Goal: Task Accomplishment & Management: Manage account settings

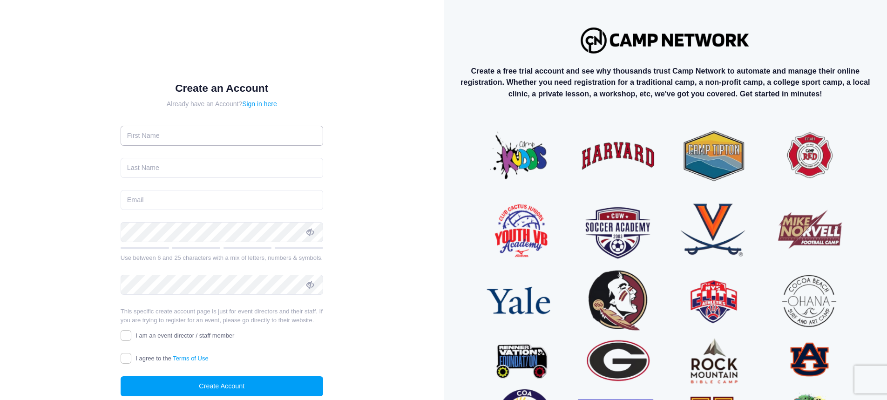
click at [188, 134] on input "text" at bounding box center [222, 136] width 202 height 20
type input "Eric"
type input "Burks"
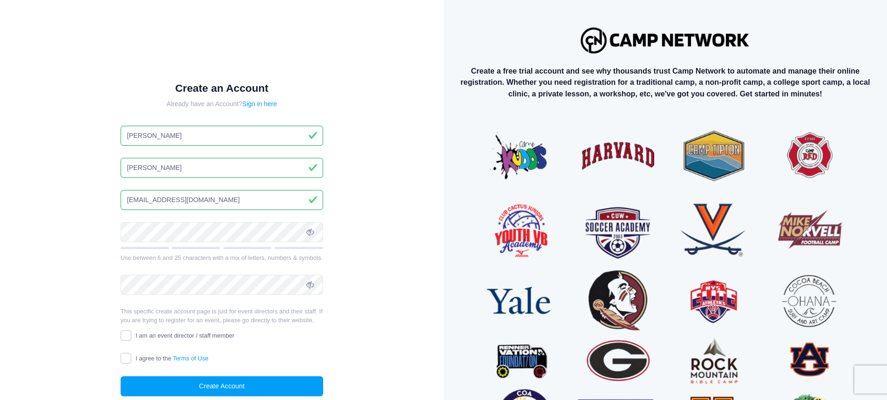
type input "ks8manfb@gmail.com"
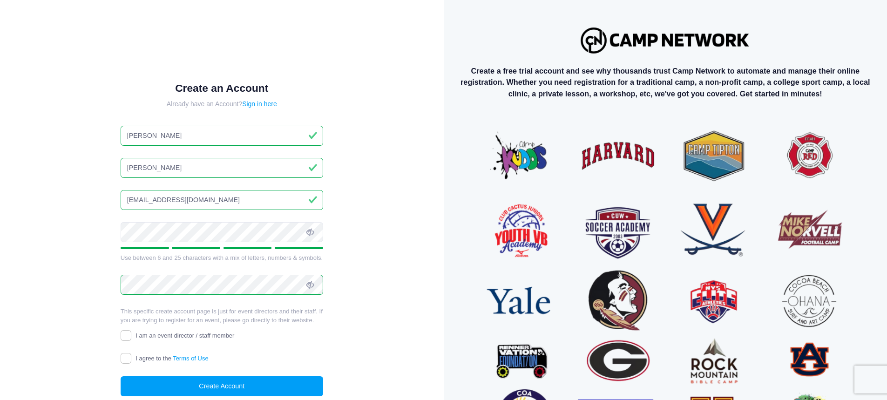
click at [376, 258] on div "Create an Account Already have an Account? Sign in here Eric Burks ks8manfb@gma…" at bounding box center [221, 246] width 413 height 463
click at [128, 337] on input "I am an event director / staff member" at bounding box center [126, 335] width 11 height 11
checkbox input "true"
click at [126, 360] on input "I agree to the Terms of Use" at bounding box center [126, 358] width 11 height 11
checkbox input "true"
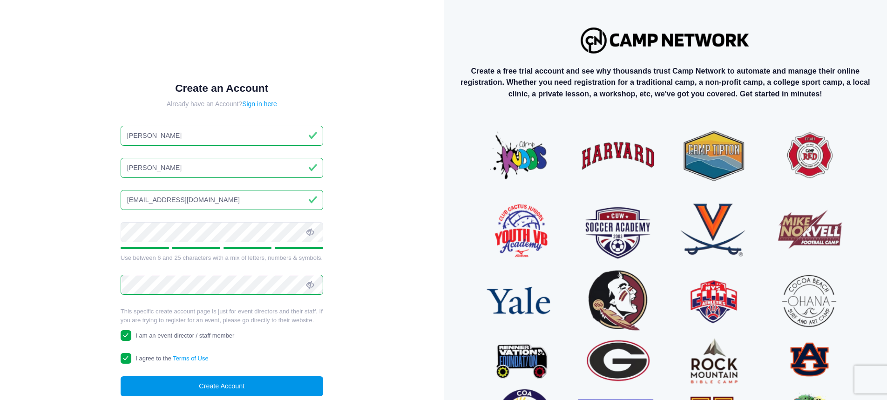
click at [226, 388] on button "Create Account" at bounding box center [222, 386] width 202 height 20
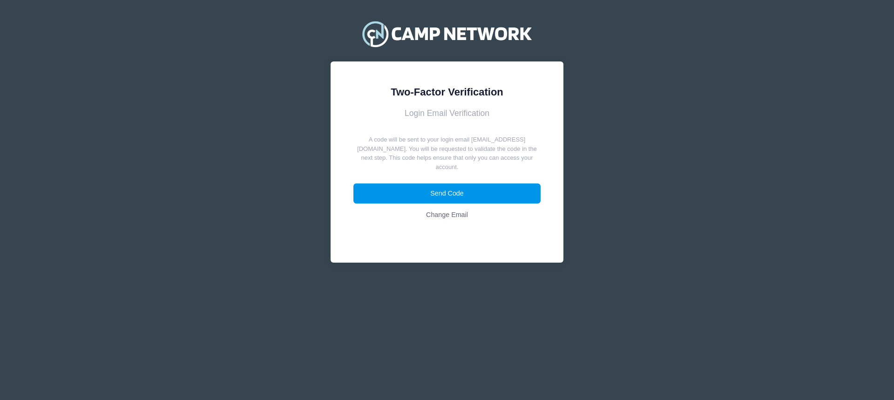
click at [447, 186] on button "Send Code" at bounding box center [447, 193] width 188 height 20
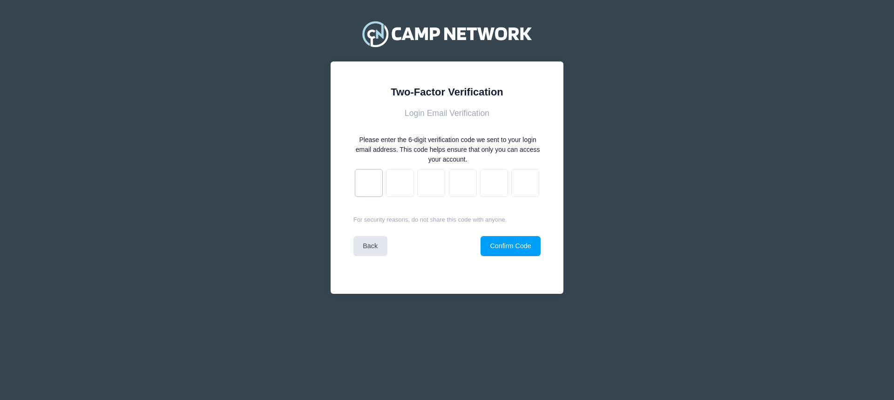
click at [370, 178] on input "text" at bounding box center [369, 183] width 28 height 28
type input "8"
type input "f"
type input "8"
type input "6"
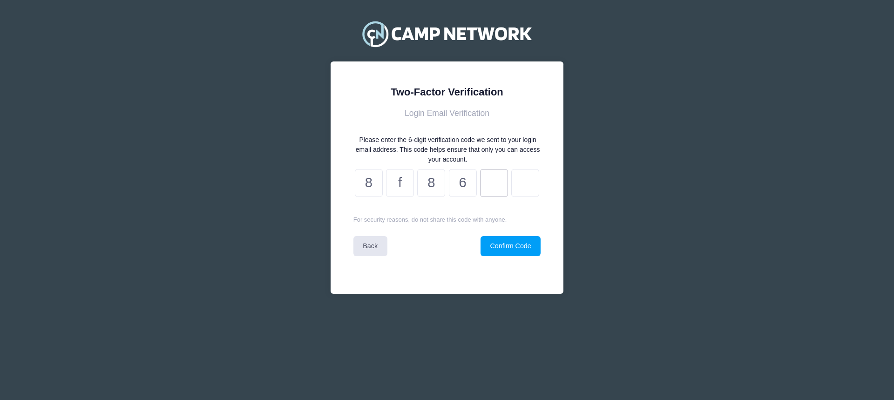
type input "d"
type input "3"
click at [524, 249] on button "Confirm Code" at bounding box center [510, 246] width 60 height 20
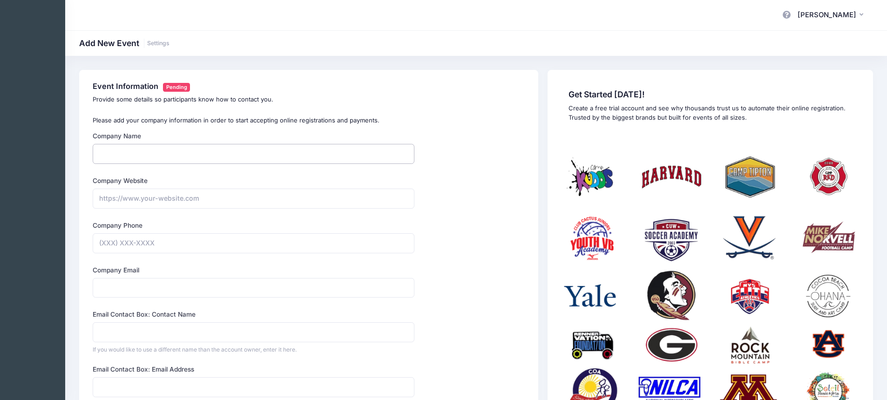
click at [136, 153] on input "Company Name" at bounding box center [254, 154] width 322 height 20
click at [208, 151] on input "Kansas 8-Man All-Star" at bounding box center [254, 154] width 322 height 20
type input "Kansas 8-Man All-Star Football"
click at [149, 203] on input "Company Website" at bounding box center [254, 198] width 322 height 20
click at [158, 196] on input "Company Website" at bounding box center [254, 198] width 322 height 20
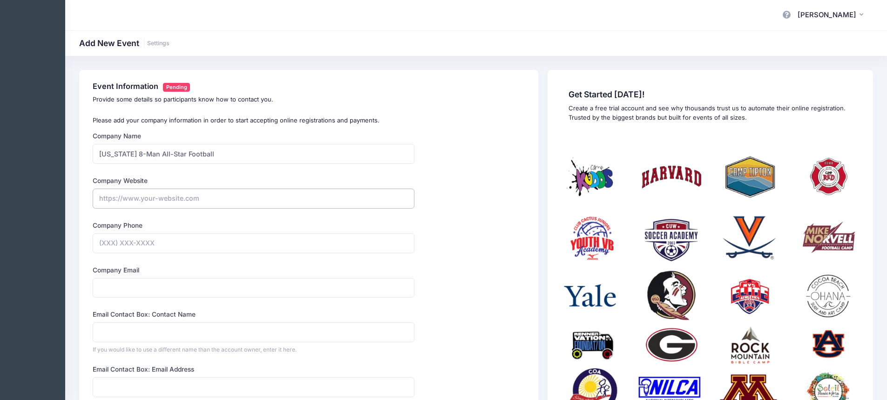
paste input "https://kemfa.weebly.com/"
type input "https://kemfa.weebly.com/"
click at [161, 241] on input "Company Phone" at bounding box center [254, 243] width 322 height 20
type input "(785) 534-0585"
click at [132, 292] on input "Company Email" at bounding box center [254, 288] width 322 height 20
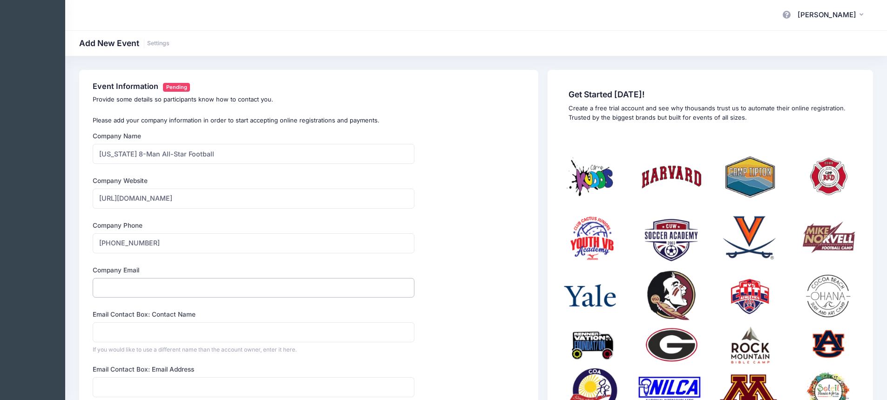
click at [160, 287] on input "Company Email" at bounding box center [254, 288] width 322 height 20
click at [143, 292] on input "ks8man" at bounding box center [254, 288] width 322 height 20
type input "ks8manfb@gmail.com"
click at [135, 334] on input "Email Contact Box: Contact Name" at bounding box center [254, 332] width 322 height 20
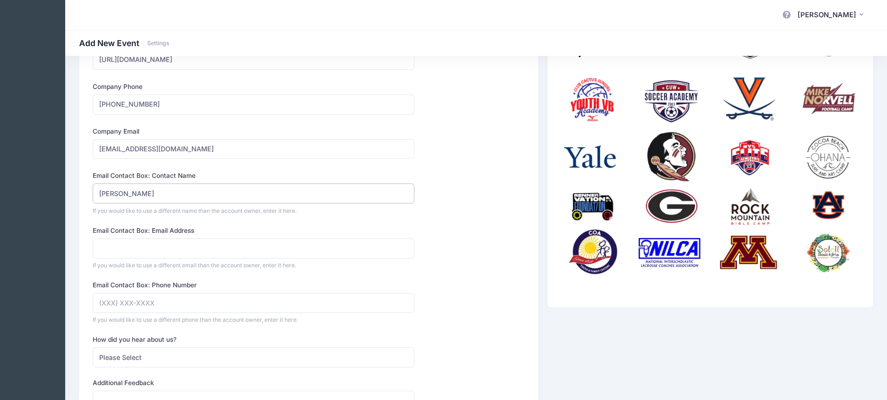
scroll to position [139, 0]
type input "[PERSON_NAME]"
click at [138, 243] on input "Email Contact Box: Email Address" at bounding box center [254, 248] width 322 height 20
type input "ericburks@me.com"
type input "(785) 534-0585"
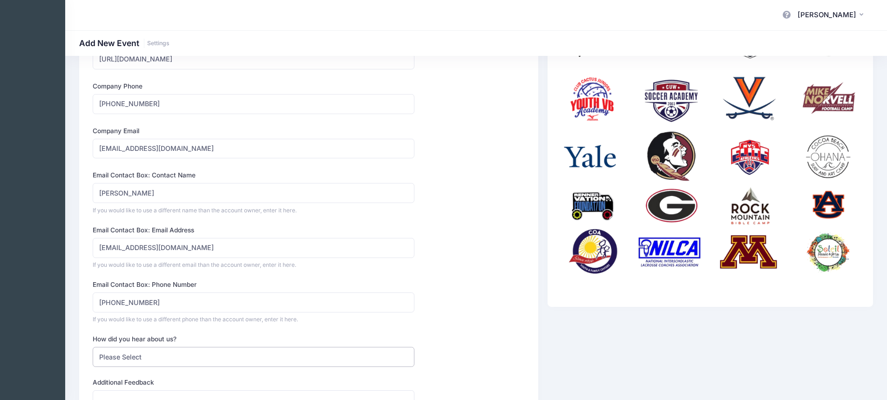
click at [159, 356] on select "Please Select Web Search Customer Referral Other" at bounding box center [254, 357] width 322 height 20
click at [459, 321] on div "Company Name Kansas 8-Man All-Star Football Type Select Academic Adventure Arts…" at bounding box center [308, 240] width 441 height 496
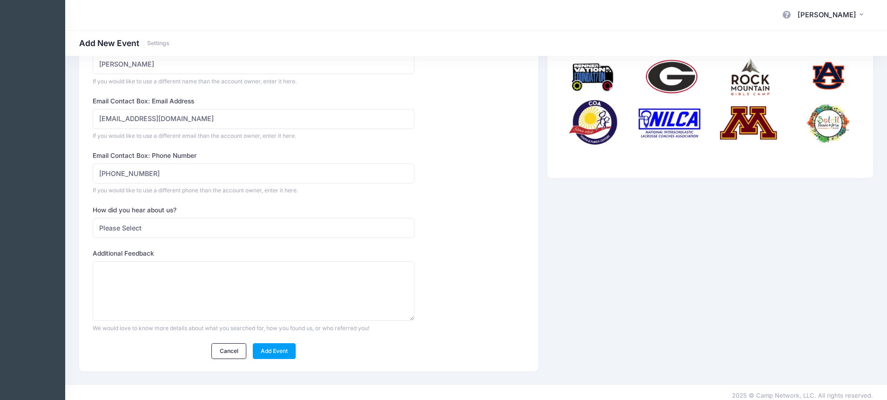
scroll to position [275, 0]
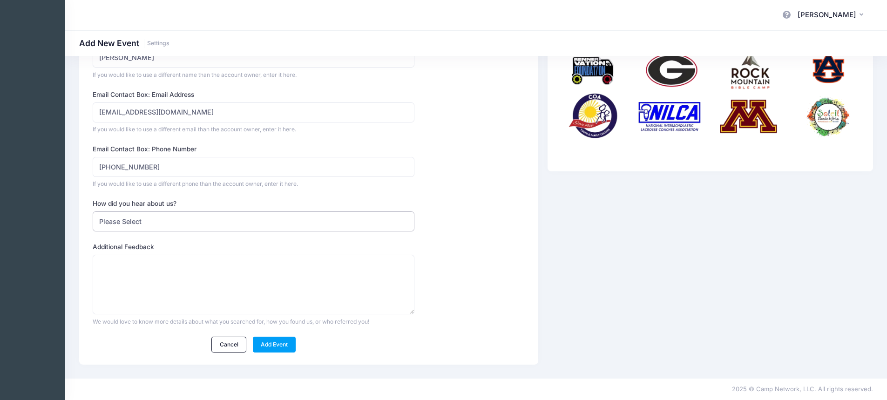
click at [140, 220] on select "Please Select Web Search Customer Referral Other" at bounding box center [254, 221] width 322 height 20
select select "web"
click at [93, 211] on select "Please Select Web Search Customer Referral Other" at bounding box center [254, 221] width 322 height 20
click at [163, 272] on textarea "What did you search for?" at bounding box center [254, 285] width 322 height 60
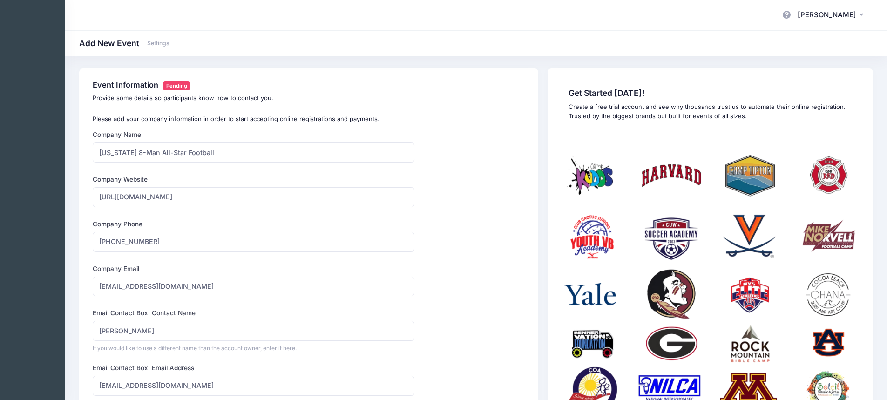
scroll to position [0, 0]
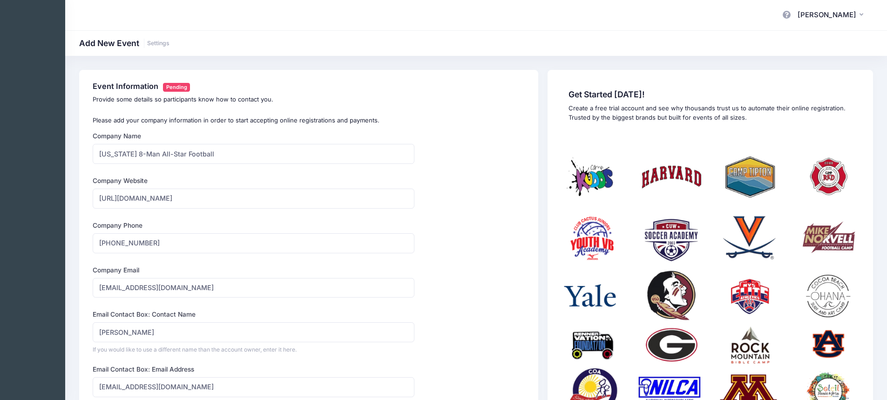
type textarea "free camp management software"
click at [221, 154] on input "Kansas 8-Man All-Star Football" at bounding box center [254, 154] width 322 height 20
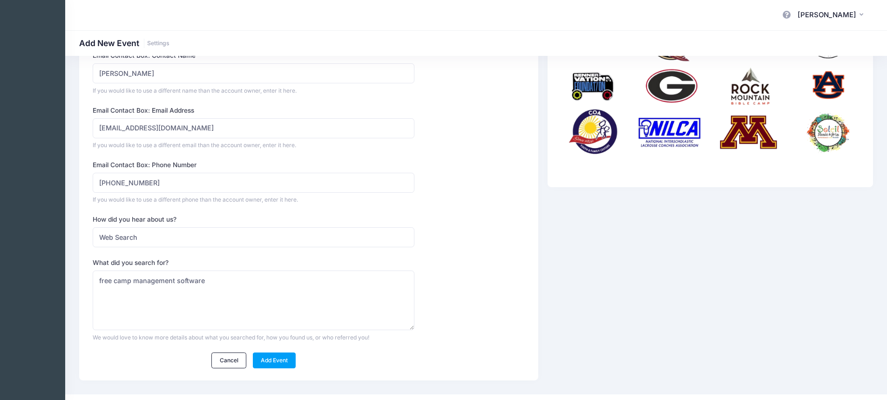
scroll to position [275, 0]
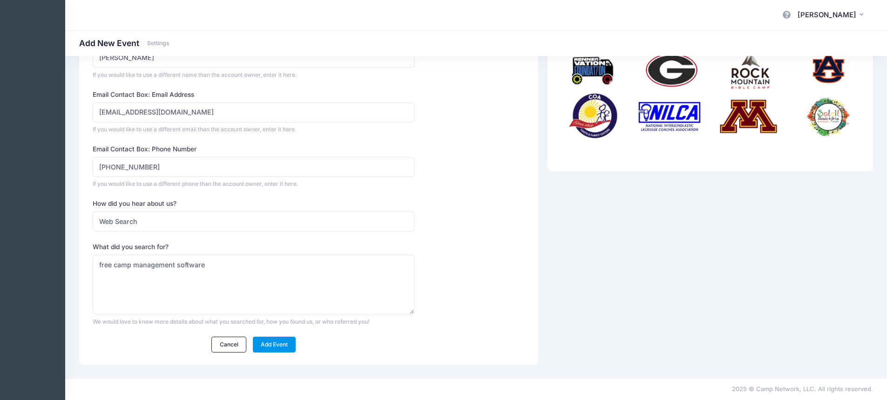
type input "[US_STATE] 8-Man All-Star Football Camp"
drag, startPoint x: 268, startPoint y: 343, endPoint x: 274, endPoint y: 341, distance: 5.9
click at [269, 343] on link "Add Event" at bounding box center [274, 344] width 43 height 16
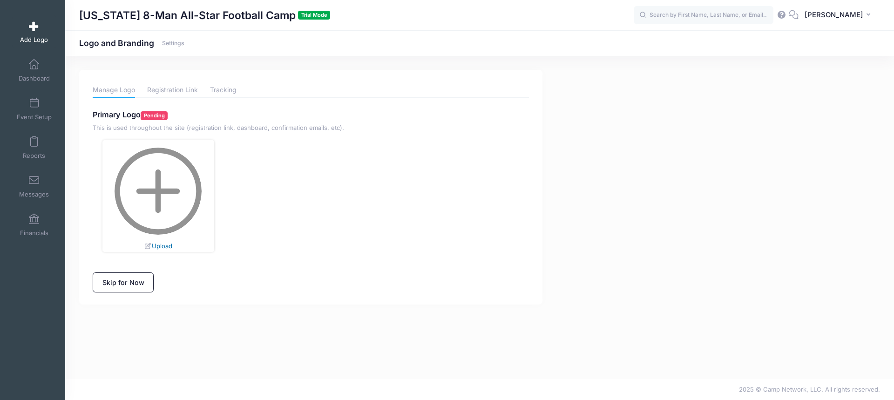
click at [156, 244] on link "Upload" at bounding box center [158, 245] width 28 height 7
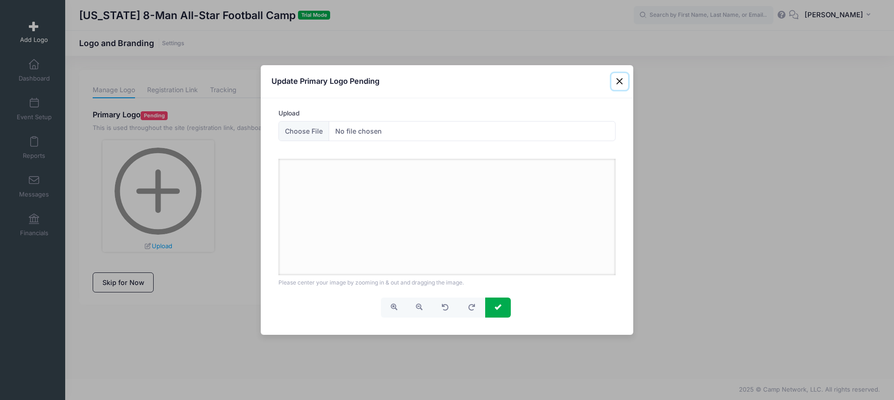
click at [621, 80] on button "Close" at bounding box center [619, 81] width 17 height 17
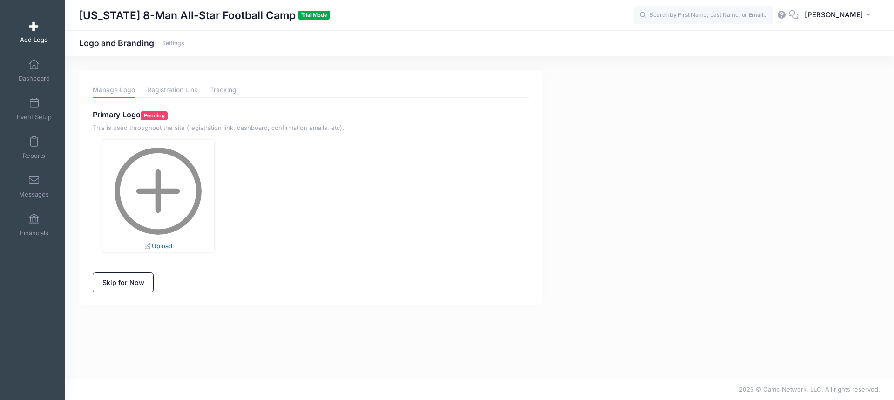
click at [160, 242] on link "Upload" at bounding box center [158, 245] width 28 height 7
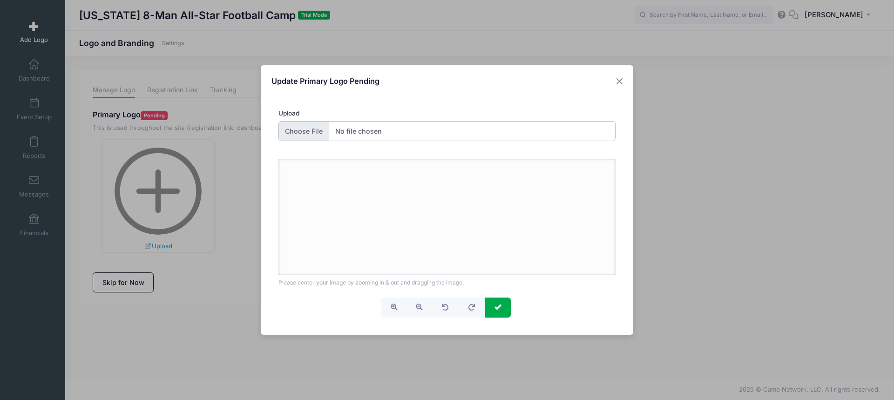
click at [304, 132] on input "Upload" at bounding box center [446, 131] width 337 height 20
type input "C:\fakepath\8-MAN-LOGO-2017.jpg"
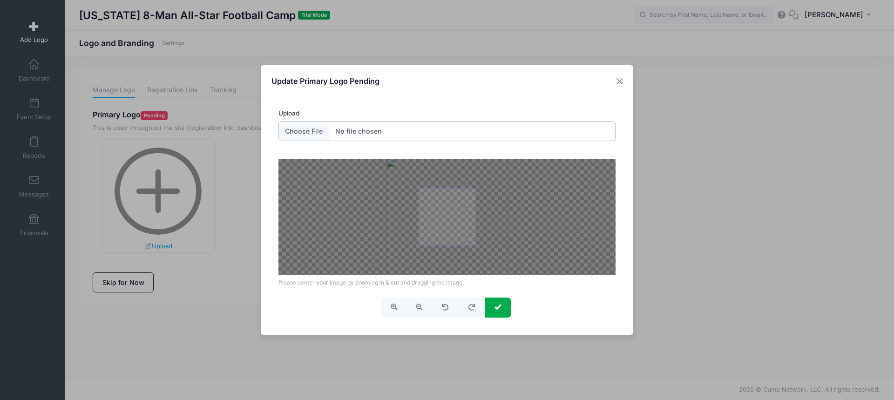
click at [506, 166] on div at bounding box center [446, 217] width 337 height 116
click at [417, 304] on button "button" at bounding box center [419, 307] width 26 height 20
click at [417, 304] on span "button" at bounding box center [419, 306] width 7 height 7
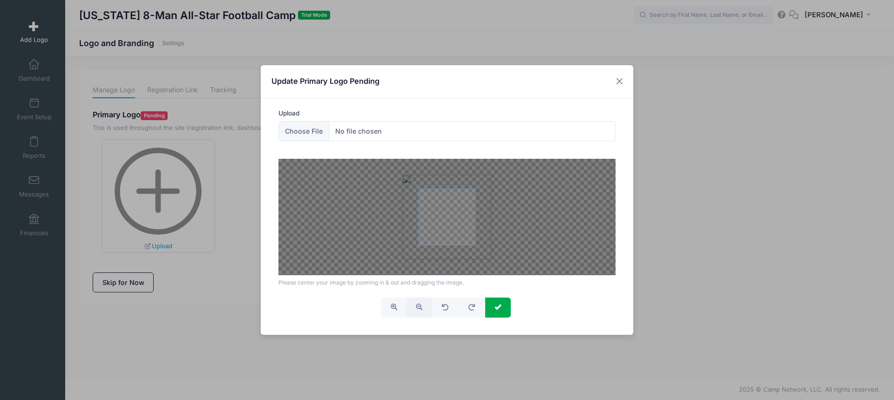
click at [417, 304] on span "button" at bounding box center [419, 306] width 7 height 7
click at [391, 306] on span "button" at bounding box center [393, 306] width 7 height 7
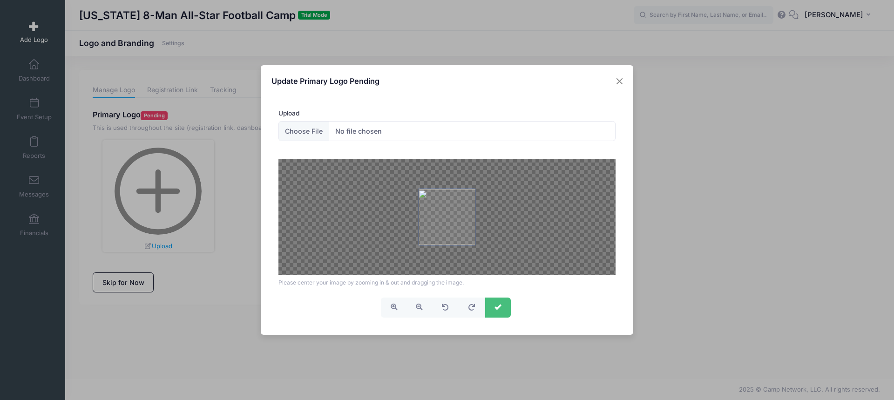
click at [498, 309] on span "submit" at bounding box center [497, 306] width 7 height 7
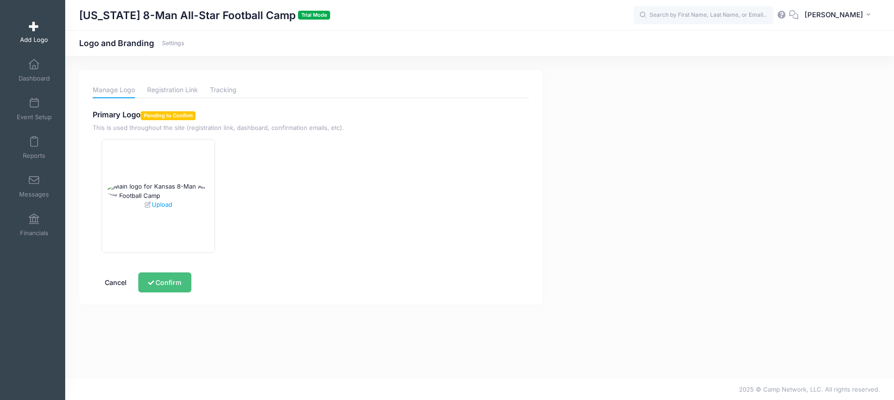
click at [170, 287] on button "Confirm" at bounding box center [164, 282] width 53 height 20
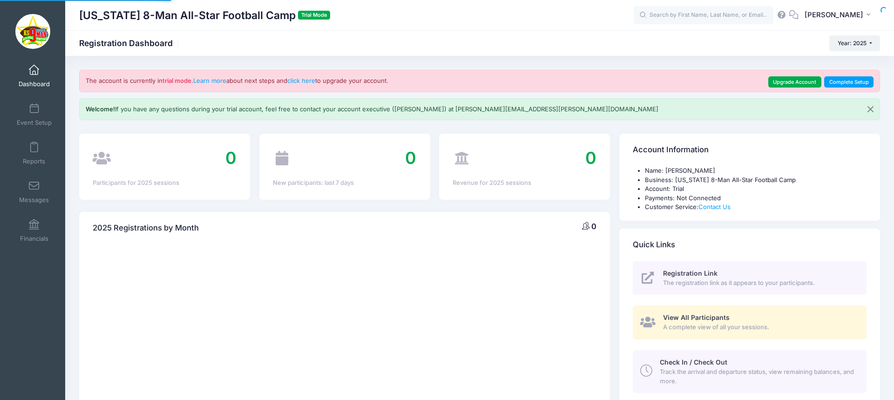
select select
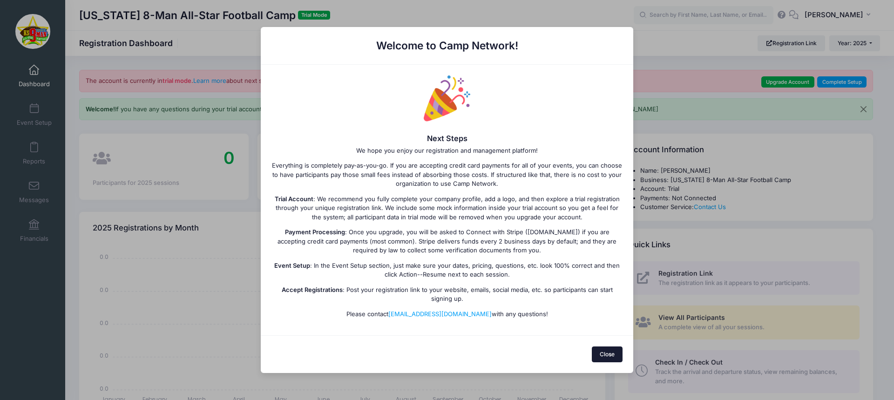
click at [603, 352] on button "Close" at bounding box center [606, 354] width 31 height 16
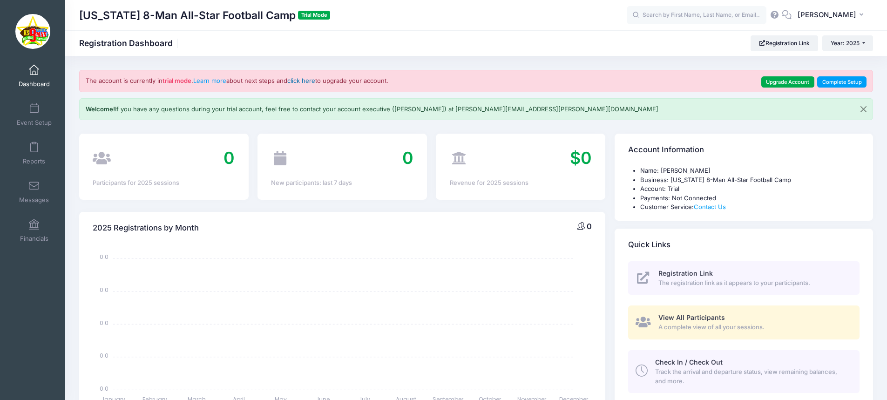
click at [312, 80] on link "click here" at bounding box center [301, 80] width 28 height 7
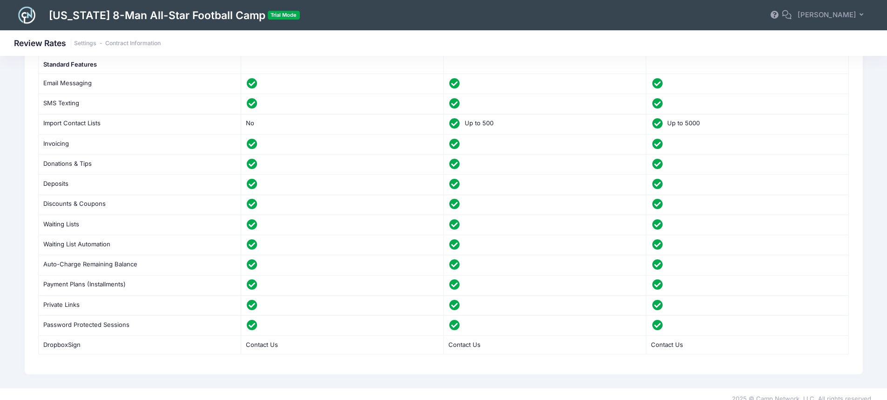
scroll to position [256, 0]
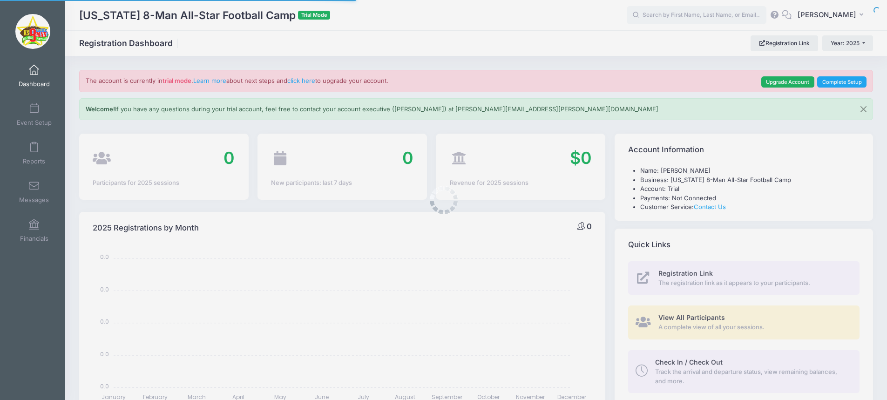
select select
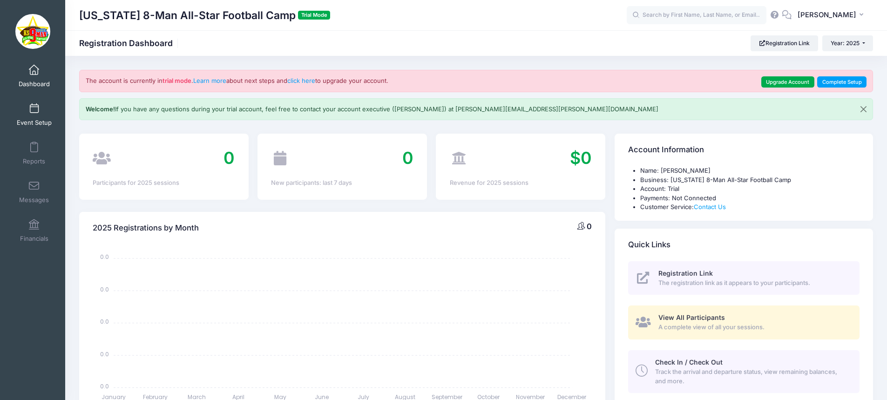
click at [34, 113] on span at bounding box center [34, 109] width 0 height 10
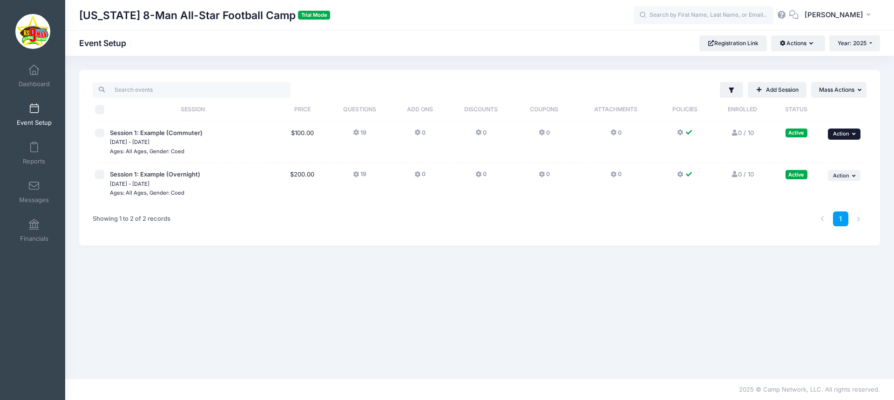
click at [850, 136] on button "... Action" at bounding box center [843, 133] width 33 height 11
click at [847, 134] on span "Action" at bounding box center [841, 133] width 16 height 7
click at [776, 92] on link "Add Session" at bounding box center [776, 90] width 59 height 16
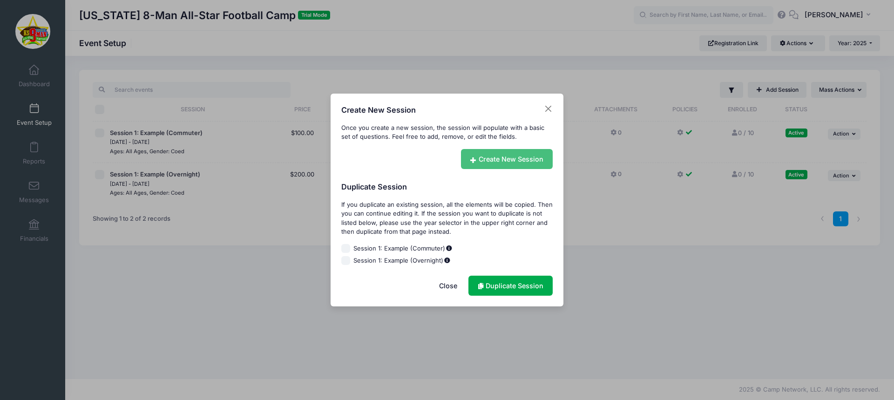
click at [484, 161] on link "Create New Session" at bounding box center [507, 159] width 92 height 20
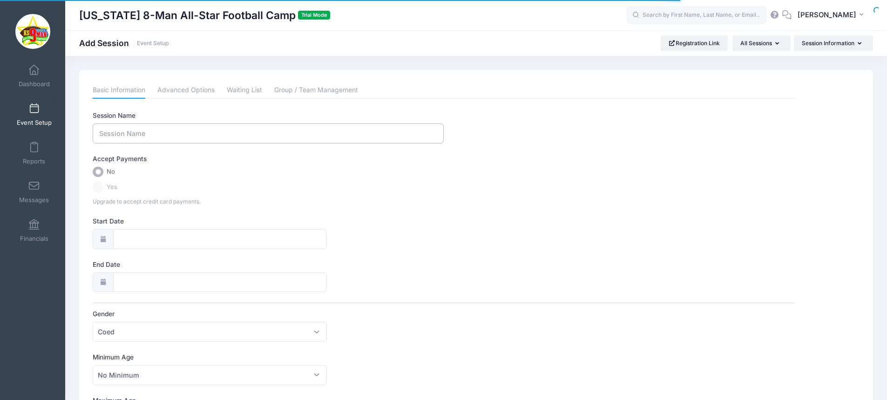
click at [122, 129] on input "Session Name" at bounding box center [268, 133] width 351 height 20
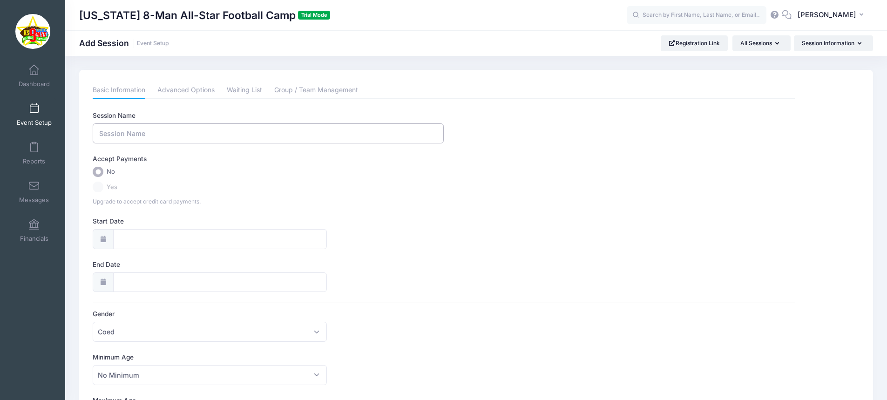
type input "8"
type input "2026 8-Man All-Star FB Camp"
click at [128, 233] on input "Start Date" at bounding box center [220, 239] width 214 height 20
click at [230, 262] on icon at bounding box center [230, 264] width 6 height 6
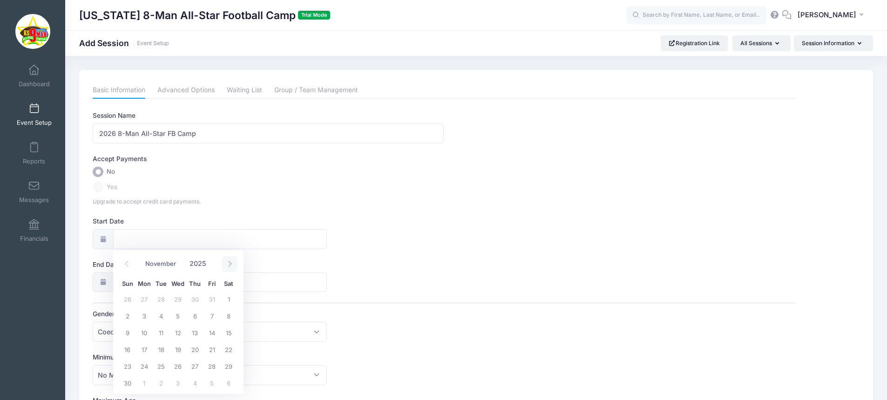
click at [230, 262] on icon at bounding box center [230, 264] width 6 height 6
select select "11"
click at [230, 262] on icon at bounding box center [230, 264] width 6 height 6
type input "2026"
click at [230, 262] on icon at bounding box center [230, 264] width 6 height 6
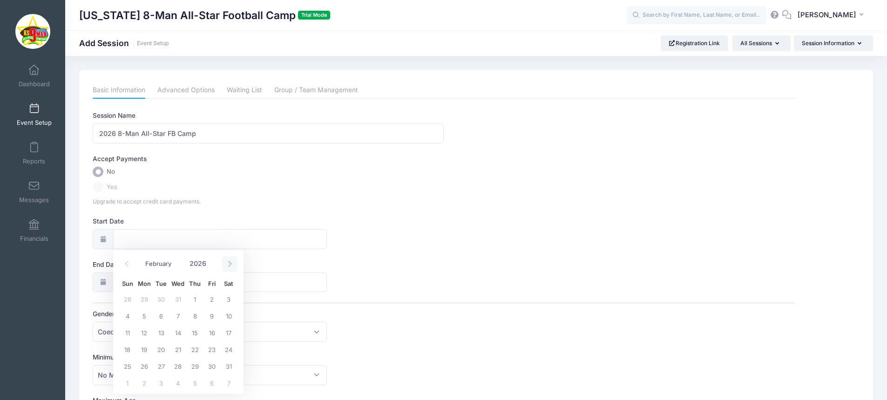
click at [230, 262] on icon at bounding box center [230, 264] width 6 height 6
select select "5"
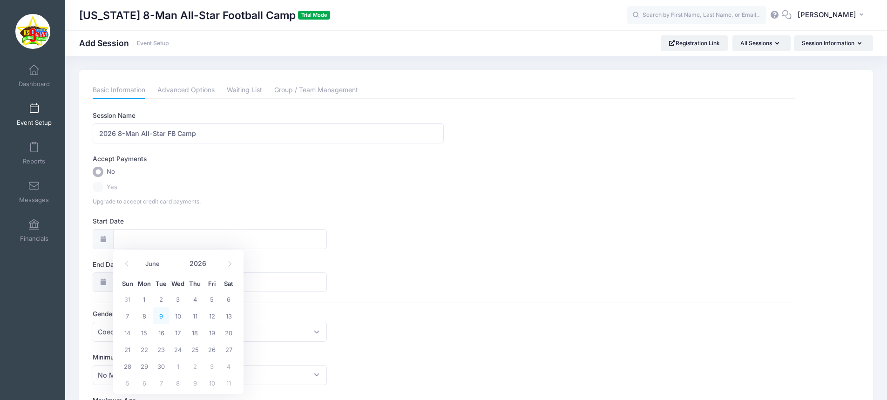
click at [164, 316] on span "9" at bounding box center [161, 315] width 17 height 17
type input "[DATE]"
type input "06/10/2026"
type input "2026"
select select "5"
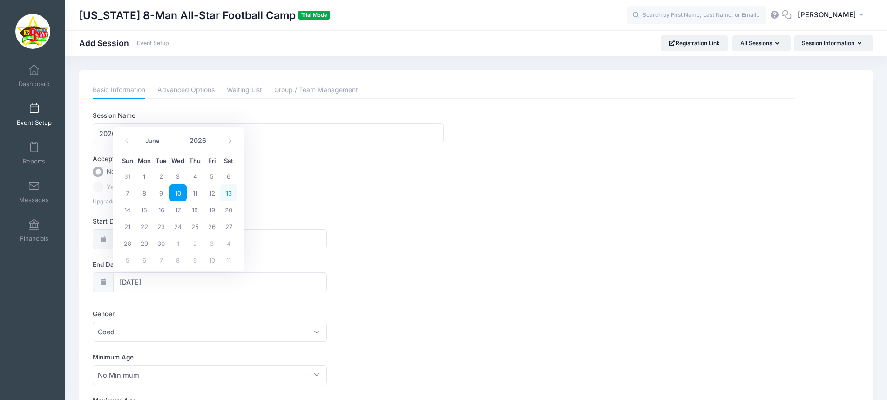
click at [227, 190] on span "13" at bounding box center [228, 192] width 17 height 17
type input "[DATE]"
click at [151, 329] on span "Coed" at bounding box center [210, 332] width 234 height 20
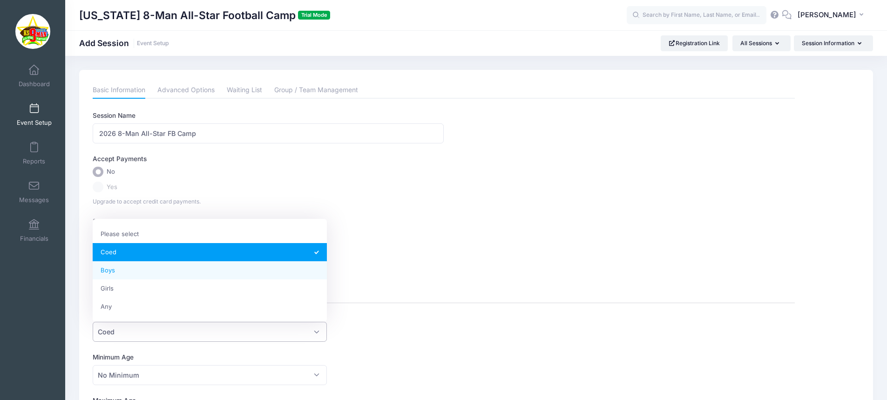
select select "Boys"
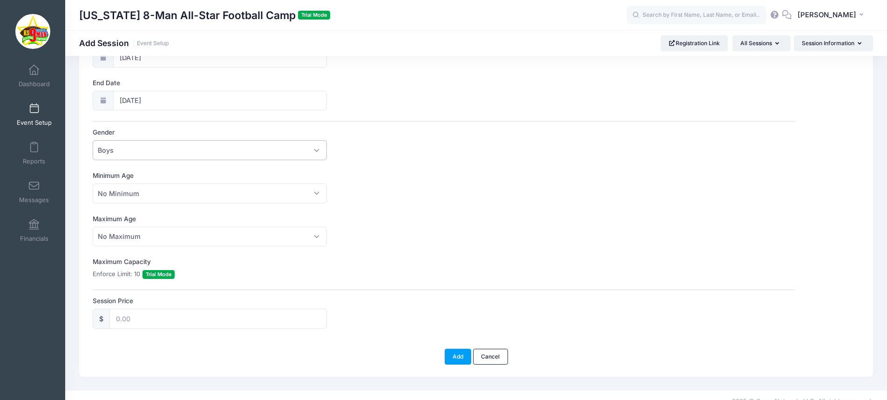
scroll to position [194, 0]
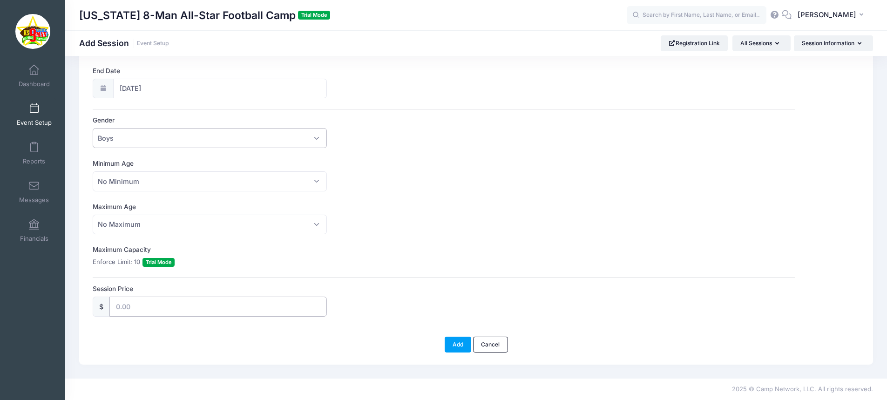
click at [141, 303] on input "Session Price" at bounding box center [217, 306] width 217 height 20
type input "$"
type input "350"
click at [459, 341] on button "Add" at bounding box center [457, 344] width 27 height 16
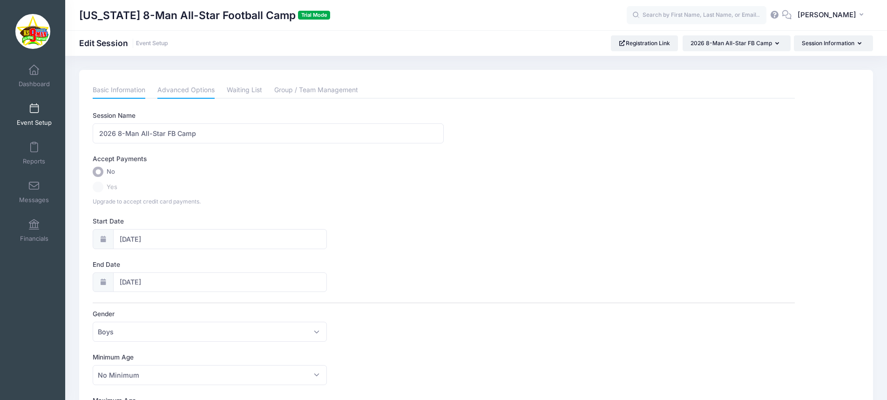
click at [187, 90] on link "Advanced Options" at bounding box center [185, 90] width 57 height 17
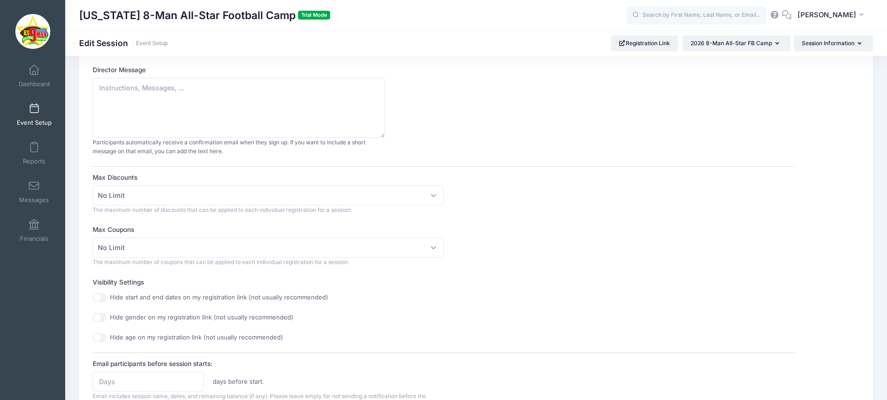
scroll to position [139, 0]
click at [170, 194] on span "No Limit" at bounding box center [268, 194] width 351 height 20
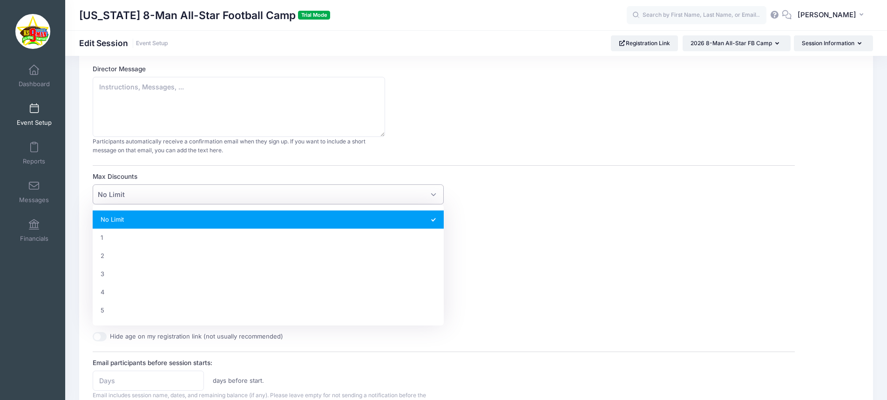
click at [515, 183] on div "Max Discounts No Limit 1 2 3 4 5 No Limit The maximum number of discounts that …" at bounding box center [444, 192] width 702 height 41
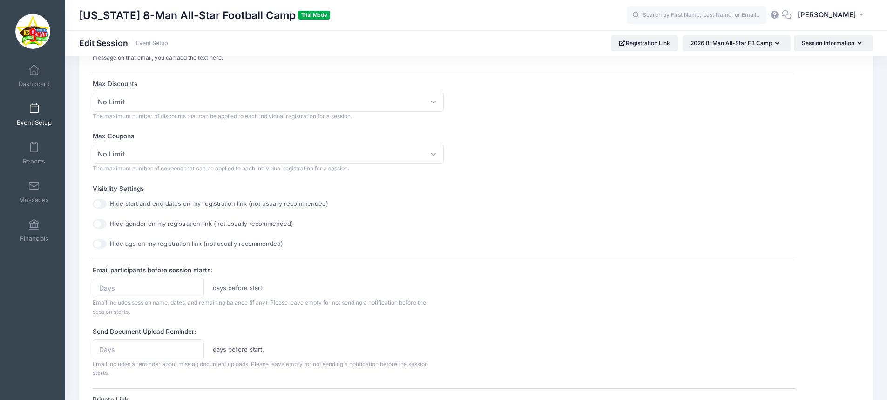
scroll to position [232, 0]
click at [106, 221] on input "Hide gender on my registration link (not usually recommended)" at bounding box center [100, 223] width 14 height 9
checkbox input "true"
click at [102, 245] on input "Hide age on my registration link (not usually recommended)" at bounding box center [100, 243] width 14 height 9
click at [99, 246] on input "Hide age on my registration link (not usually recommended)" at bounding box center [100, 243] width 14 height 9
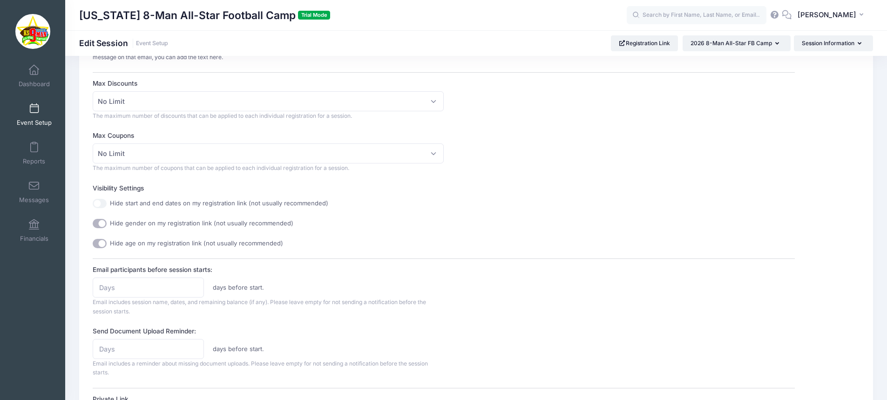
checkbox input "false"
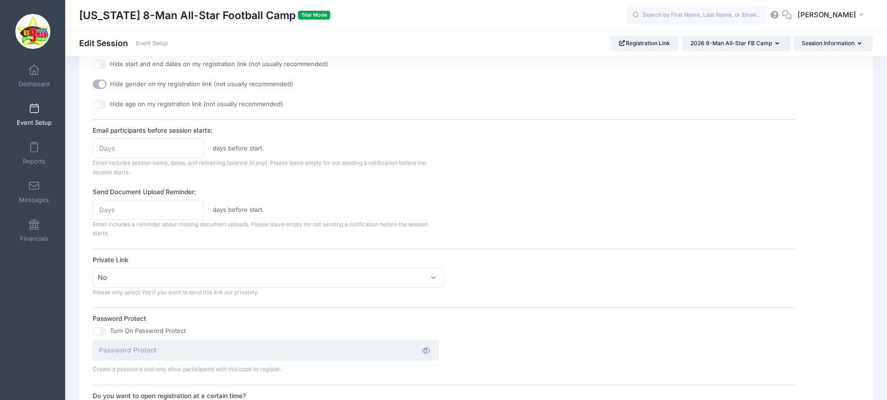
scroll to position [371, 0]
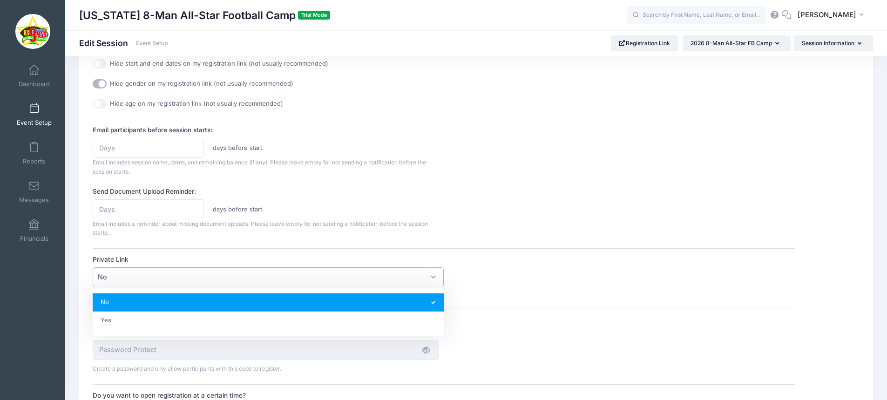
click at [160, 279] on span "No" at bounding box center [268, 277] width 351 height 20
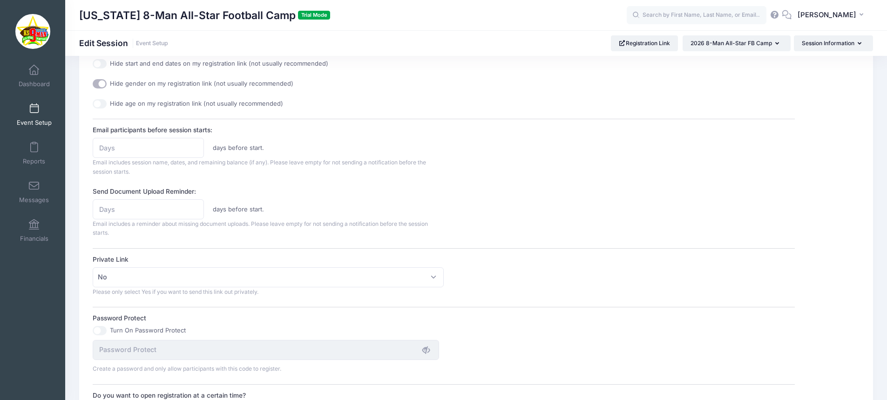
click at [369, 255] on label "Private Link" at bounding box center [268, 259] width 351 height 9
click at [93, 267] on select "No Yes" at bounding box center [93, 267] width 0 height 0
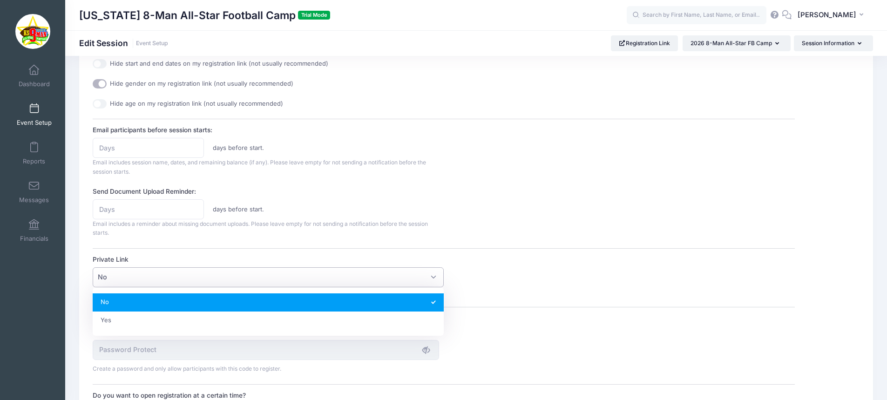
click at [215, 270] on span "No" at bounding box center [268, 277] width 351 height 20
select select "private"
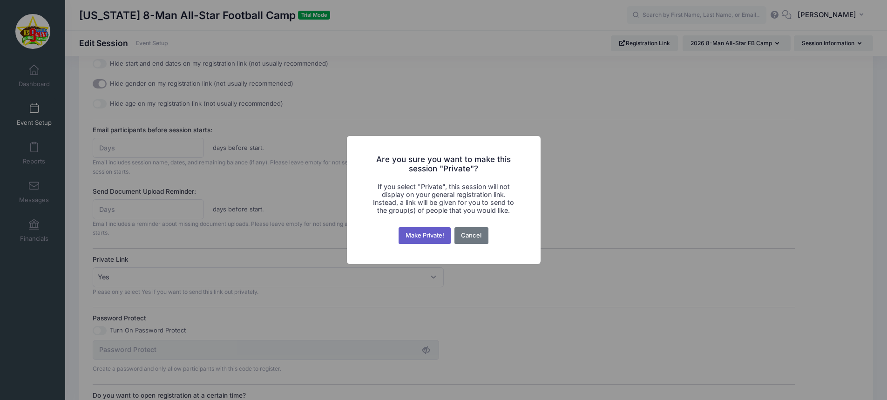
click at [432, 237] on button "Make Private!" at bounding box center [424, 235] width 52 height 17
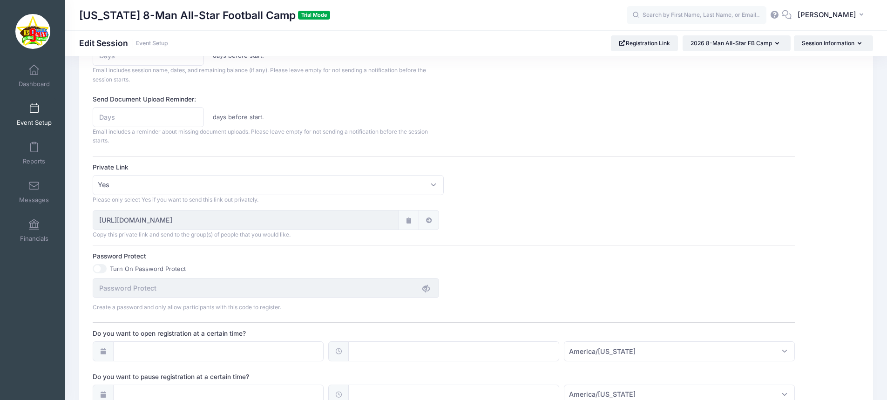
scroll to position [464, 0]
click at [102, 269] on input "Turn On Password Protect" at bounding box center [100, 267] width 14 height 9
click at [193, 294] on input "Password Protect" at bounding box center [266, 287] width 346 height 20
click at [98, 265] on input "Turn On Password Protect" at bounding box center [100, 267] width 14 height 9
click at [102, 266] on input "Turn On Password Protect" at bounding box center [100, 267] width 14 height 9
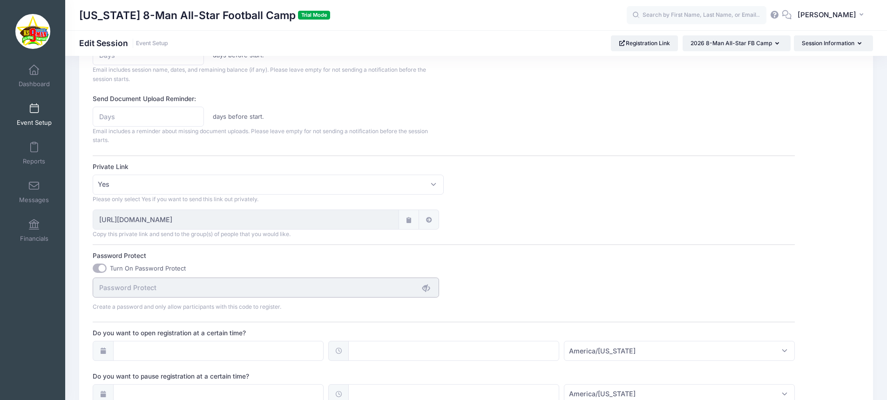
click at [111, 287] on input "Password Protect" at bounding box center [266, 287] width 346 height 20
click at [94, 268] on input "Turn On Password Protect" at bounding box center [100, 267] width 14 height 9
checkbox input "false"
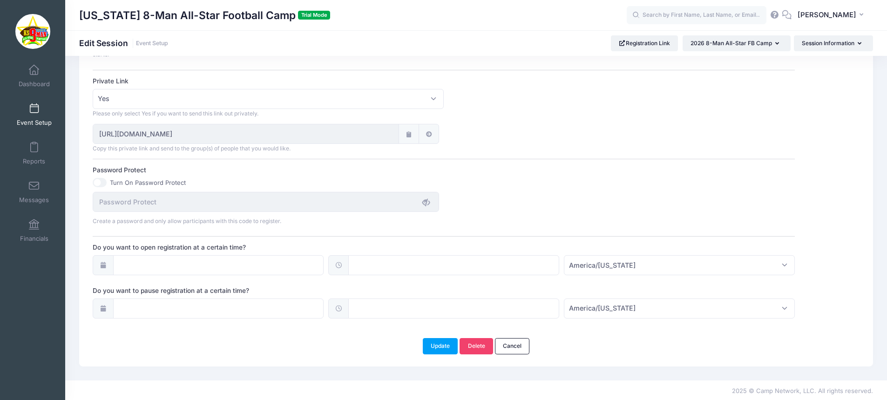
scroll to position [551, 0]
click at [204, 264] on input "Do you want to open registration at a certain time?" at bounding box center [218, 264] width 211 height 20
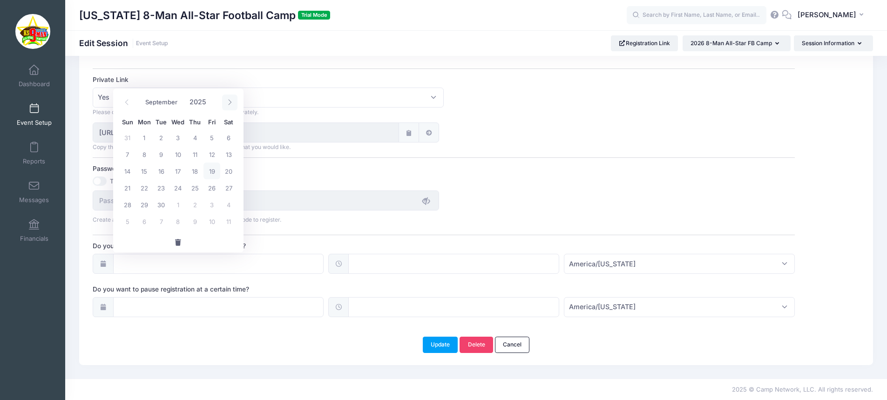
click at [231, 103] on icon at bounding box center [230, 102] width 6 height 6
select select "11"
click at [231, 103] on icon at bounding box center [230, 102] width 6 height 6
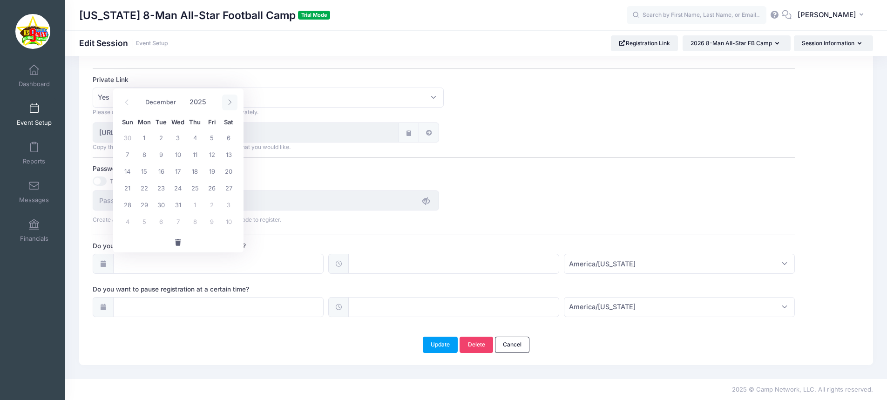
type input "2026"
select select "0"
click at [142, 161] on span "5" at bounding box center [144, 154] width 17 height 17
type input "01/05/2026"
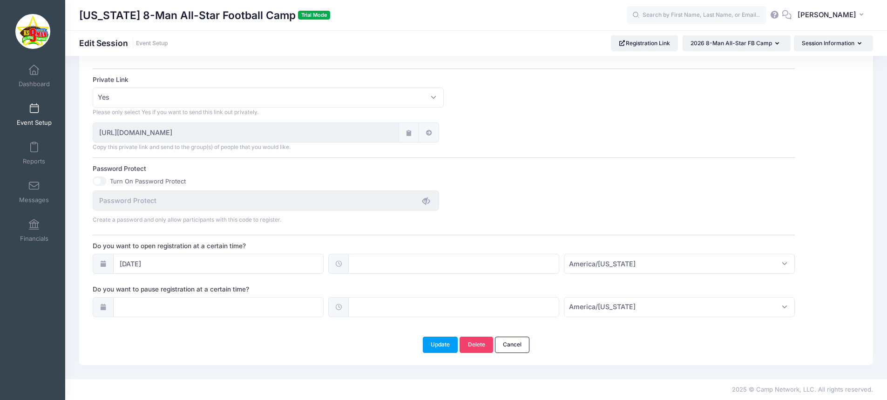
click at [548, 252] on div "Do you want to open registration at a certain time? 01/05/2026 America/New York…" at bounding box center [444, 257] width 702 height 33
click at [544, 257] on input "text" at bounding box center [453, 264] width 211 height 20
type input "12:00"
click at [658, 256] on span "America/New York" at bounding box center [679, 264] width 231 height 20
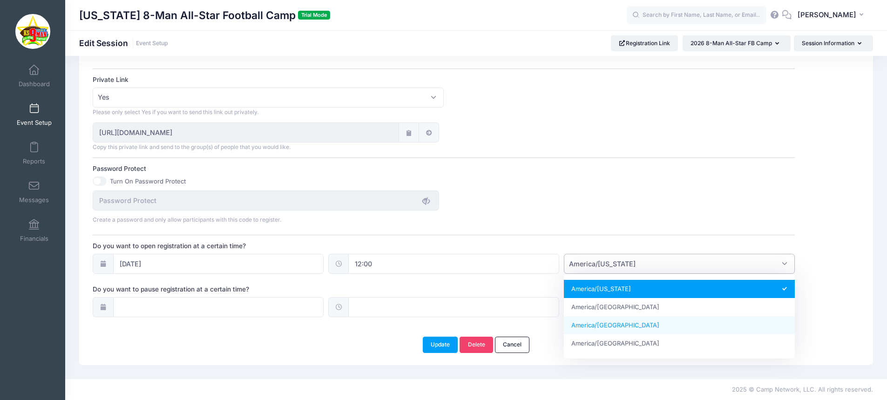
select select "America/Chicago"
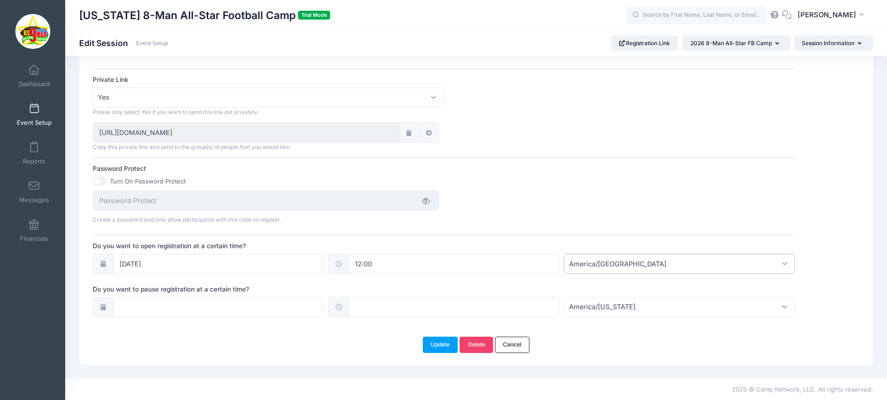
click at [394, 261] on input "12:00" at bounding box center [453, 264] width 211 height 20
click at [471, 283] on span "PM" at bounding box center [466, 284] width 23 height 19
type input "00:00"
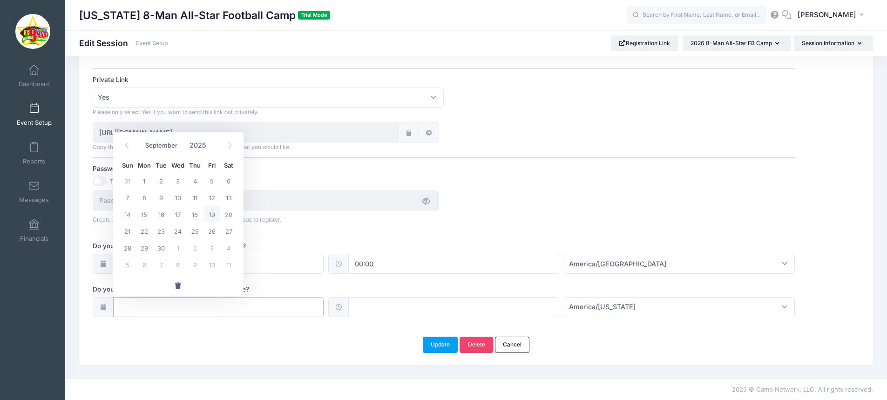
click at [232, 308] on input "Do you want to pause registration at a certain time?" at bounding box center [218, 307] width 211 height 20
click at [227, 148] on icon at bounding box center [230, 145] width 6 height 6
select select "11"
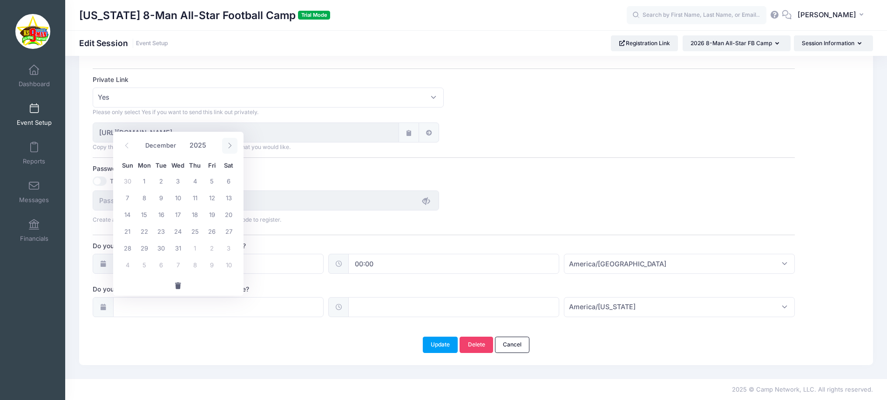
click at [227, 148] on icon at bounding box center [230, 145] width 6 height 6
type input "2026"
click at [227, 148] on icon at bounding box center [230, 145] width 6 height 6
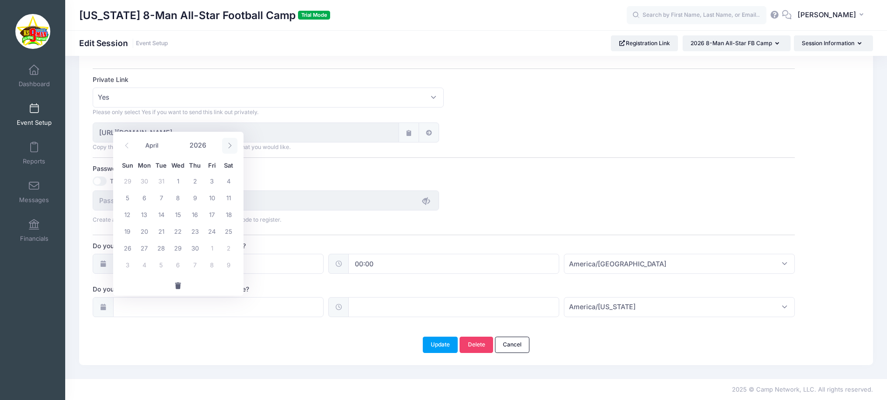
click at [227, 148] on icon at bounding box center [230, 145] width 6 height 6
click at [128, 149] on span at bounding box center [126, 146] width 15 height 16
select select "5"
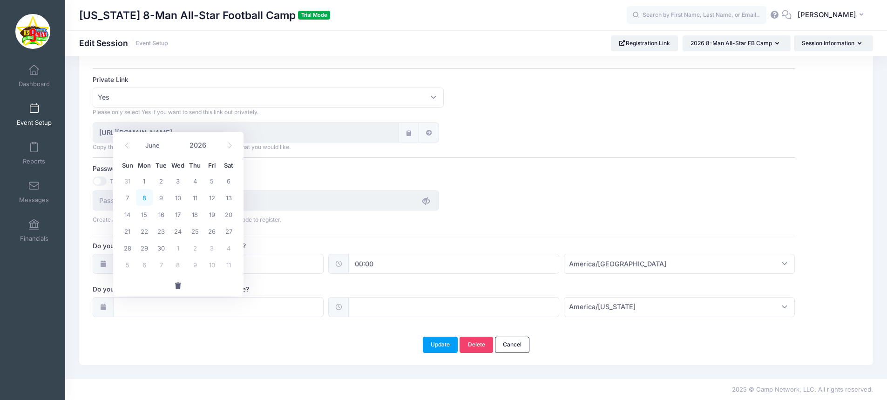
click at [142, 197] on span "8" at bounding box center [144, 197] width 17 height 17
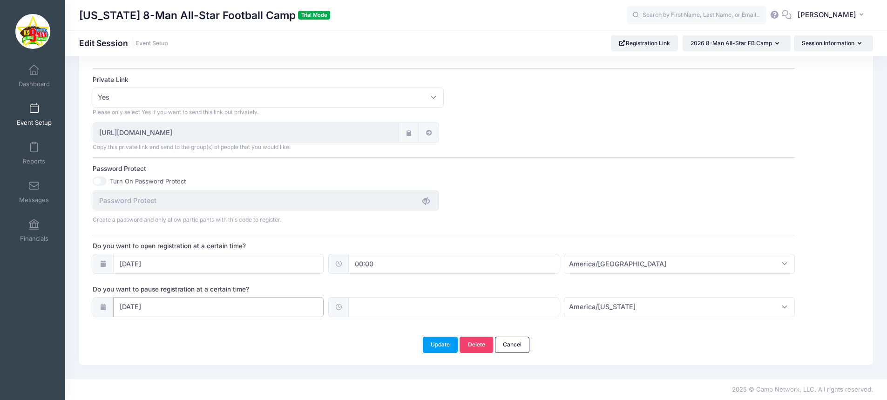
click at [290, 313] on input "06/08/2026" at bounding box center [218, 307] width 211 height 20
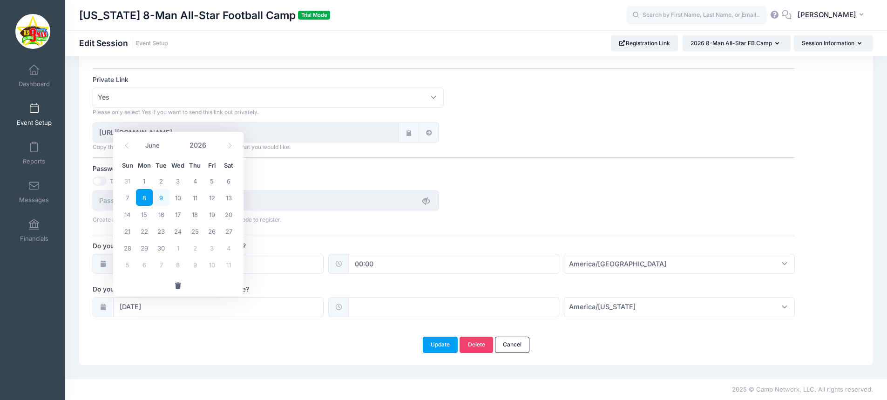
click at [161, 201] on span "9" at bounding box center [161, 197] width 17 height 17
type input "06/09/2026"
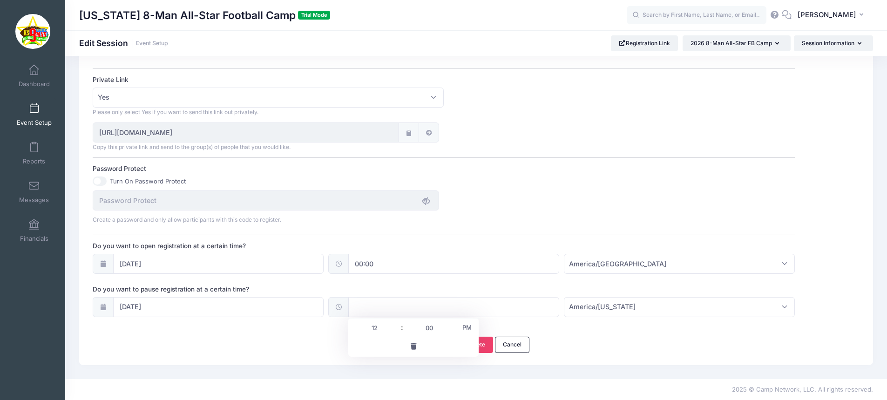
click at [519, 304] on input "text" at bounding box center [453, 307] width 211 height 20
type input "12:00"
click at [777, 305] on span "America/New York" at bounding box center [679, 307] width 231 height 20
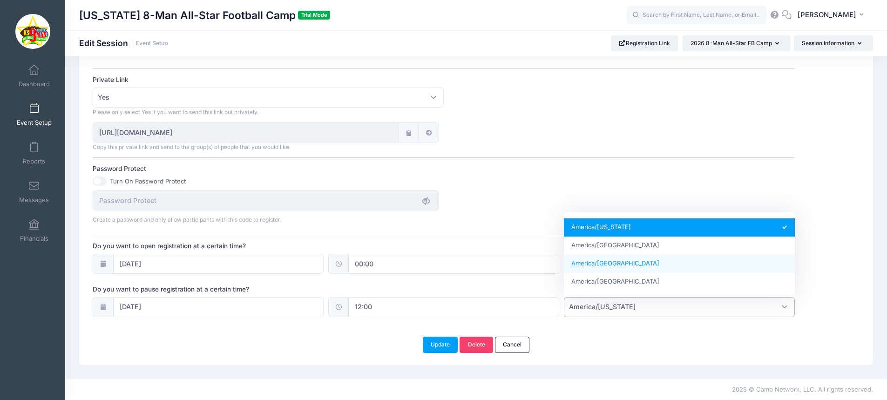
select select "America/Chicago"
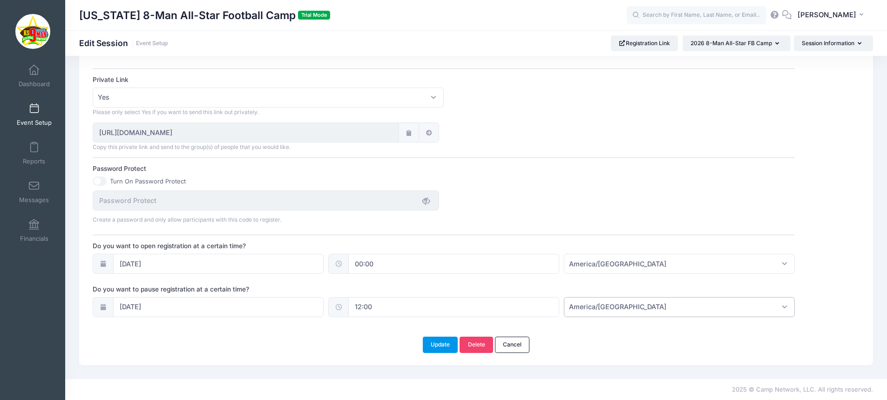
click at [445, 348] on button "Update" at bounding box center [440, 344] width 35 height 16
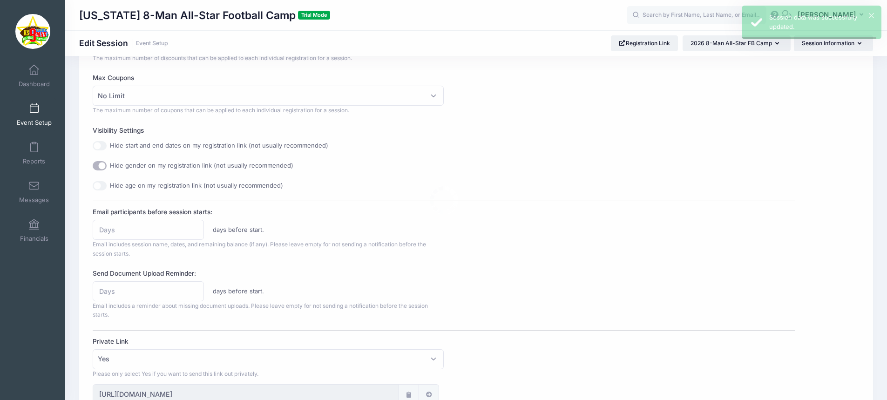
scroll to position [0, 0]
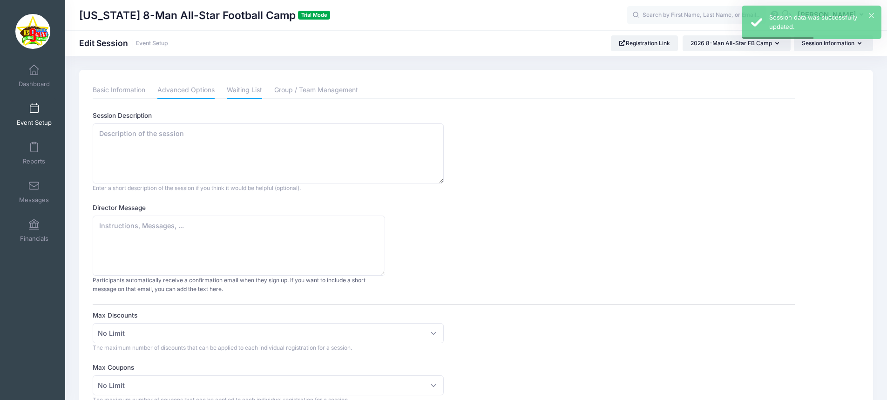
click at [245, 94] on link "Waiting List" at bounding box center [244, 90] width 35 height 17
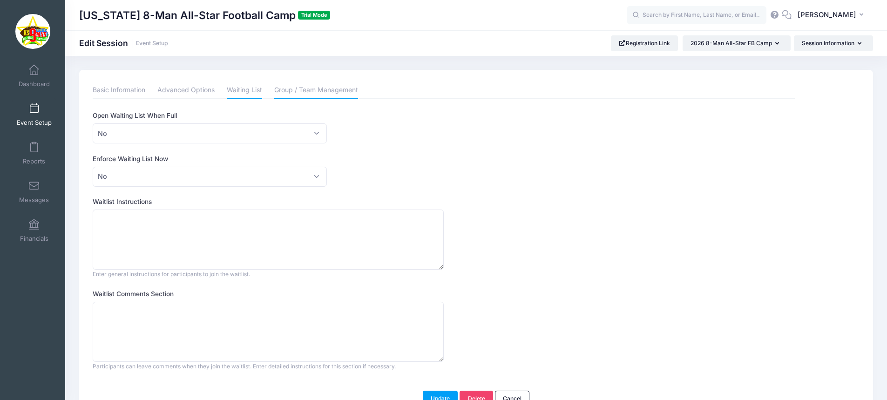
click at [295, 93] on link "Group / Team Management" at bounding box center [316, 90] width 84 height 17
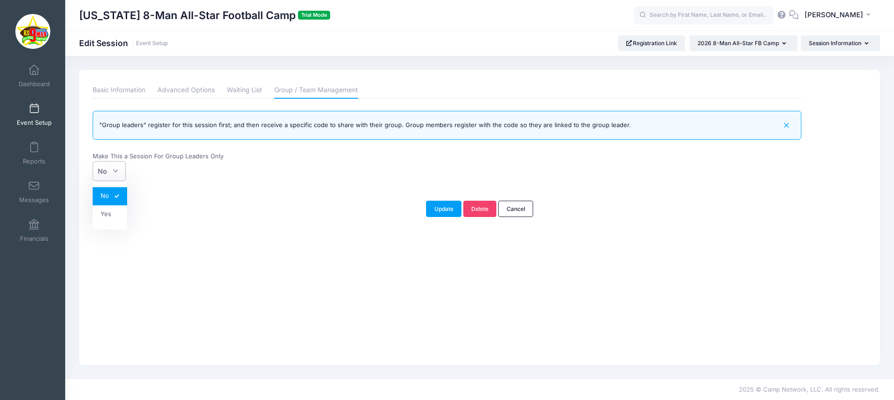
click at [120, 170] on span "No" at bounding box center [109, 171] width 33 height 20
click at [93, 161] on select "No Yes" at bounding box center [93, 161] width 0 height 0
click at [202, 186] on div "Basic Information Advanced Options Waiting List Group / Team Management Session…" at bounding box center [446, 136] width 717 height 109
click at [437, 208] on button "Update" at bounding box center [443, 209] width 35 height 16
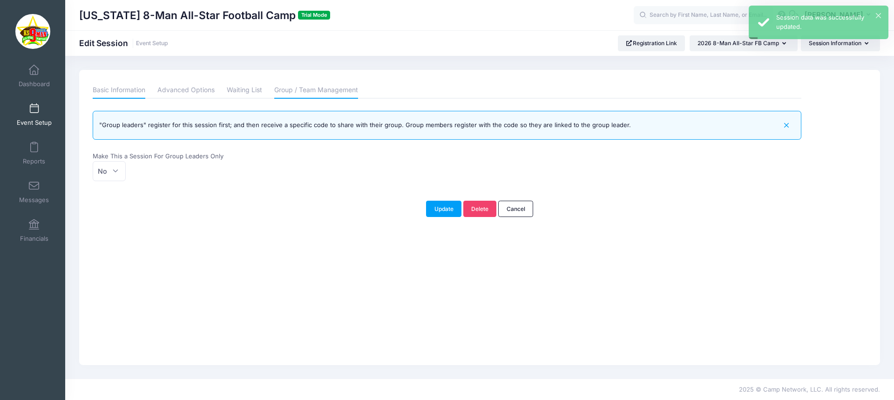
click at [129, 94] on link "Basic Information" at bounding box center [119, 90] width 53 height 17
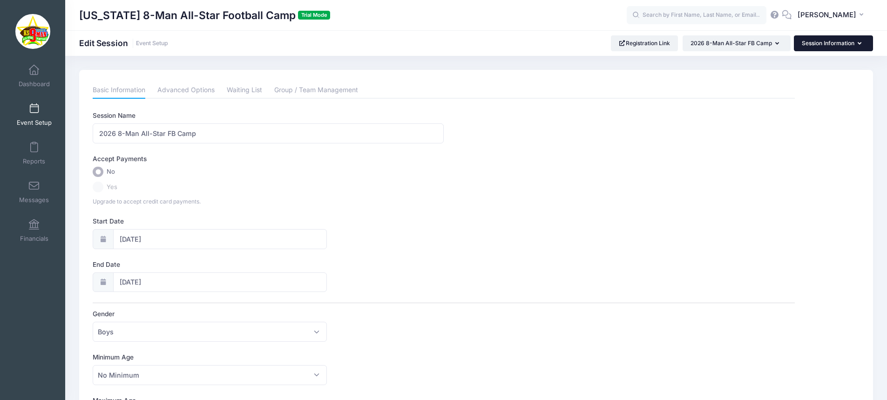
click at [840, 39] on button "Session Information" at bounding box center [832, 43] width 79 height 16
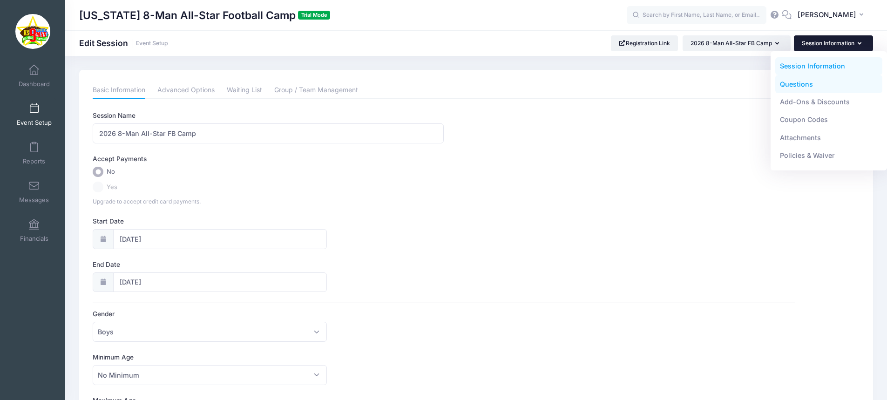
click at [803, 84] on link "Questions" at bounding box center [829, 84] width 108 height 18
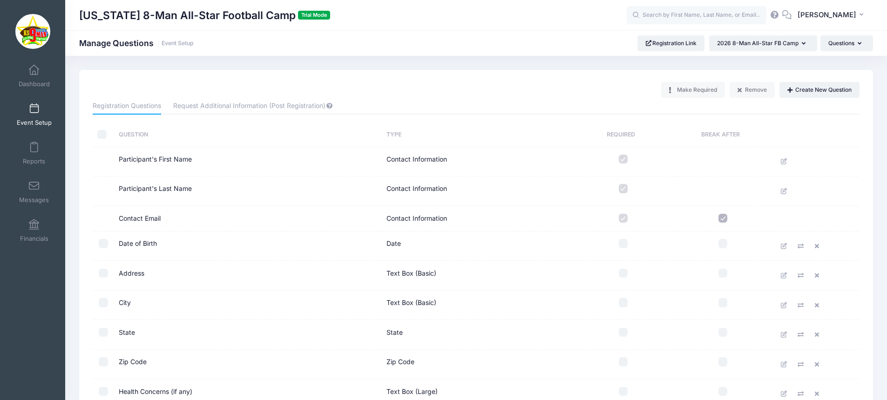
click at [104, 132] on input "checkbox" at bounding box center [101, 134] width 9 height 9
checkbox input "true"
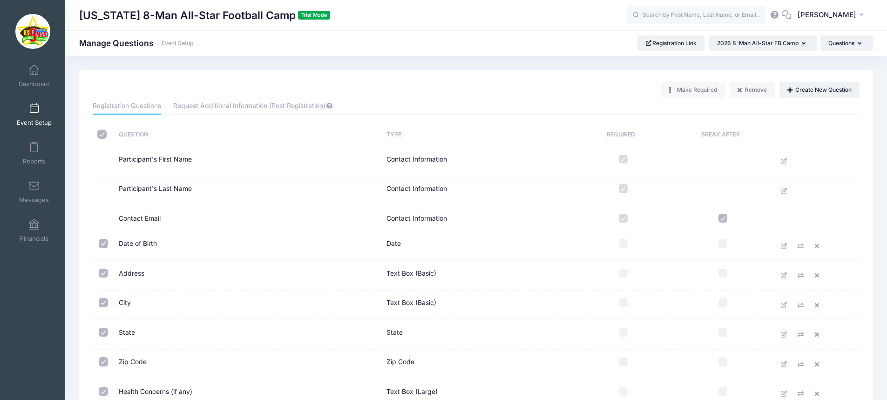
checkbox input "true"
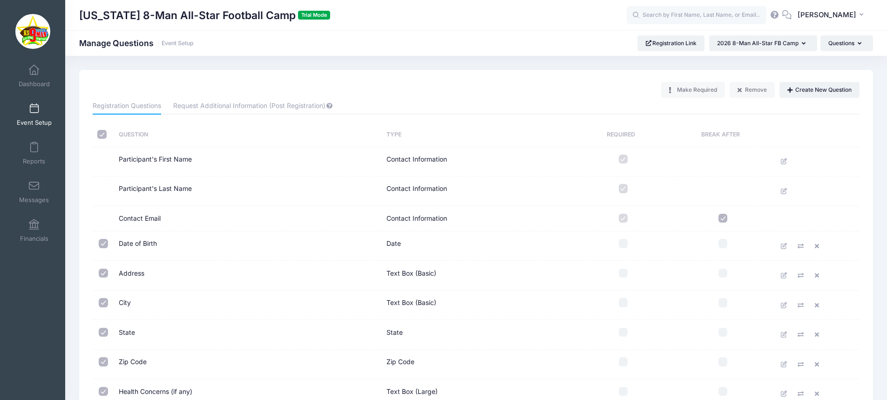
checkbox input "true"
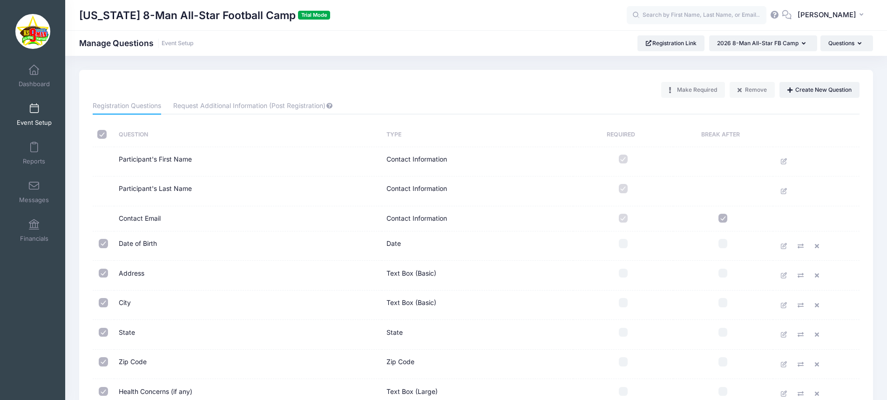
checkbox input "true"
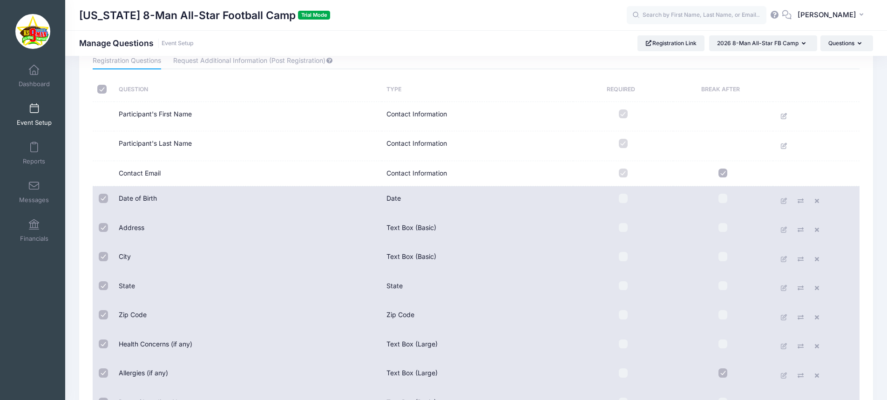
scroll to position [46, 0]
click at [719, 173] on input "checkbox" at bounding box center [722, 172] width 9 height 9
checkbox input "true"
click at [838, 43] on button "Questions" at bounding box center [846, 43] width 53 height 16
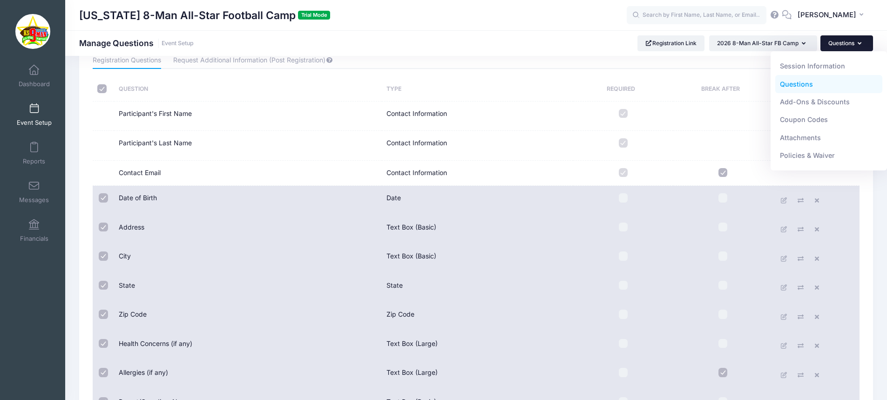
click at [838, 43] on button "Questions" at bounding box center [846, 43] width 53 height 16
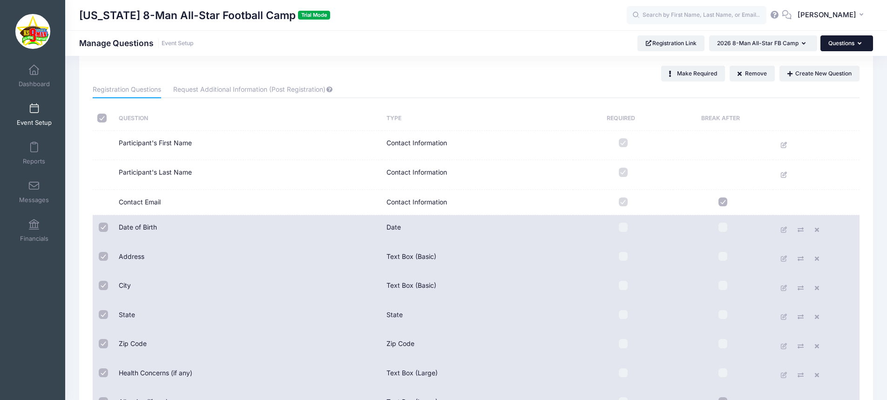
scroll to position [16, 0]
click at [784, 175] on icon at bounding box center [783, 175] width 7 height 6
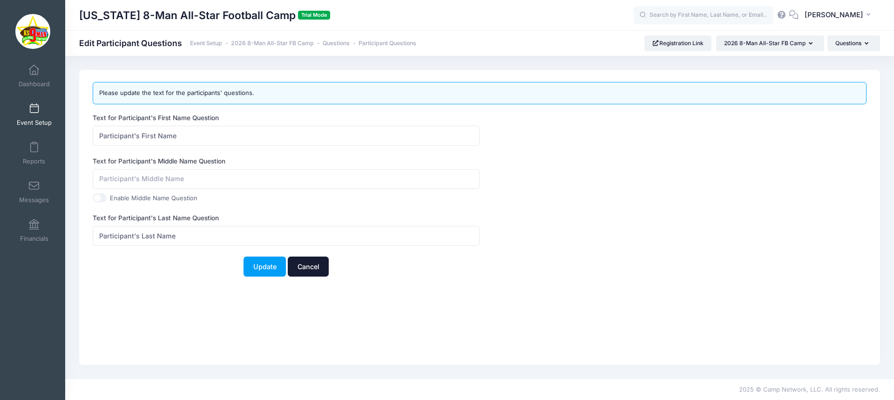
click at [306, 263] on link "Cancel" at bounding box center [308, 266] width 41 height 20
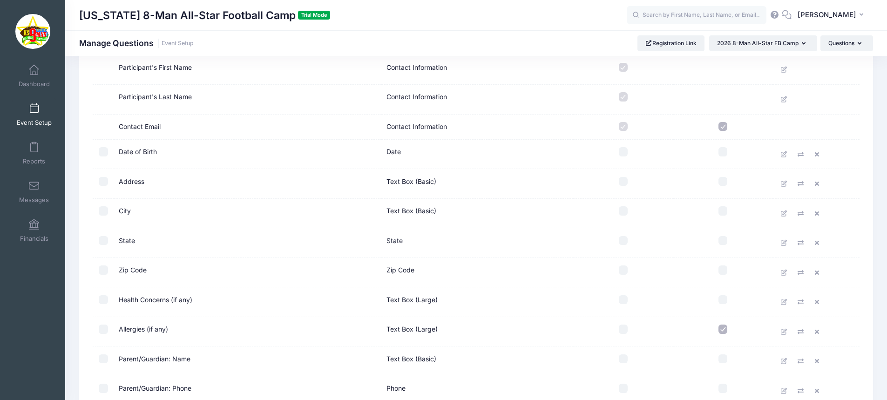
scroll to position [92, 0]
click at [783, 241] on icon at bounding box center [783, 242] width 7 height 6
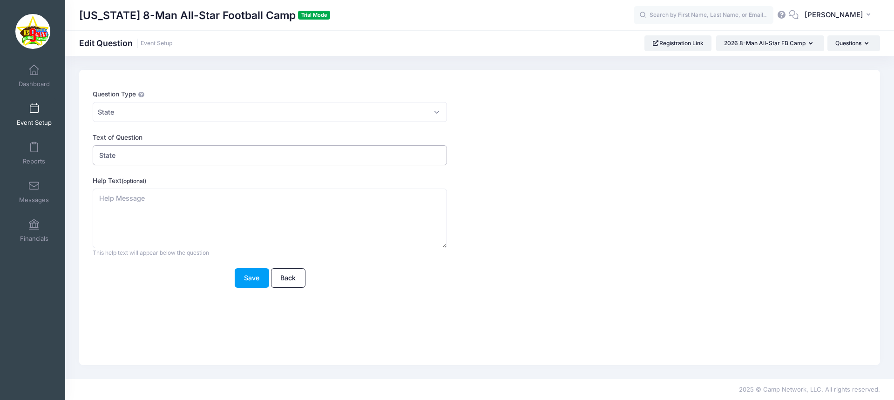
click at [166, 161] on input "State" at bounding box center [270, 155] width 354 height 20
drag, startPoint x: 180, startPoint y: 155, endPoint x: 84, endPoint y: 156, distance: 96.3
click at [84, 156] on div "Question Type Please Select Checkboxes Country Date Document Upload Dropdown Dr…" at bounding box center [479, 217] width 800 height 295
type input "KS"
click at [290, 277] on link "Back" at bounding box center [288, 278] width 34 height 20
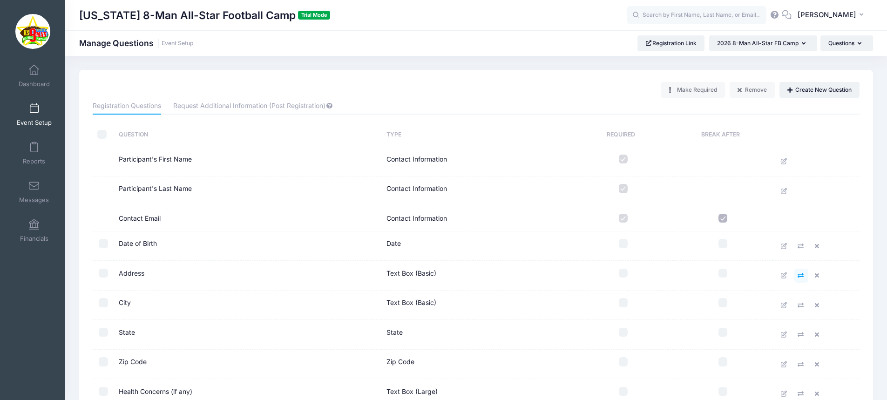
click at [796, 278] on link at bounding box center [801, 276] width 14 height 14
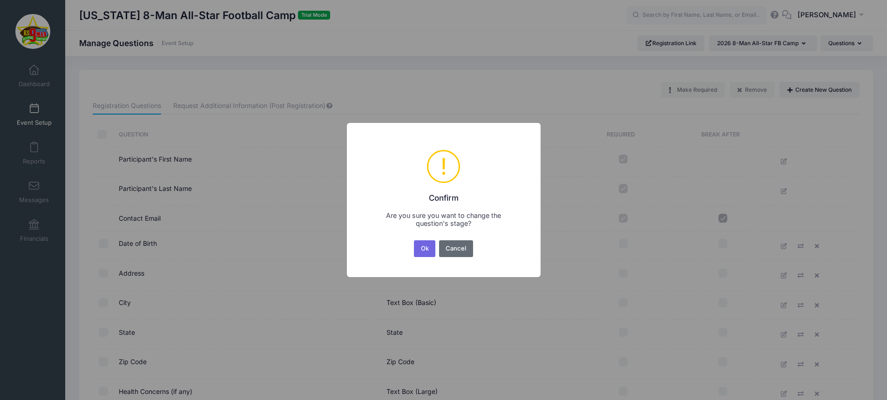
click at [464, 249] on button "Cancel" at bounding box center [456, 248] width 34 height 17
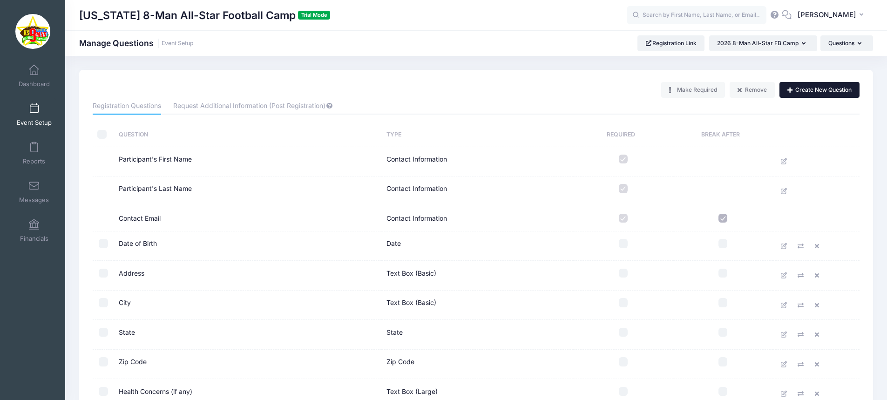
click at [809, 91] on button "Create New Question" at bounding box center [819, 90] width 80 height 16
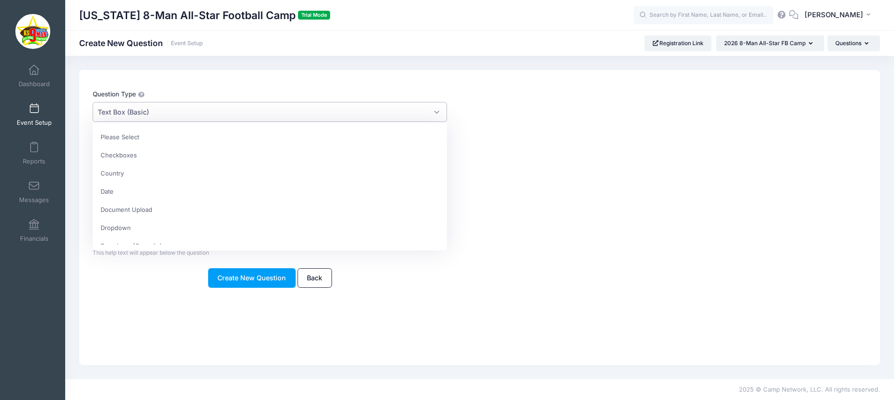
click at [160, 109] on span "Text Box (Basic)" at bounding box center [270, 112] width 354 height 20
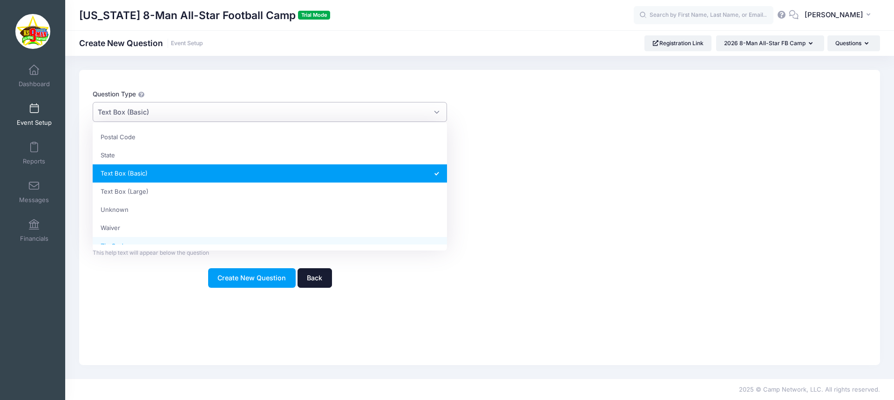
click at [304, 273] on link "Back" at bounding box center [314, 278] width 34 height 20
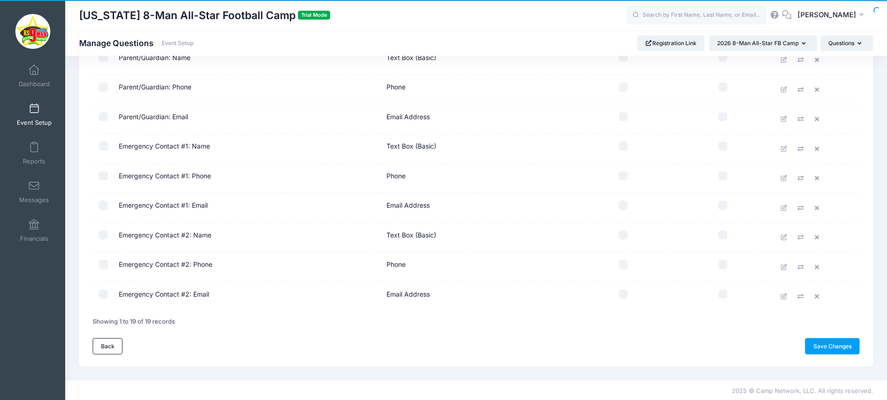
scroll to position [394, 0]
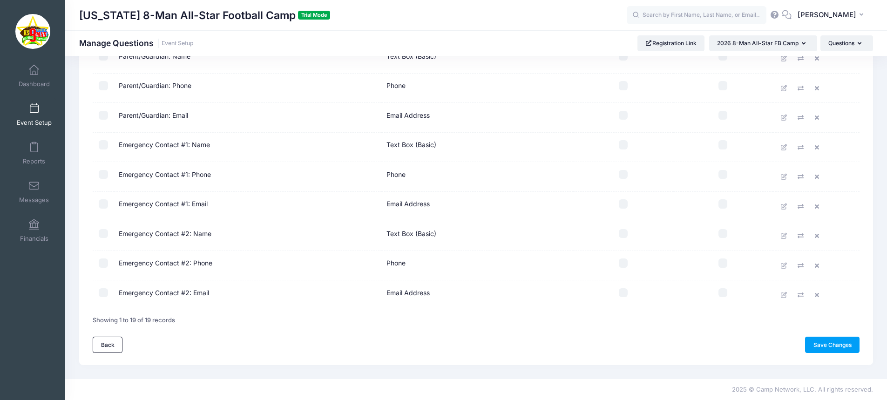
drag, startPoint x: 817, startPoint y: 349, endPoint x: 819, endPoint y: 357, distance: 7.6
click at [819, 357] on div "Make Required Remove Create New Question Registration Questions Request Additio…" at bounding box center [475, 20] width 793 height 689
click at [820, 340] on link "Save Changes" at bounding box center [832, 344] width 54 height 16
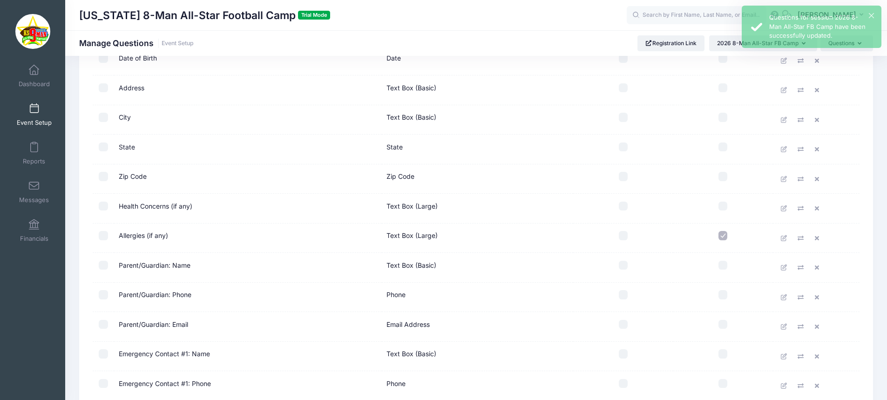
scroll to position [186, 0]
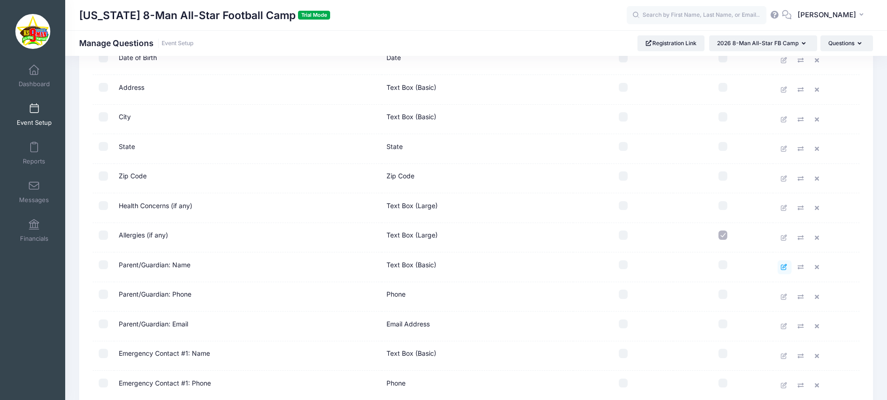
click at [782, 269] on icon at bounding box center [783, 267] width 7 height 6
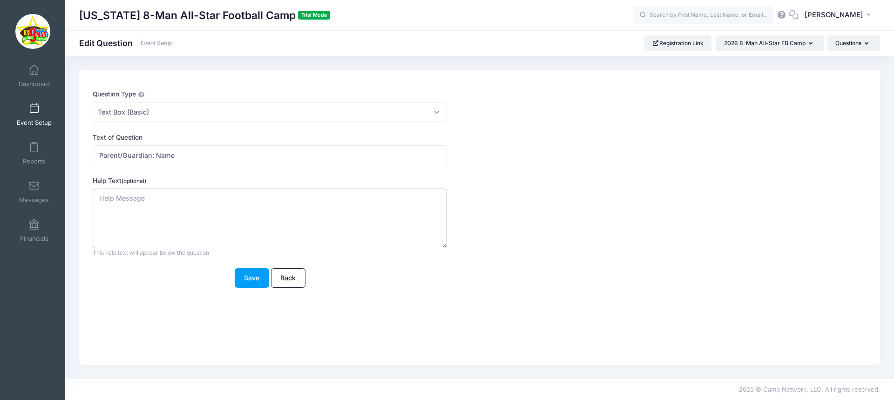
click at [112, 196] on textarea "Help Text (optional)" at bounding box center [270, 218] width 354 height 60
type textarea "Be sure to put your parent/guardian's name on how you want it announced at the …"
click at [248, 279] on button "Save" at bounding box center [252, 278] width 34 height 20
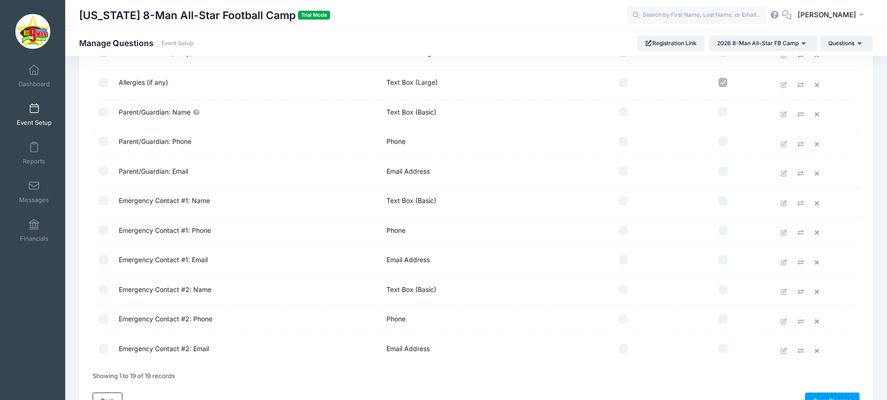
scroll to position [394, 0]
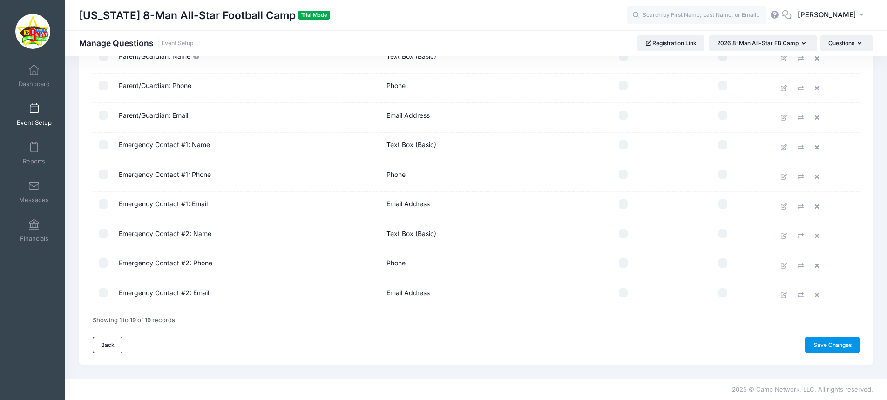
click at [827, 343] on link "Save Changes" at bounding box center [832, 344] width 54 height 16
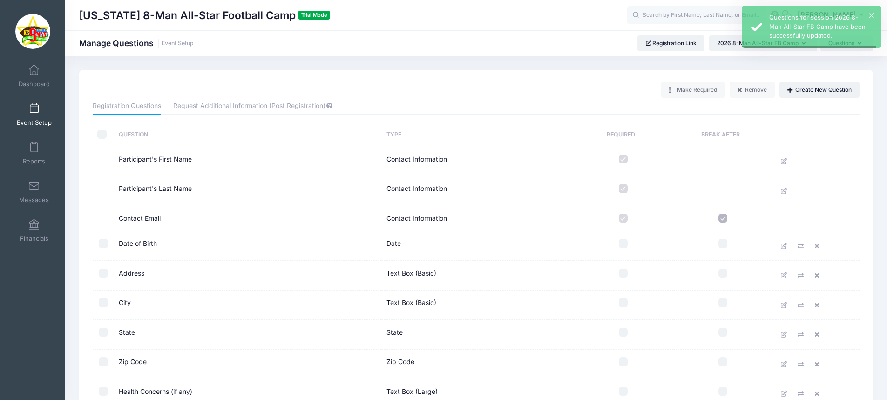
click at [589, 85] on div "Make Required Remove Create New Question" at bounding box center [475, 90] width 775 height 16
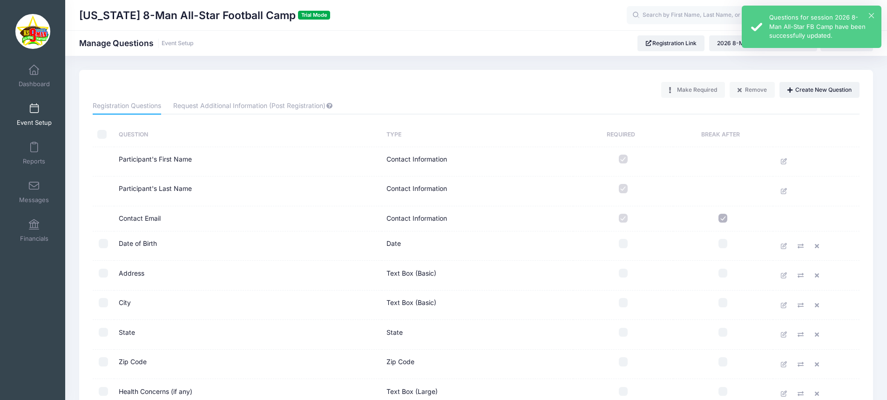
click at [868, 11] on div "× Questions for session 2026 8-Man All-Star FB Camp have been successfully upda…" at bounding box center [811, 27] width 140 height 42
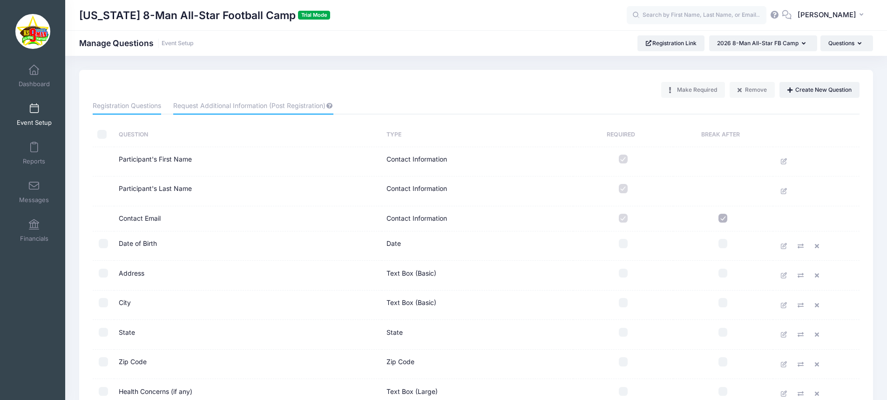
click at [268, 105] on link "Request Additional Information (Post Registration)" at bounding box center [253, 106] width 160 height 17
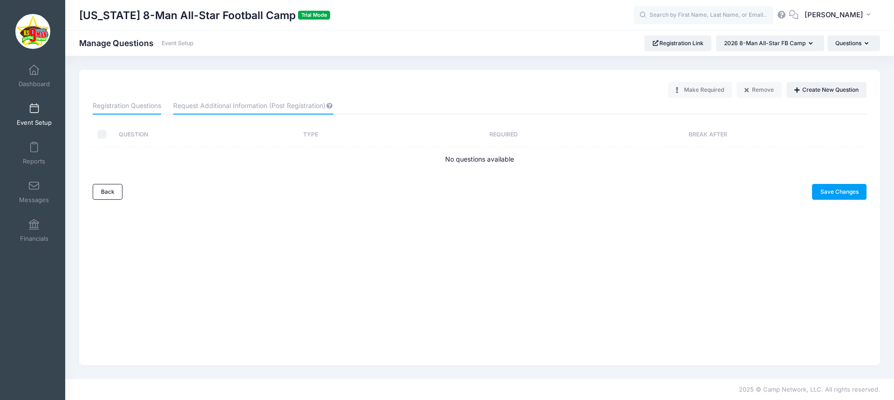
click at [128, 105] on link "Registration Questions" at bounding box center [127, 106] width 68 height 17
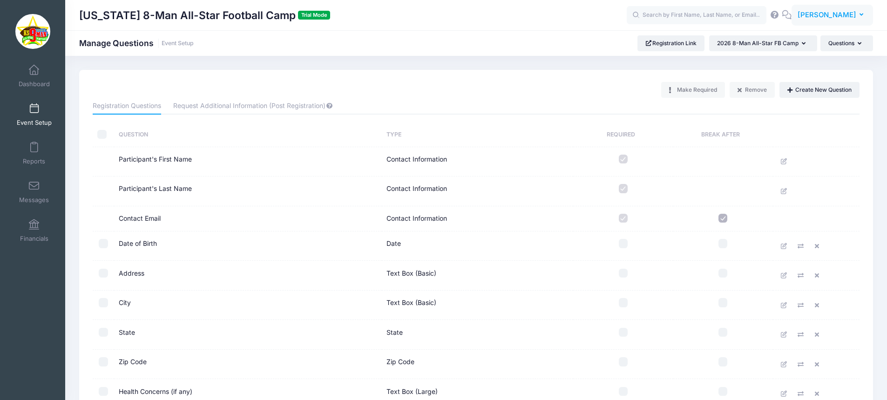
click at [855, 8] on button "EB Eric Burks" at bounding box center [831, 15] width 81 height 21
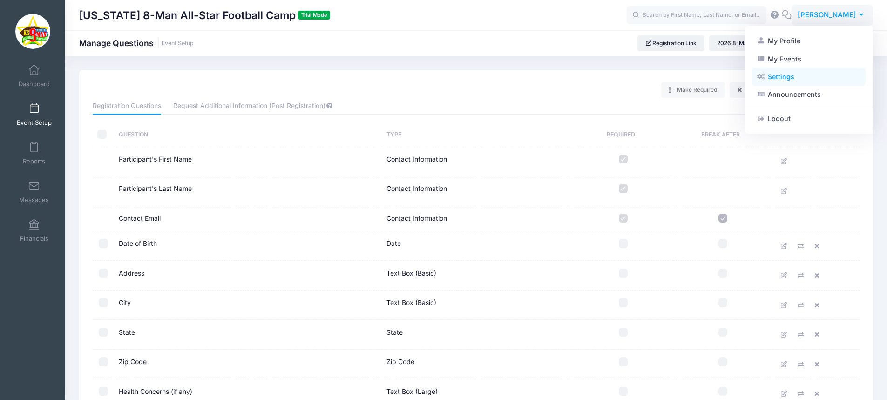
click at [787, 76] on link "Settings" at bounding box center [808, 77] width 113 height 18
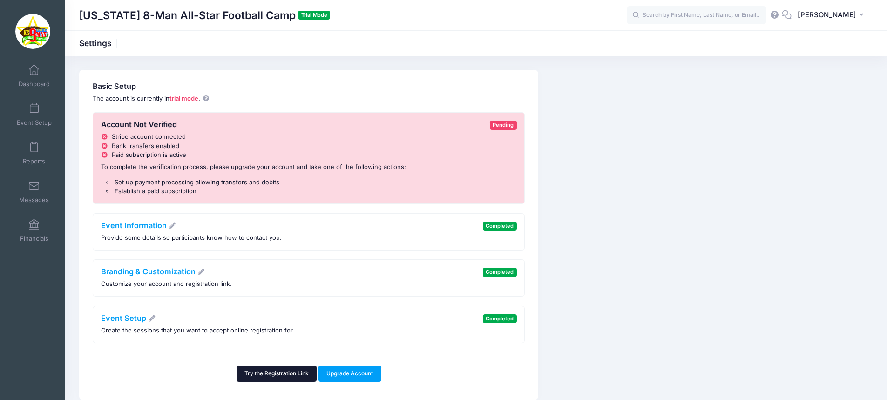
click at [271, 370] on link "Try the Registration Link" at bounding box center [276, 373] width 81 height 16
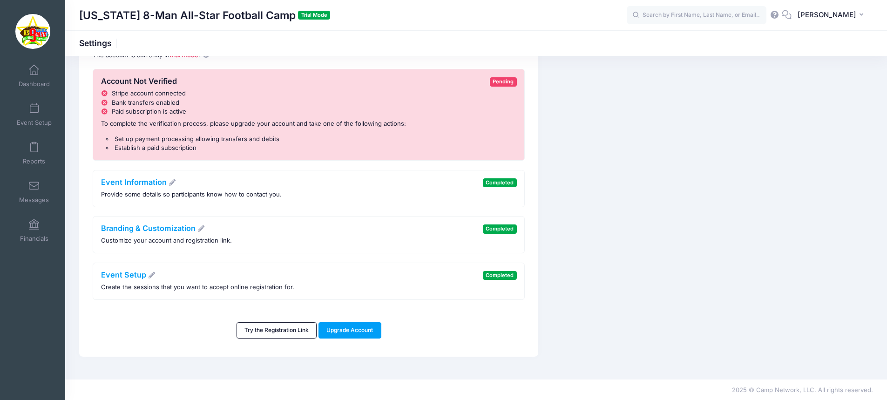
scroll to position [44, 0]
click at [27, 121] on span "Event Setup" at bounding box center [34, 123] width 35 height 8
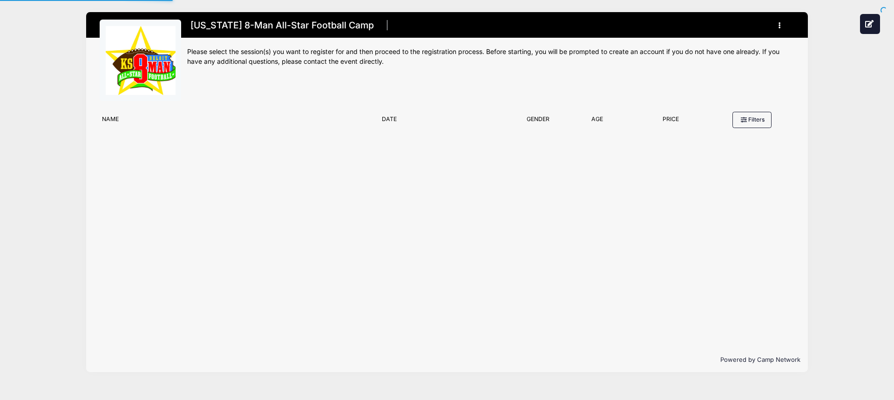
type input "#E5E5E5"
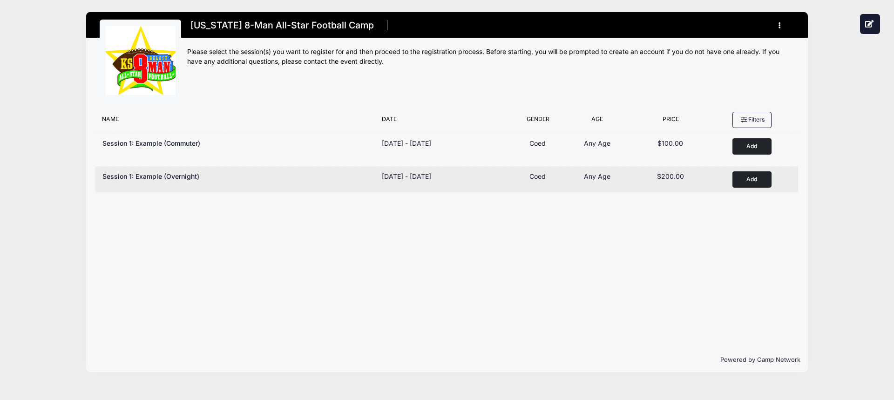
click at [152, 181] on div "Session 1: Example (Overnight)" at bounding box center [150, 176] width 97 height 10
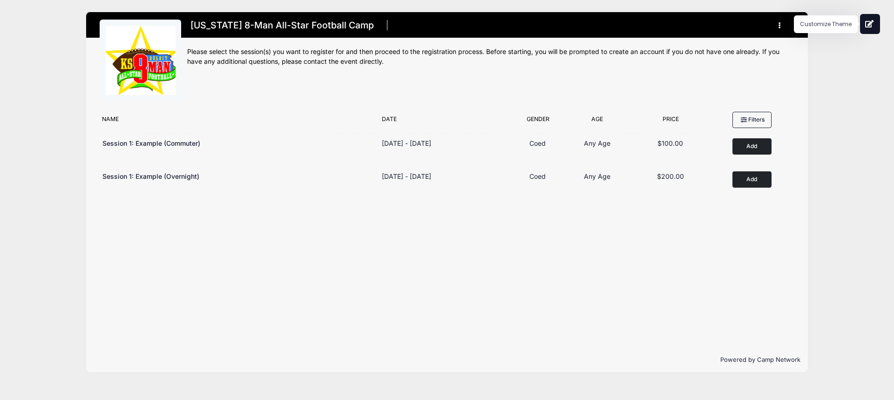
click at [868, 20] on icon at bounding box center [869, 23] width 9 height 7
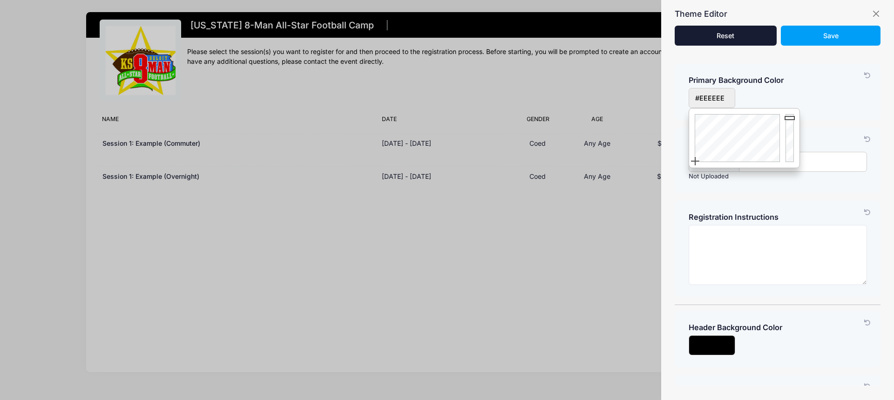
click at [722, 103] on input "input" at bounding box center [711, 98] width 47 height 20
click at [751, 117] on div at bounding box center [736, 137] width 94 height 59
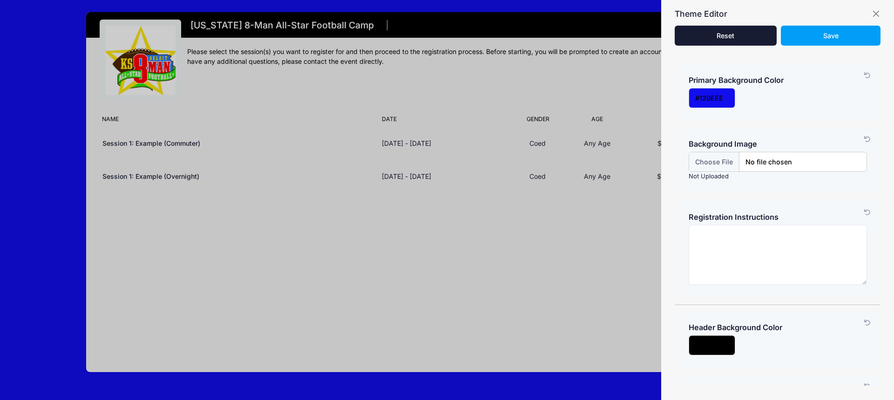
click at [863, 74] on icon at bounding box center [866, 76] width 7 height 6
type input "#EEEEEE"
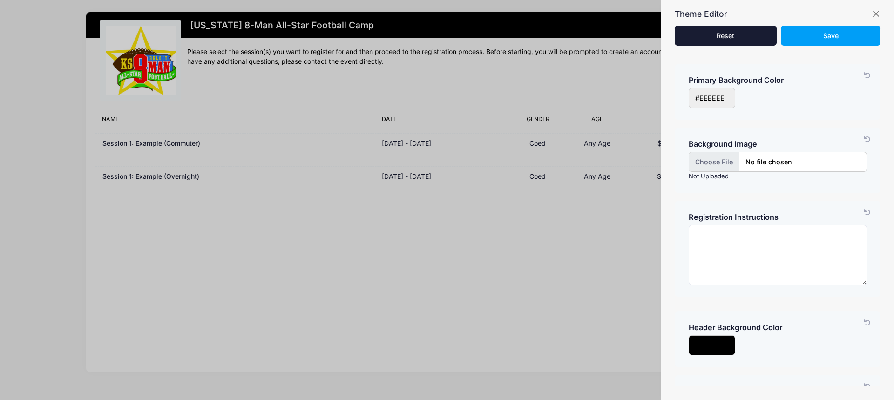
click at [769, 154] on input "file" at bounding box center [777, 162] width 178 height 20
click at [717, 233] on textarea at bounding box center [777, 255] width 178 height 60
click at [874, 13] on button "button" at bounding box center [875, 13] width 9 height 9
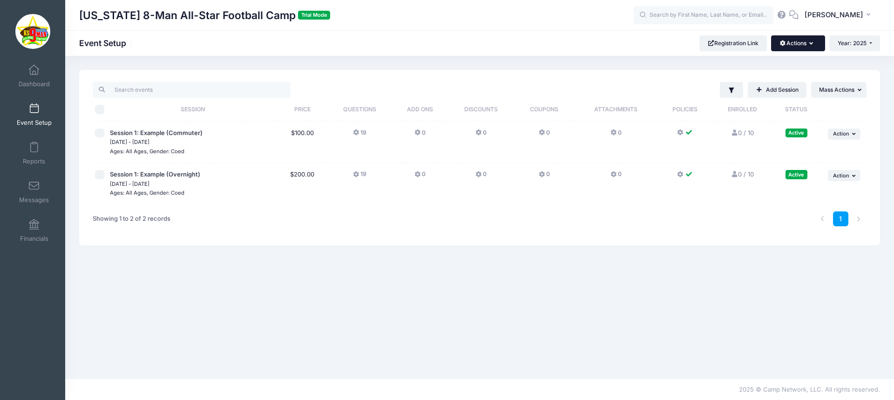
click at [811, 40] on button "Actions" at bounding box center [798, 43] width 54 height 16
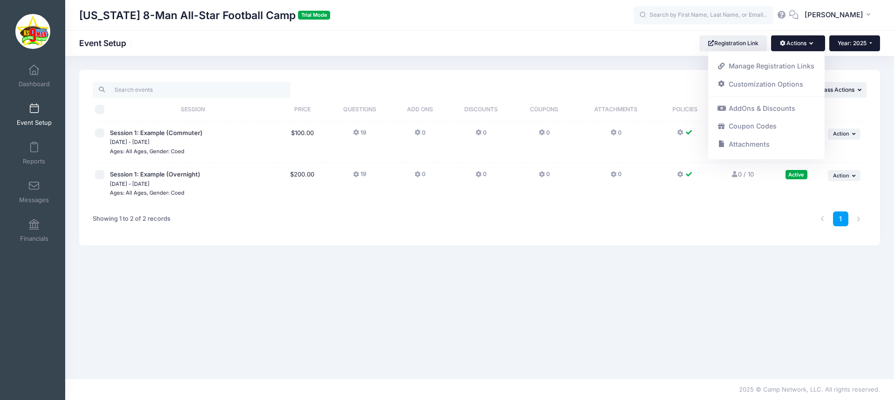
click at [867, 43] on button "Year: 2025" at bounding box center [854, 43] width 51 height 16
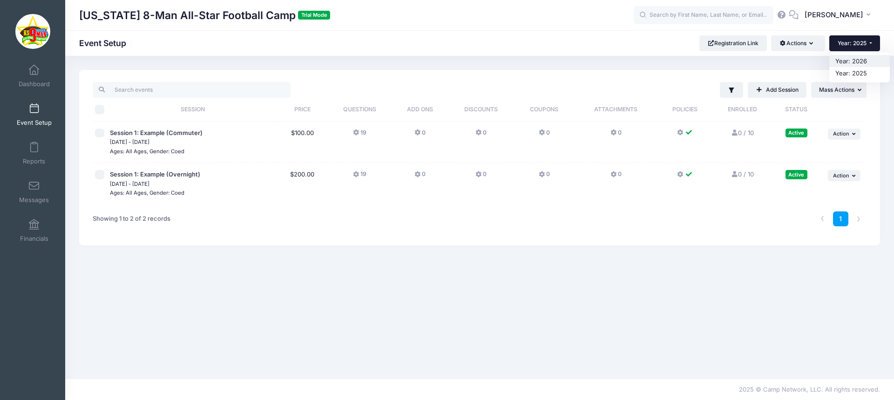
click at [855, 65] on link "Year: 2026" at bounding box center [859, 61] width 60 height 12
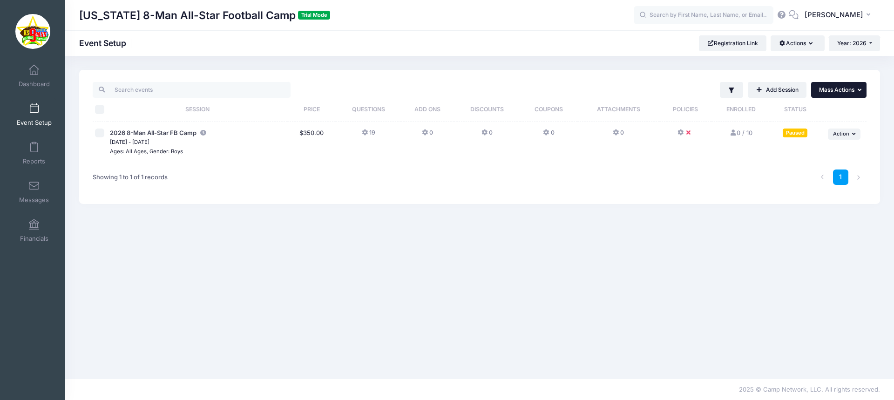
click at [853, 89] on span "Mass Actions" at bounding box center [836, 89] width 35 height 7
click at [529, 87] on div "Filter Filter Options Show: Active Live Completed Add Session ... Mass Actions …" at bounding box center [580, 90] width 571 height 16
click at [613, 133] on icon at bounding box center [615, 133] width 7 height 0
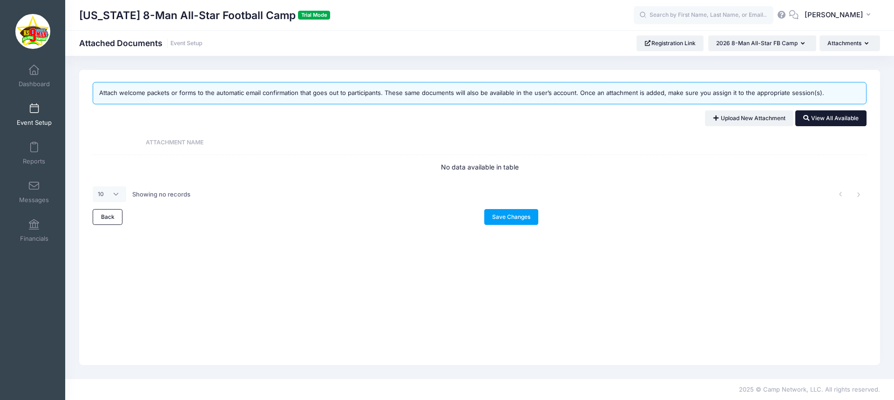
click at [814, 113] on link "View All Available" at bounding box center [830, 118] width 71 height 16
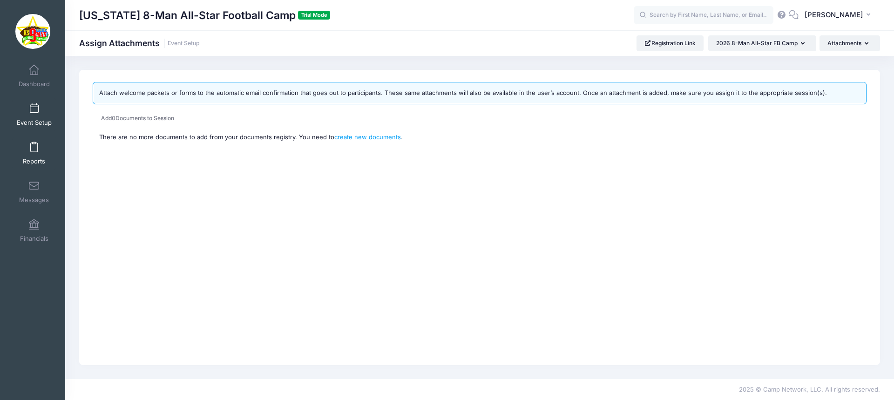
click at [34, 151] on span at bounding box center [34, 147] width 0 height 10
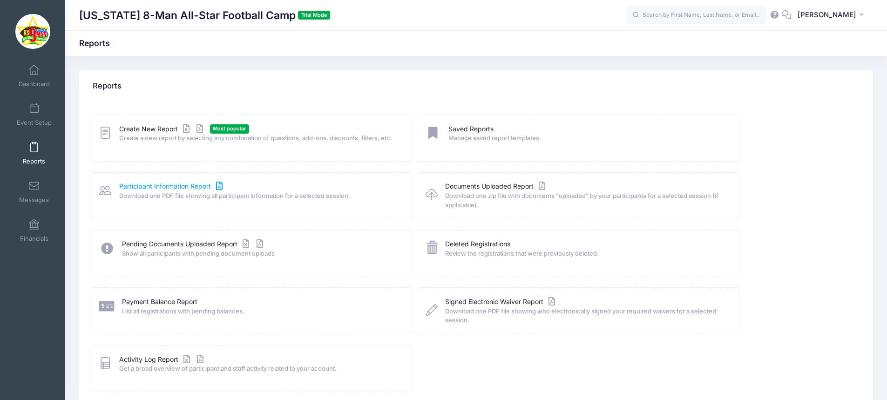
click at [185, 184] on link "Participant Information Report" at bounding box center [172, 186] width 106 height 10
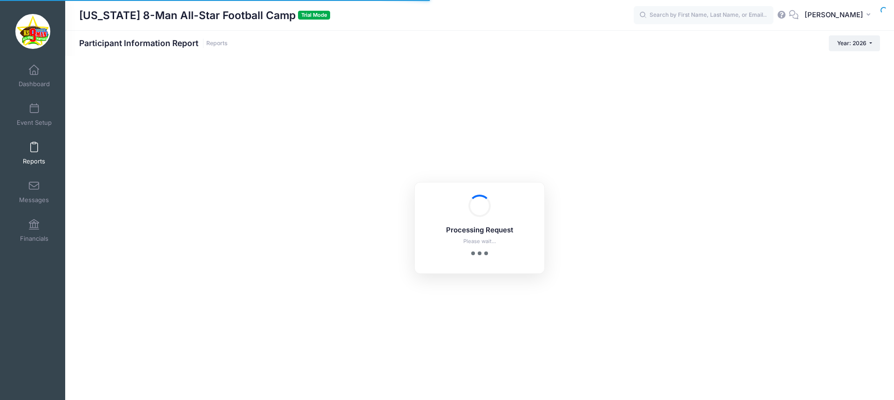
checkbox input "true"
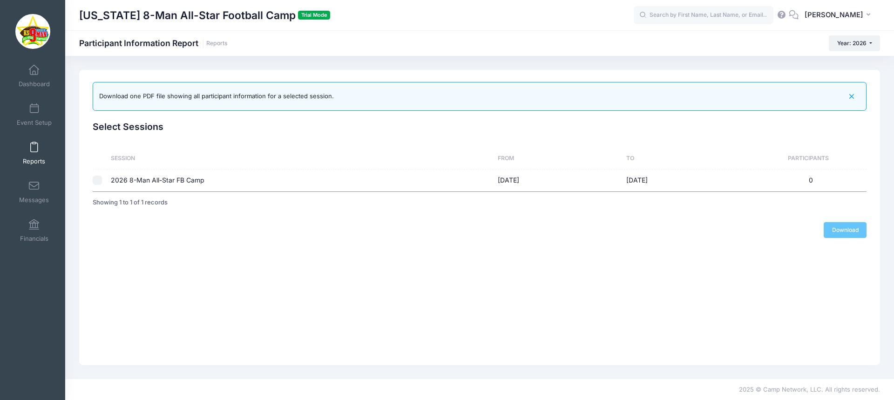
click at [150, 182] on td "2026 8-Man All-Star FB Camp" at bounding box center [300, 180] width 387 height 22
checkbox input "true"
click at [844, 231] on link "Download" at bounding box center [844, 230] width 43 height 16
click at [30, 195] on link "Messages" at bounding box center [34, 191] width 44 height 33
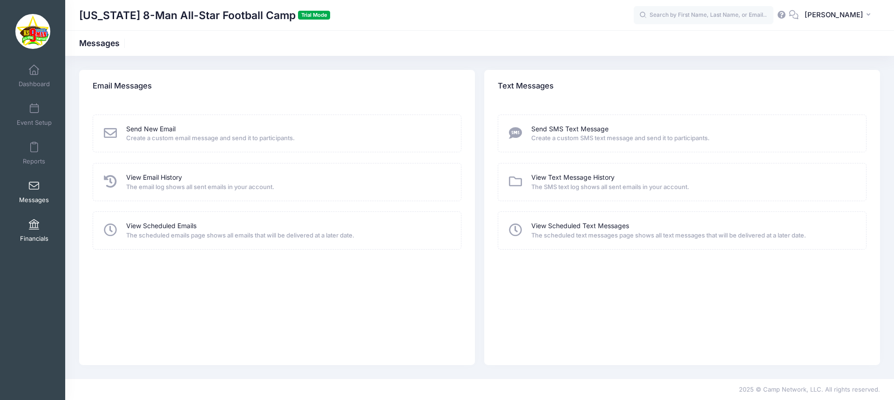
click at [34, 228] on span at bounding box center [34, 225] width 0 height 10
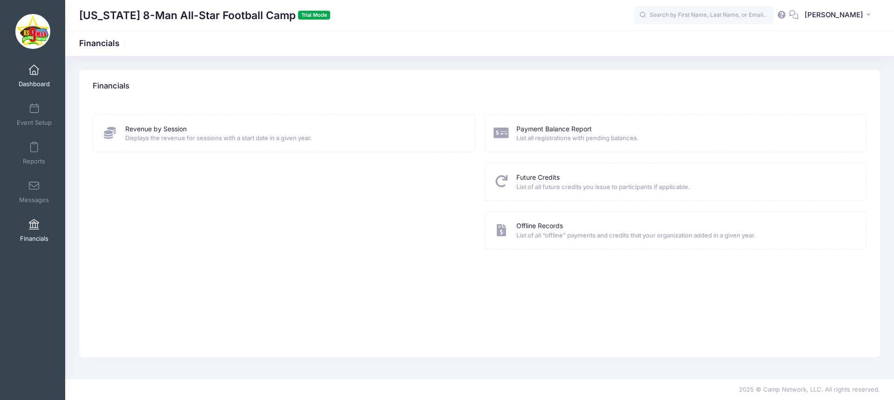
click at [34, 67] on span at bounding box center [34, 70] width 0 height 10
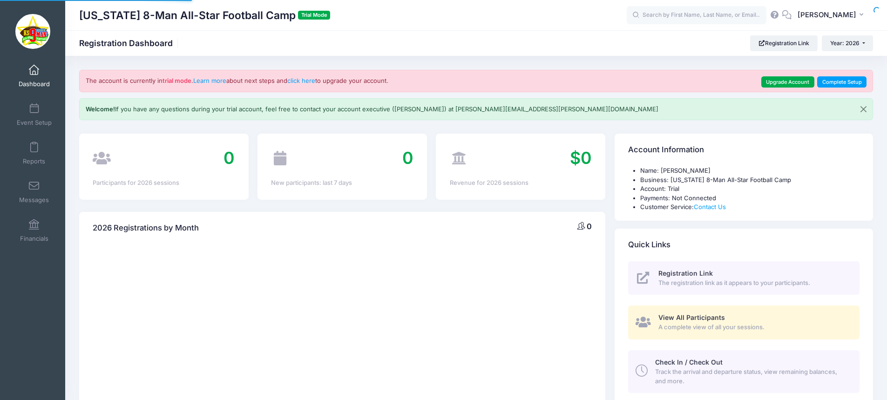
select select
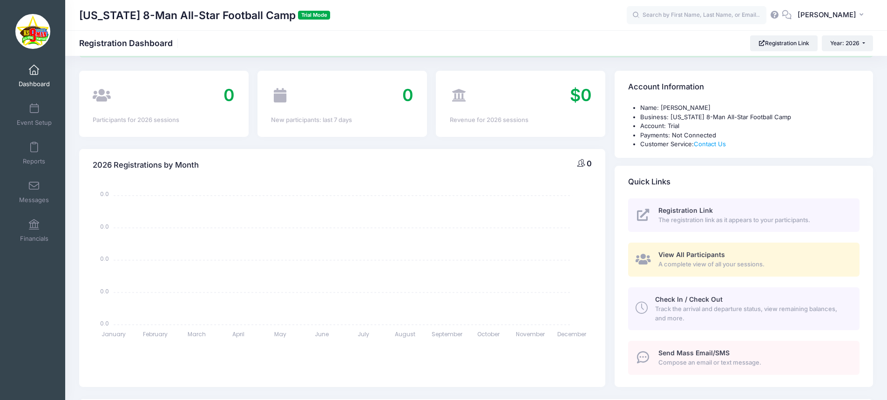
scroll to position [62, 0]
click at [39, 112] on link "Event Setup" at bounding box center [34, 114] width 44 height 33
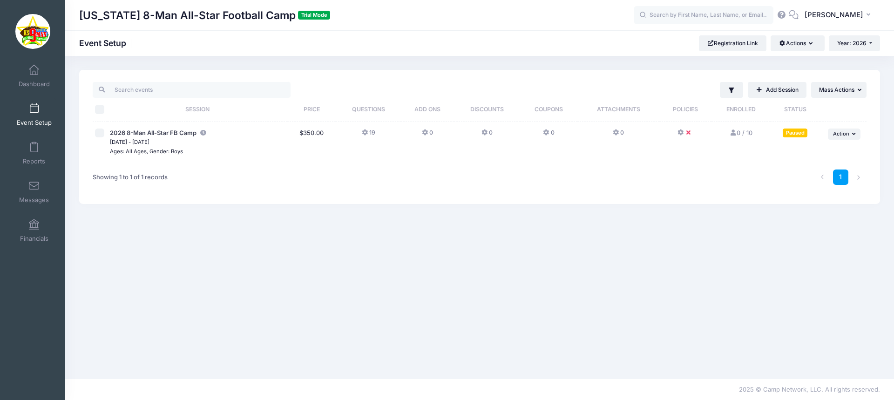
click at [149, 141] on small "Jun 9, 2026 - Jun 13, 2026" at bounding box center [130, 142] width 40 height 7
click at [104, 133] on div at bounding box center [100, 132] width 10 height 9
click at [101, 133] on input "checkbox" at bounding box center [99, 132] width 9 height 9
checkbox input "true"
click at [802, 40] on button "Actions" at bounding box center [797, 43] width 54 height 16
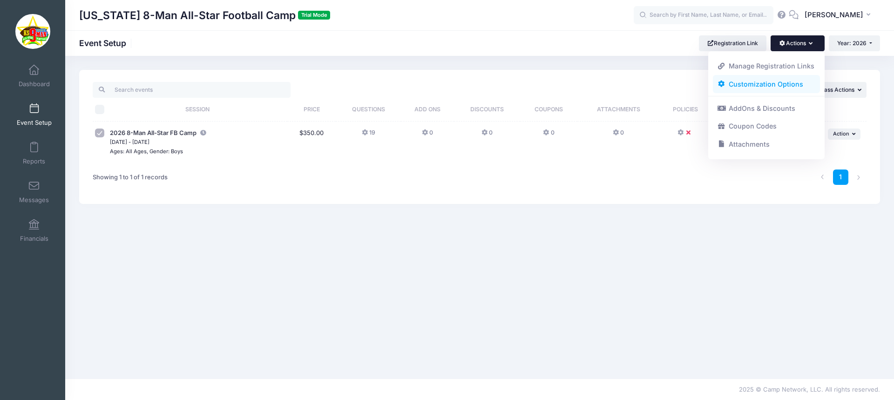
click at [758, 89] on link "Customization Options" at bounding box center [766, 84] width 108 height 18
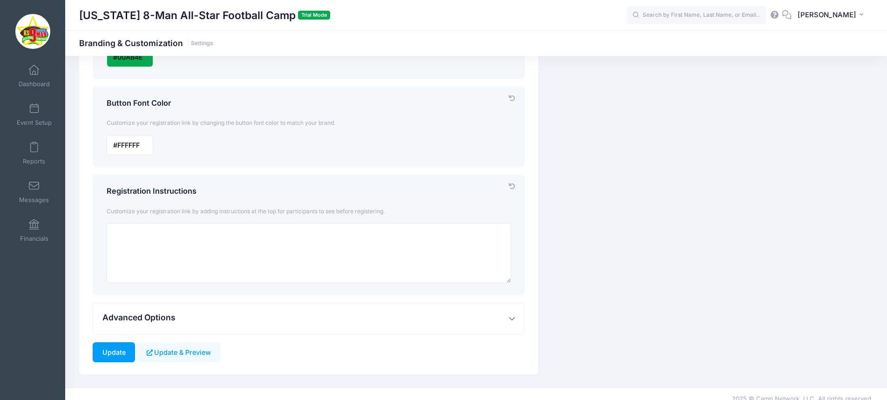
scroll to position [325, 0]
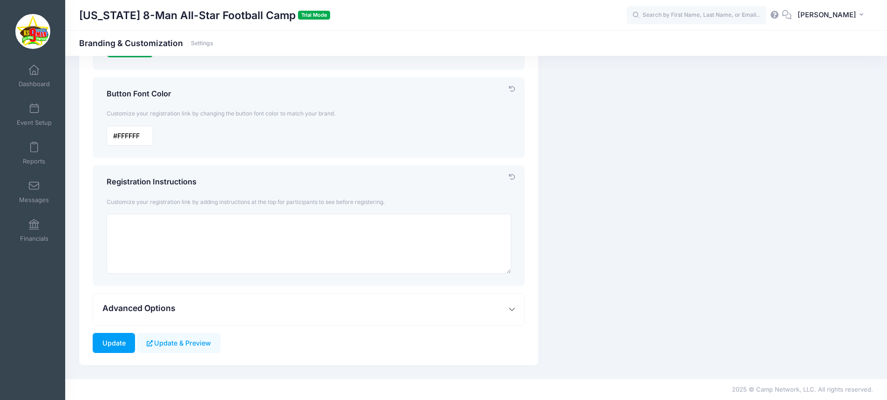
click at [420, 301] on button "Advanced Options" at bounding box center [308, 309] width 431 height 31
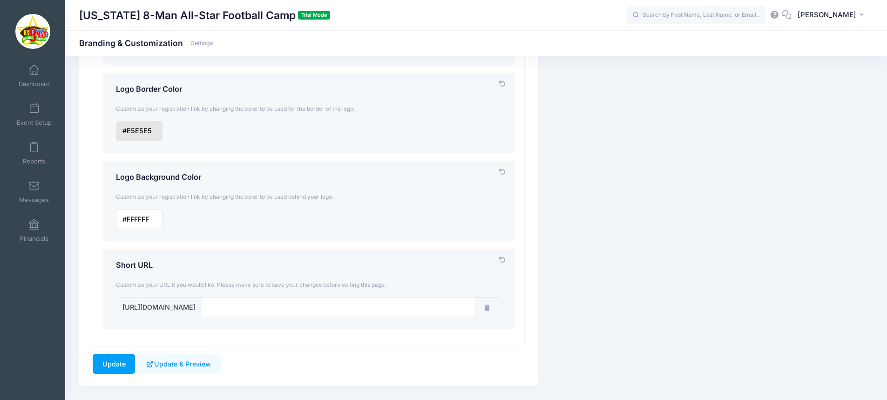
scroll to position [784, 0]
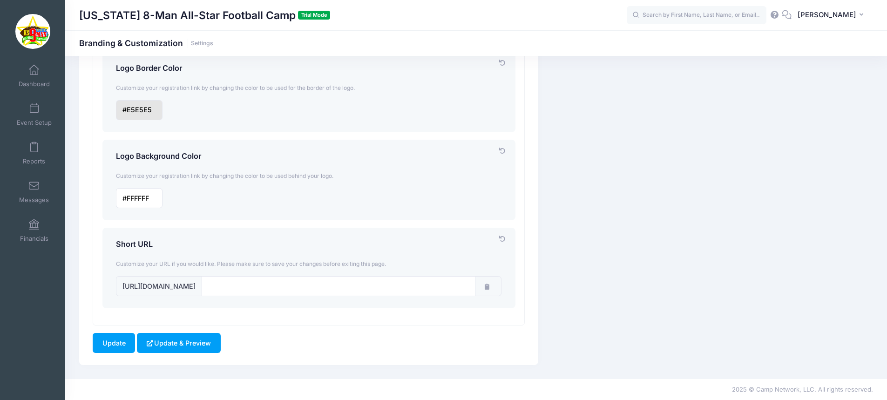
click at [179, 342] on button "Update & Preview" at bounding box center [178, 343] width 83 height 20
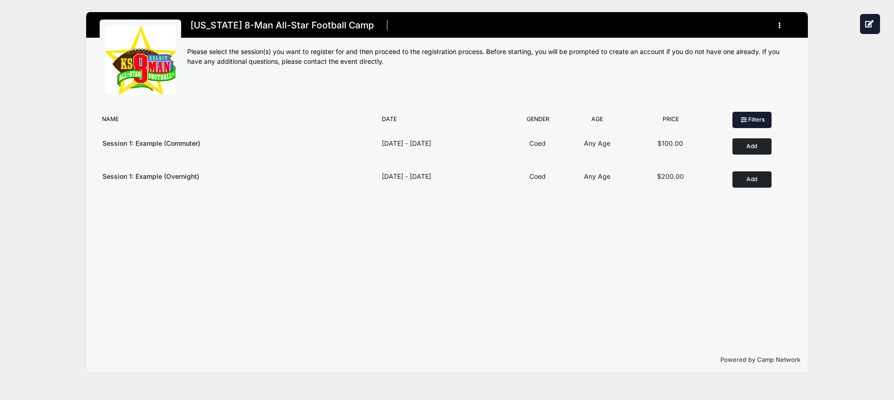
click at [741, 120] on icon at bounding box center [743, 120] width 7 height 0
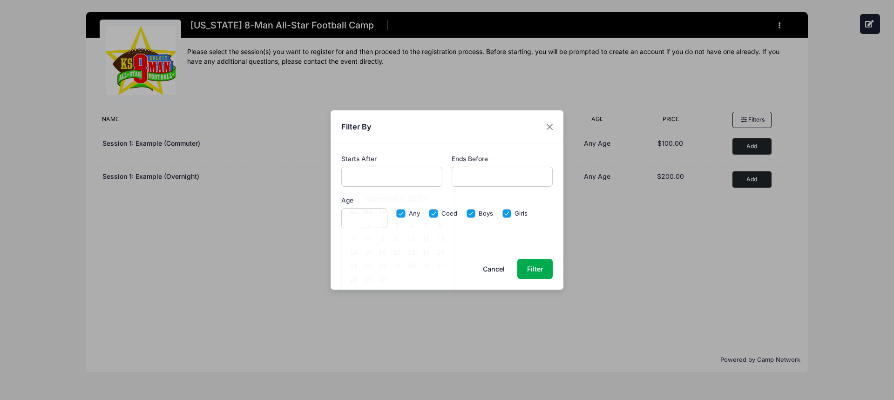
click at [370, 176] on input "text" at bounding box center [391, 177] width 101 height 20
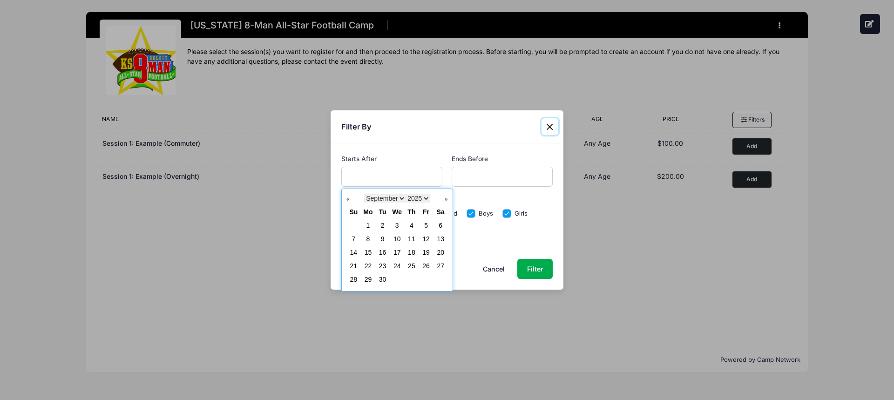
click at [423, 198] on select "1925 1926 1927 1928 1929 1930 1931 1932 1933 1934 1935 1936 1937 1938 1939 1940…" at bounding box center [417, 198] width 24 height 8
click at [349, 199] on link "Prev" at bounding box center [350, 199] width 9 height 9
click at [363, 237] on td "8" at bounding box center [368, 238] width 14 height 13
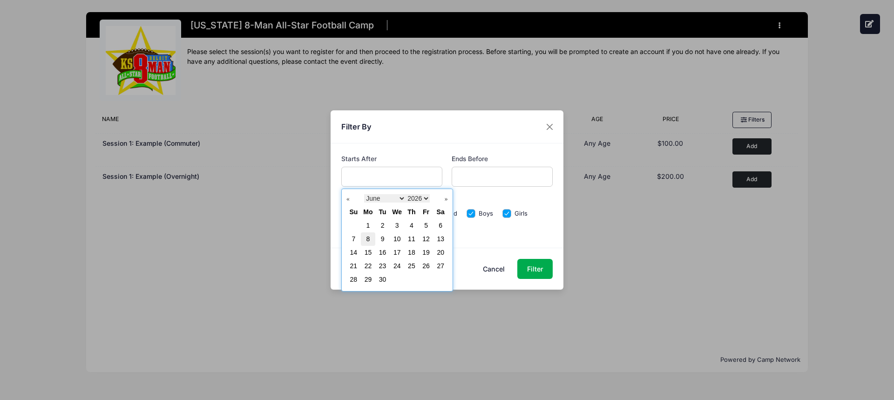
type input "[DATE]"
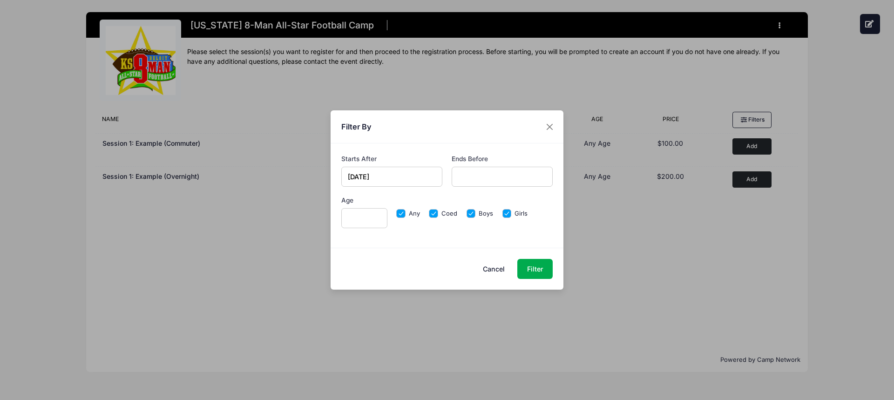
click at [434, 214] on input "Coed" at bounding box center [433, 213] width 9 height 9
checkbox input "false"
click at [402, 213] on input "Any" at bounding box center [400, 213] width 9 height 9
checkbox input "false"
click at [505, 211] on input "Girls" at bounding box center [506, 213] width 9 height 9
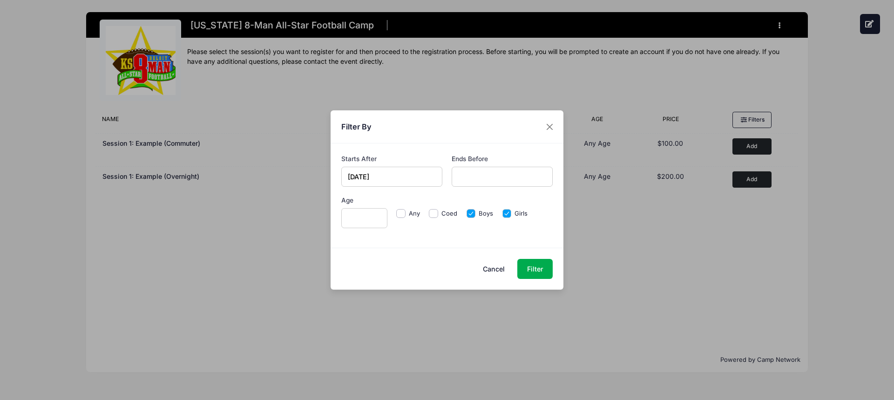
checkbox input "false"
click at [533, 273] on button "Filter" at bounding box center [534, 269] width 35 height 20
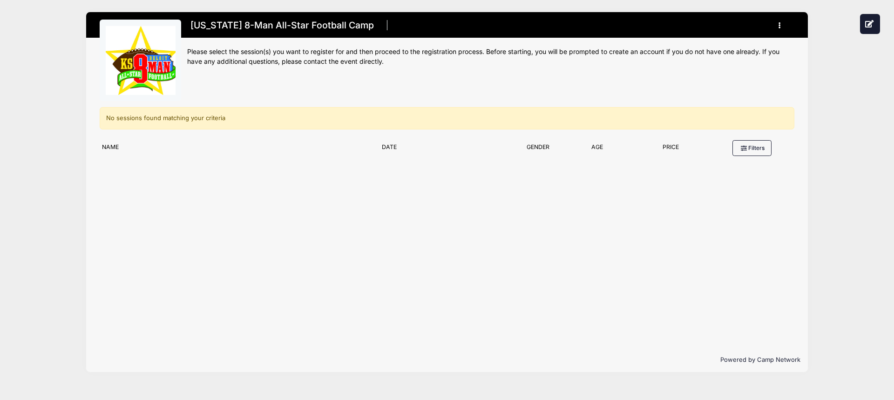
click at [778, 28] on button "button" at bounding box center [781, 25] width 25 height 16
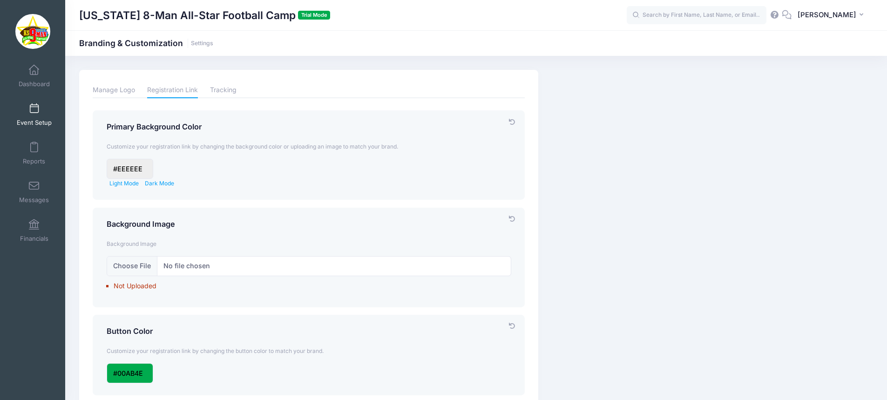
click at [27, 103] on link "Event Setup" at bounding box center [34, 114] width 44 height 33
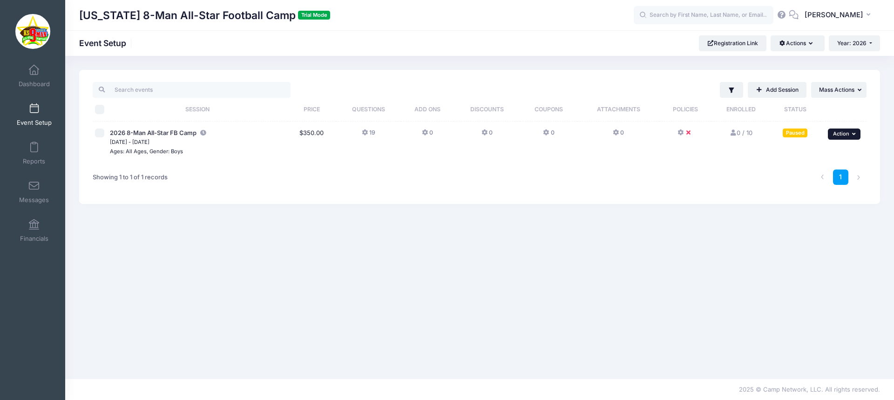
click at [847, 133] on span "Action" at bounding box center [841, 133] width 16 height 7
click at [821, 155] on link "Resume Session" at bounding box center [814, 155] width 84 height 18
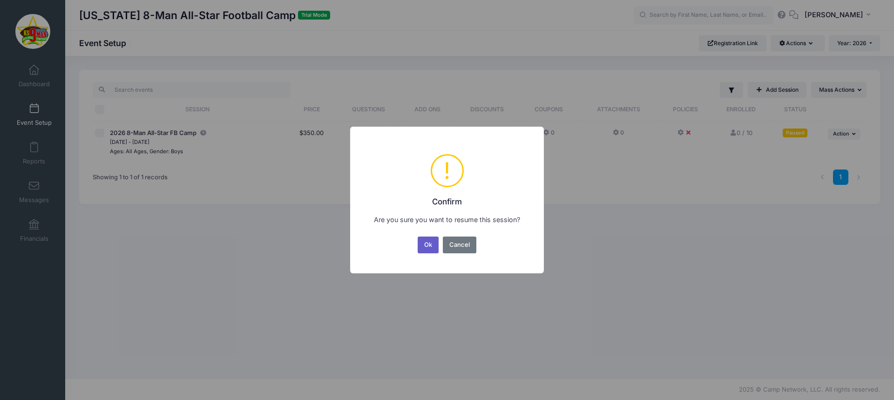
click at [427, 245] on button "Ok" at bounding box center [427, 244] width 21 height 17
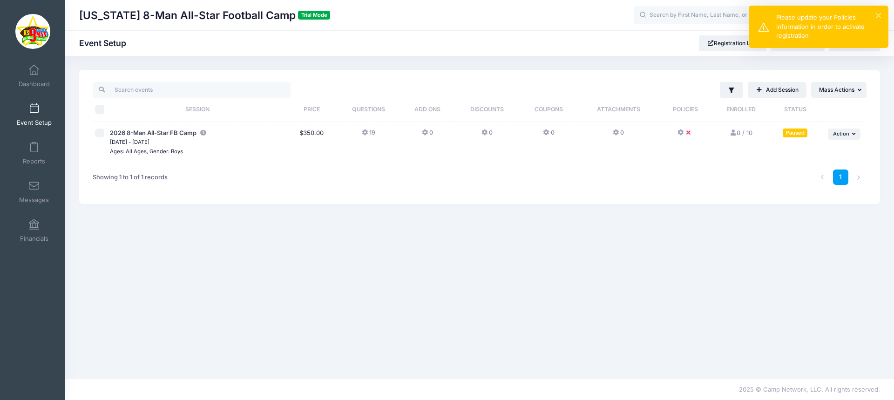
click at [832, 33] on div "Please update your Policies information in order to activate registration" at bounding box center [828, 26] width 105 height 27
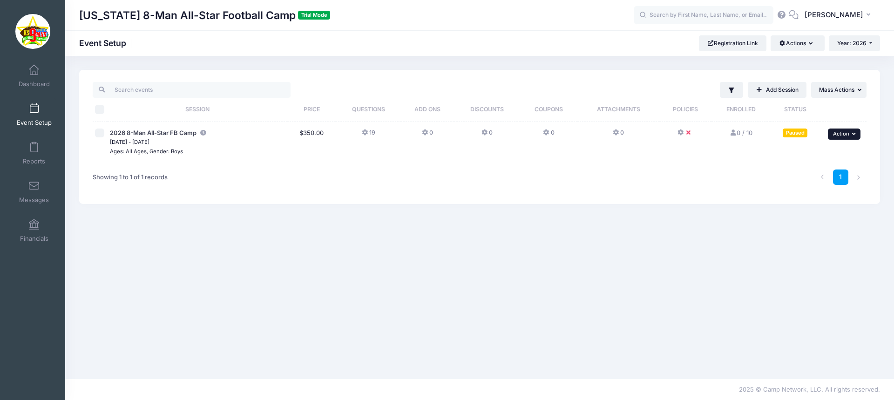
click at [858, 134] on button "... Action" at bounding box center [843, 133] width 33 height 11
click at [795, 170] on link "Edit Session" at bounding box center [814, 172] width 84 height 18
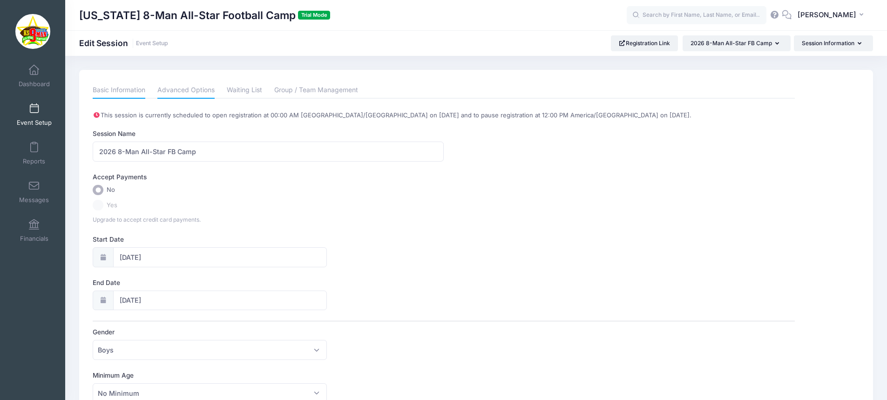
click at [180, 90] on link "Advanced Options" at bounding box center [185, 90] width 57 height 17
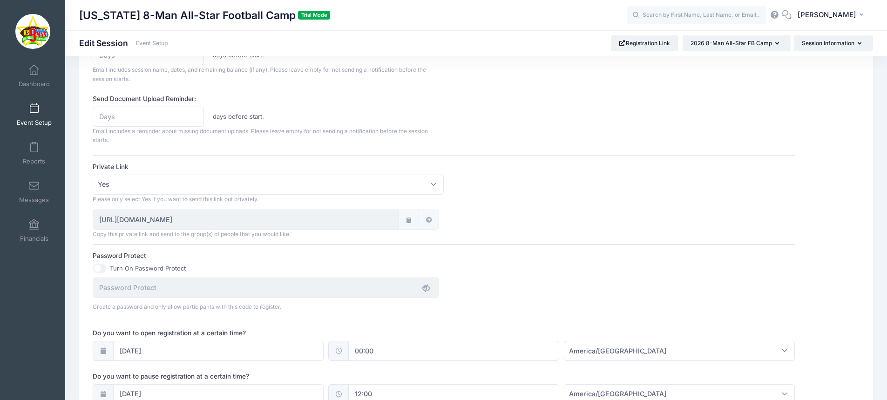
scroll to position [464, 0]
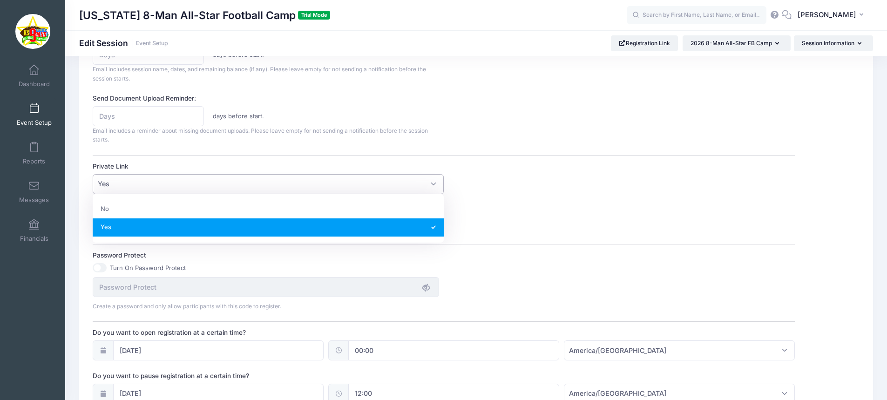
click at [432, 183] on span "Yes" at bounding box center [268, 184] width 351 height 20
select select
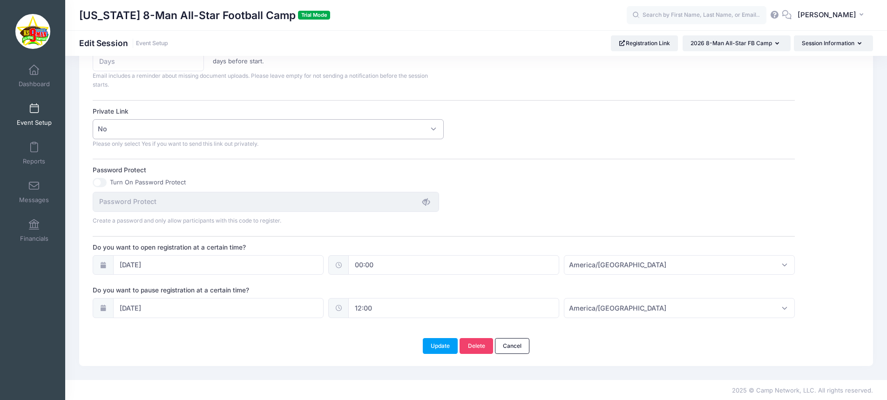
scroll to position [521, 0]
click at [447, 343] on button "Update" at bounding box center [440, 344] width 35 height 16
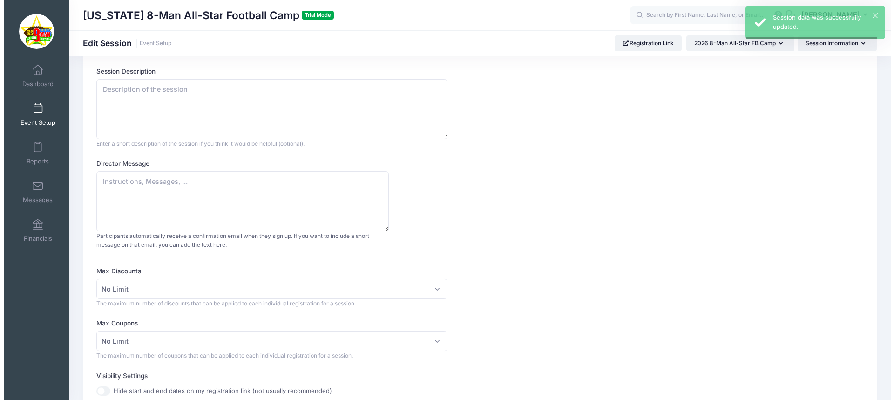
scroll to position [0, 0]
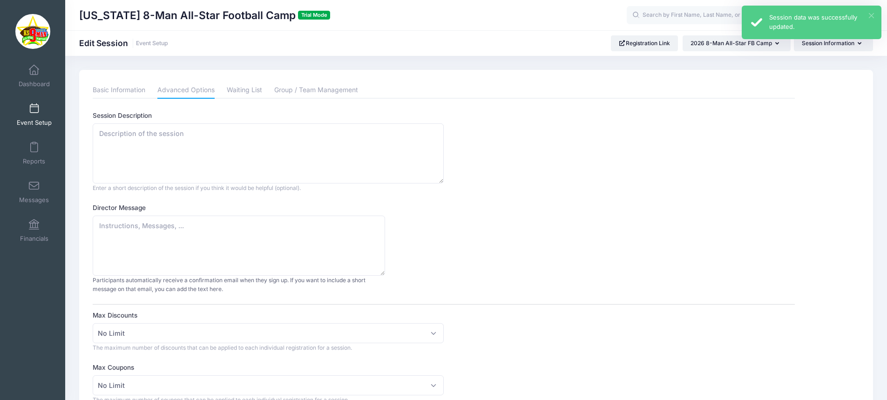
click at [871, 13] on button "×" at bounding box center [870, 15] width 5 height 5
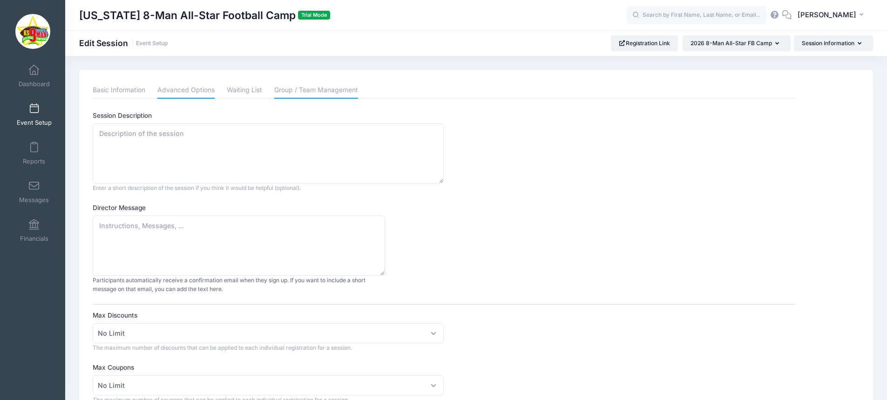
click at [308, 85] on link "Group / Team Management" at bounding box center [316, 90] width 84 height 17
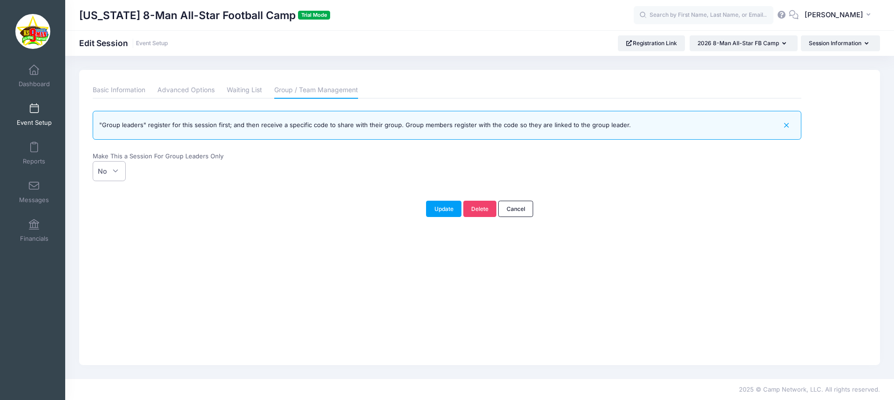
click at [115, 172] on span "No" at bounding box center [109, 171] width 33 height 20
click at [93, 161] on select "No Yes" at bounding box center [93, 161] width 0 height 0
click at [237, 184] on div "Basic Information Advanced Options Waiting List Group / Team Management This se…" at bounding box center [446, 136] width 717 height 109
click at [840, 45] on button "Session Information" at bounding box center [839, 43] width 79 height 16
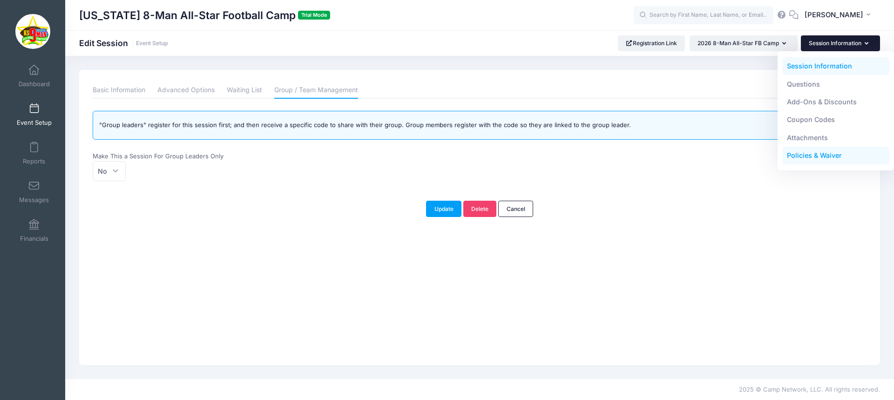
click at [793, 157] on link "Policies & Waiver" at bounding box center [836, 156] width 108 height 18
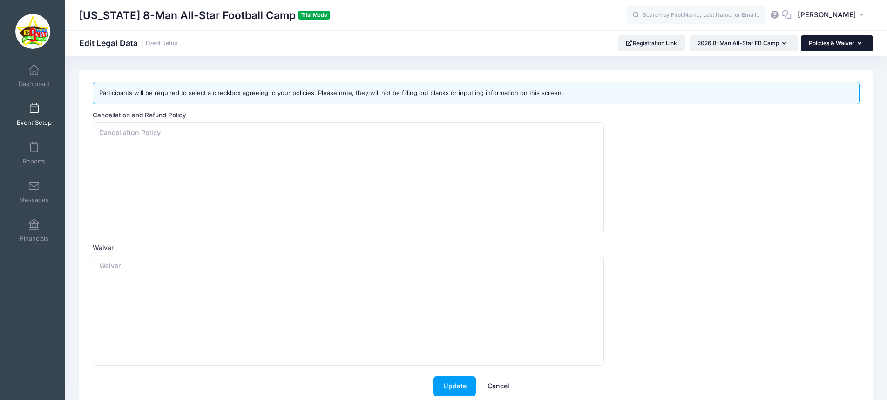
click at [840, 43] on button "Policies & Waiver" at bounding box center [836, 43] width 72 height 16
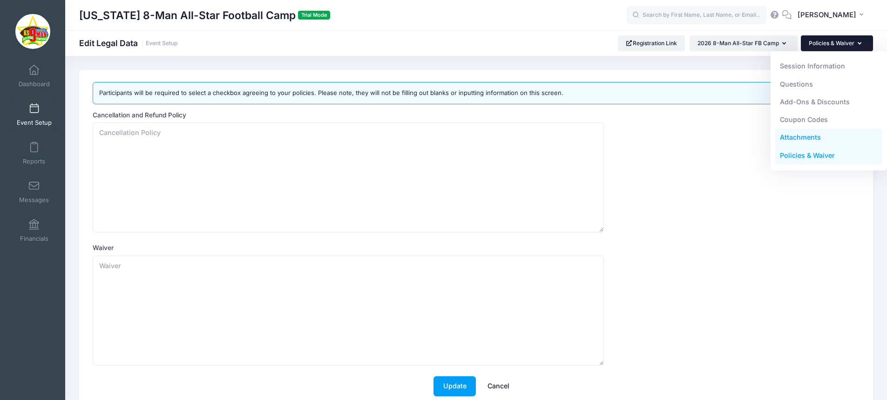
click at [798, 141] on link "Attachments" at bounding box center [829, 137] width 108 height 18
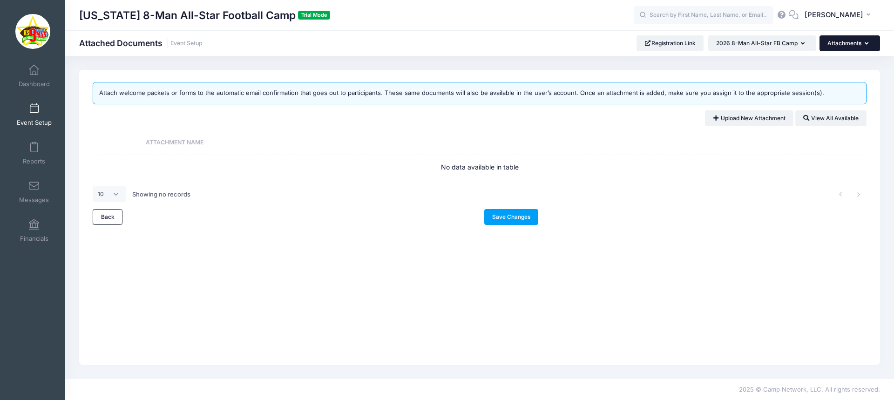
click at [841, 47] on button "Attachments" at bounding box center [849, 43] width 60 height 16
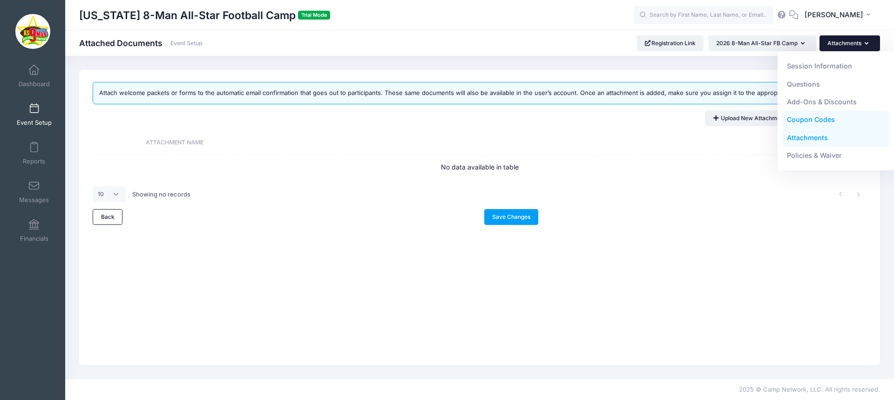
click at [807, 117] on link "Coupon Codes" at bounding box center [836, 120] width 108 height 18
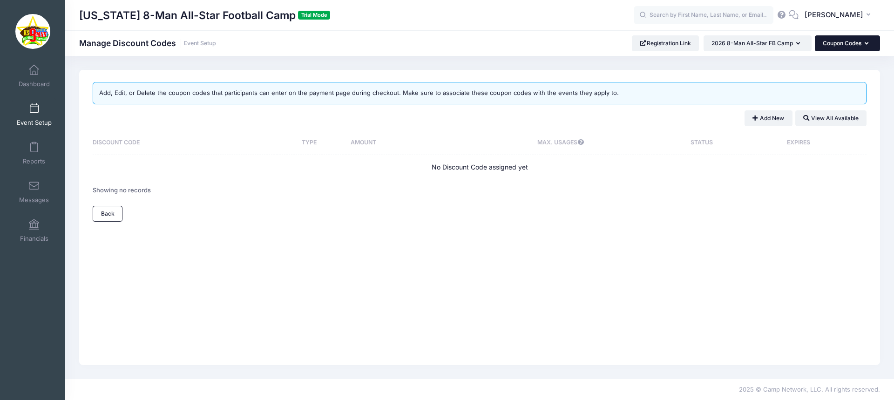
click at [847, 38] on button "Coupon Codes" at bounding box center [846, 43] width 65 height 16
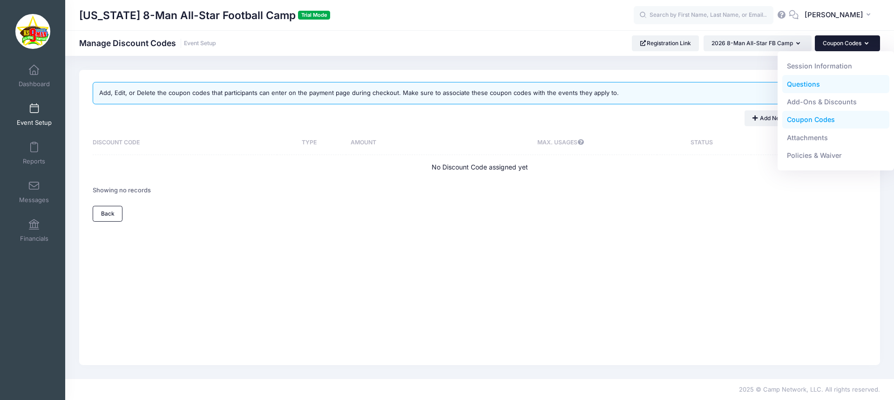
click at [809, 84] on link "Questions" at bounding box center [836, 84] width 108 height 18
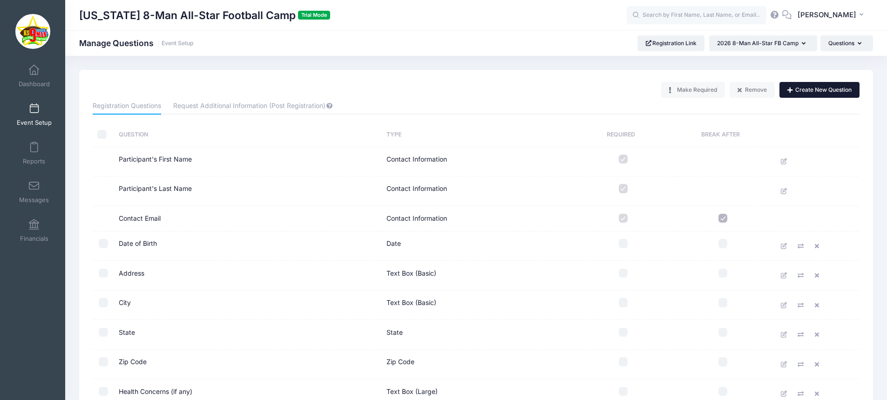
click at [801, 87] on button "Create New Question" at bounding box center [819, 90] width 80 height 16
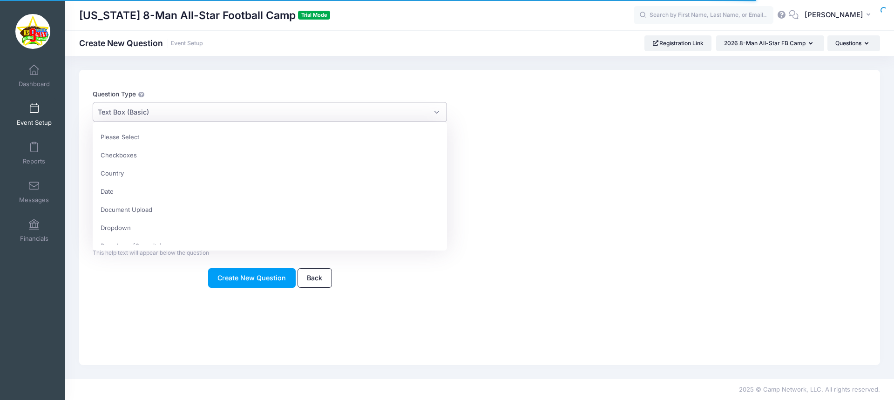
click at [238, 114] on span "Text Box (Basic)" at bounding box center [270, 112] width 354 height 20
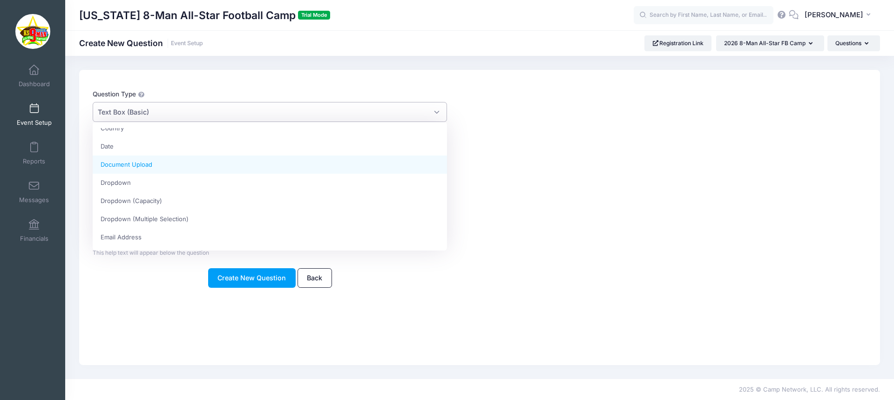
scroll to position [46, 0]
select select "document_upload"
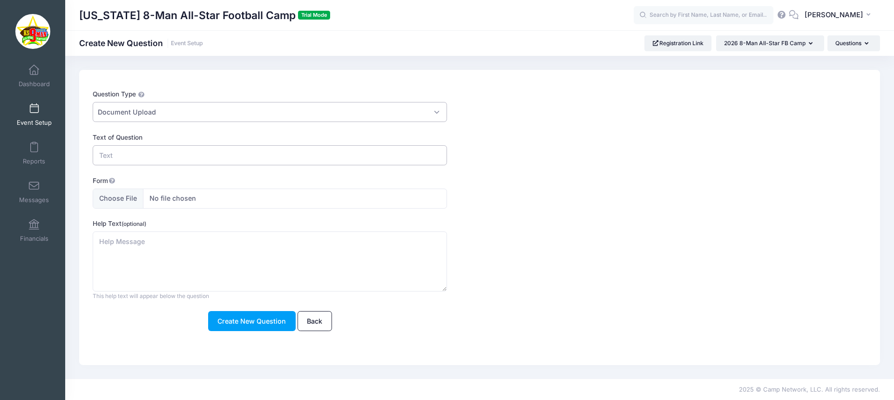
click at [136, 156] on input "Text of Question" at bounding box center [270, 155] width 354 height 20
type input "Photo for Media"
click at [171, 198] on input "Form" at bounding box center [270, 198] width 354 height 20
click at [132, 243] on textarea "Help Text (optional)" at bounding box center [270, 261] width 354 height 60
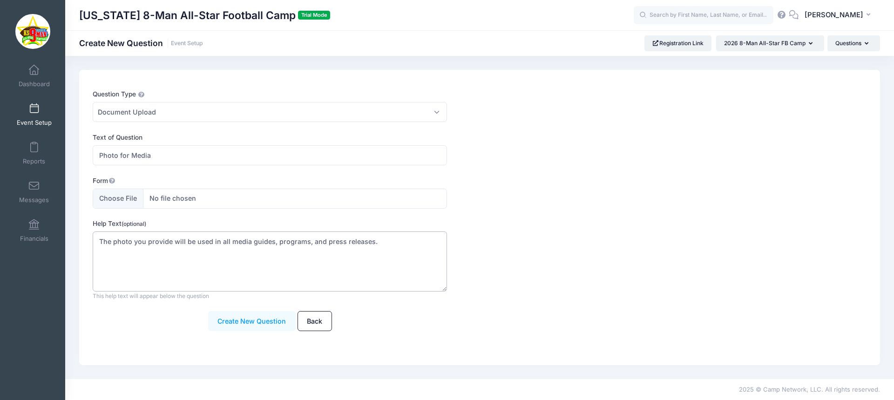
type textarea "The photo you provide will be used in all media guides, programs, and press rel…"
click at [242, 324] on button "Create New Question" at bounding box center [251, 321] width 87 height 20
click at [256, 322] on button "Save" at bounding box center [252, 321] width 34 height 20
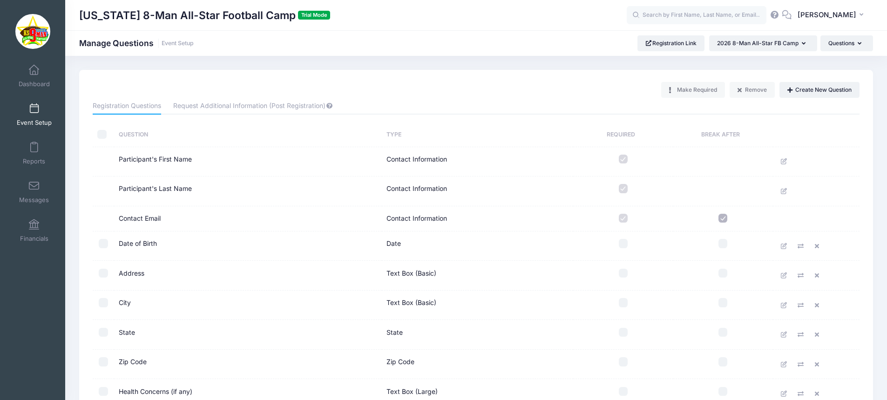
click at [104, 133] on input "checkbox" at bounding box center [101, 134] width 9 height 9
checkbox input "true"
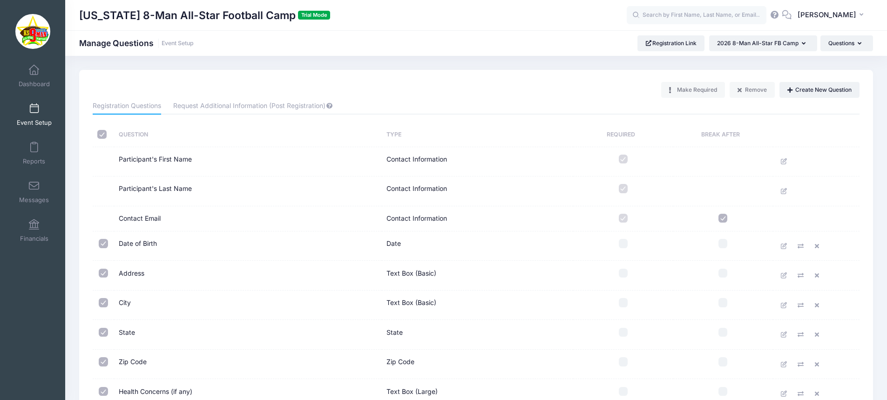
checkbox input "true"
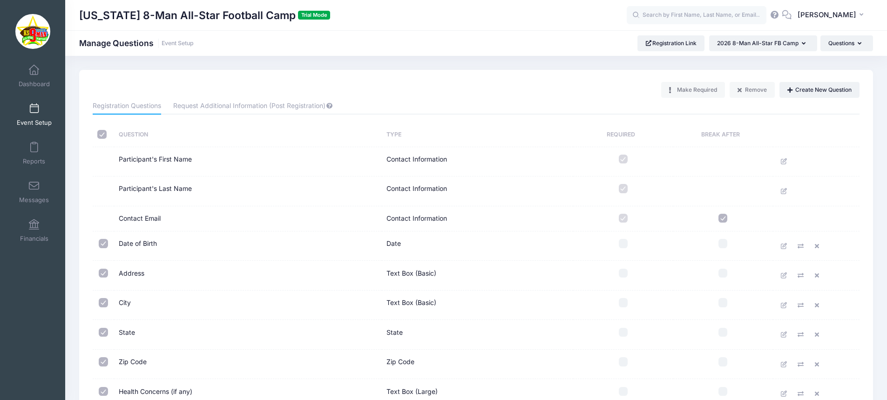
checkbox input "true"
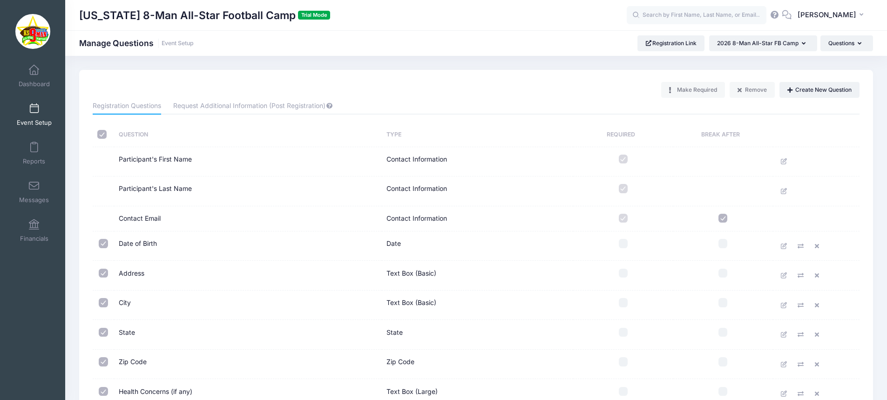
checkbox input "true"
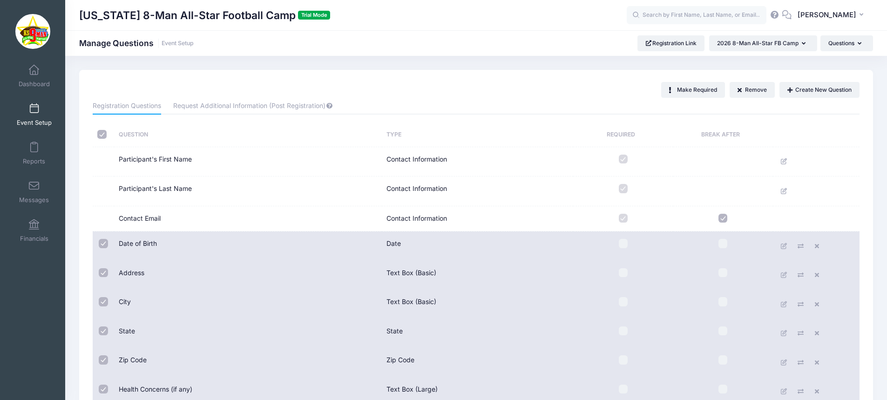
click at [624, 244] on input "checkbox" at bounding box center [622, 243] width 9 height 9
checkbox input "true"
click at [627, 274] on label at bounding box center [623, 272] width 91 height 9
click at [627, 274] on input "checkbox" at bounding box center [622, 272] width 9 height 9
checkbox input "true"
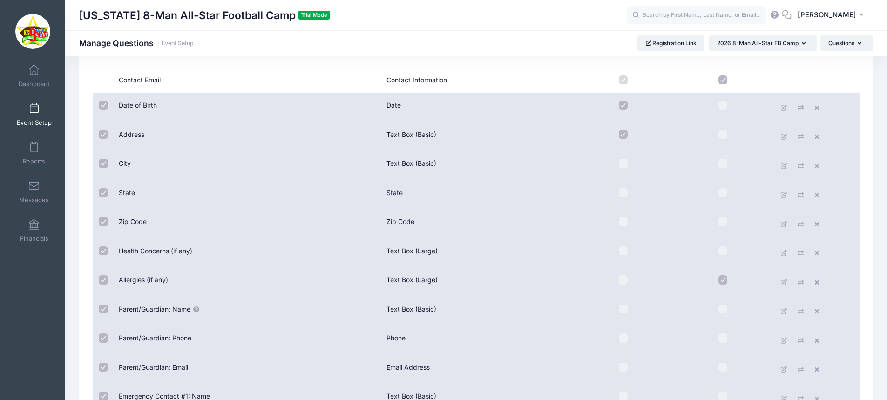
scroll to position [139, 0]
click at [621, 161] on input "checkbox" at bounding box center [622, 162] width 9 height 9
checkbox input "true"
click at [619, 195] on input "checkbox" at bounding box center [622, 192] width 9 height 9
checkbox input "true"
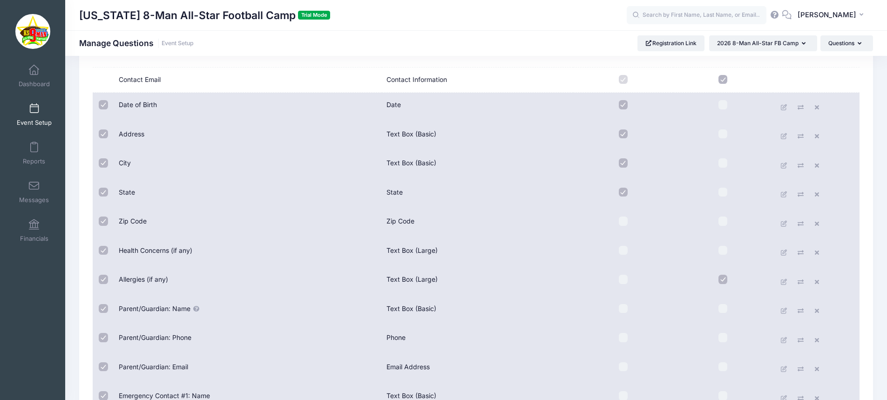
click at [623, 223] on input "checkbox" at bounding box center [622, 220] width 9 height 9
checkbox input "true"
click at [621, 250] on input "checkbox" at bounding box center [622, 250] width 9 height 9
checkbox input "true"
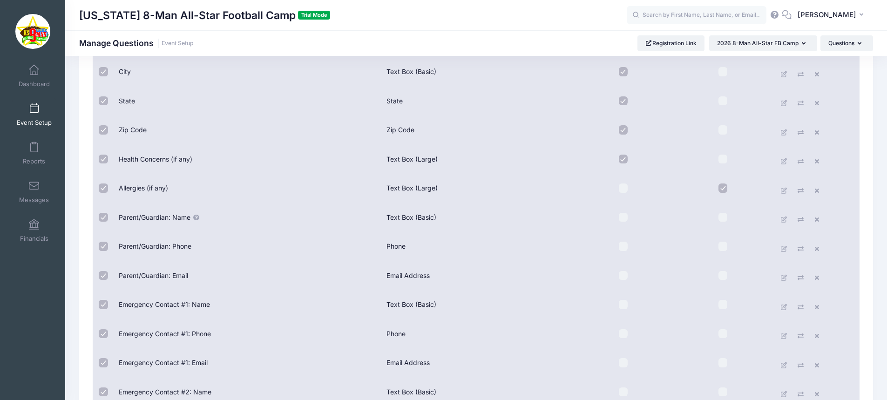
click at [621, 188] on input "checkbox" at bounding box center [622, 187] width 9 height 9
checkbox input "true"
click at [624, 214] on input "checkbox" at bounding box center [622, 215] width 9 height 9
checkbox input "true"
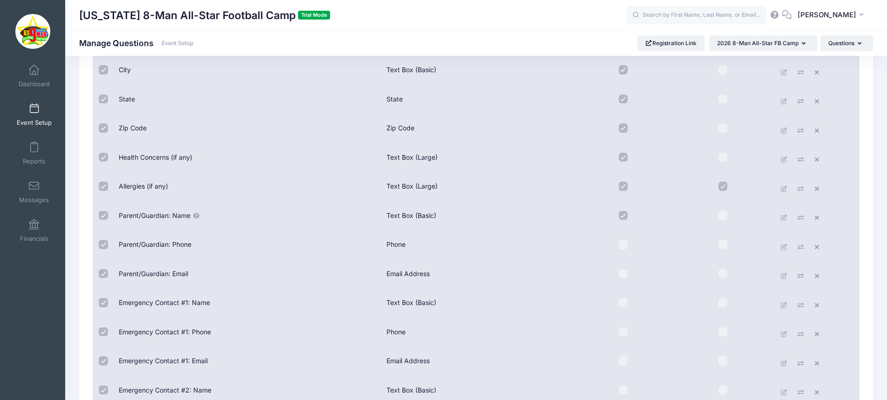
click at [621, 242] on input "checkbox" at bounding box center [622, 244] width 9 height 9
checkbox input "true"
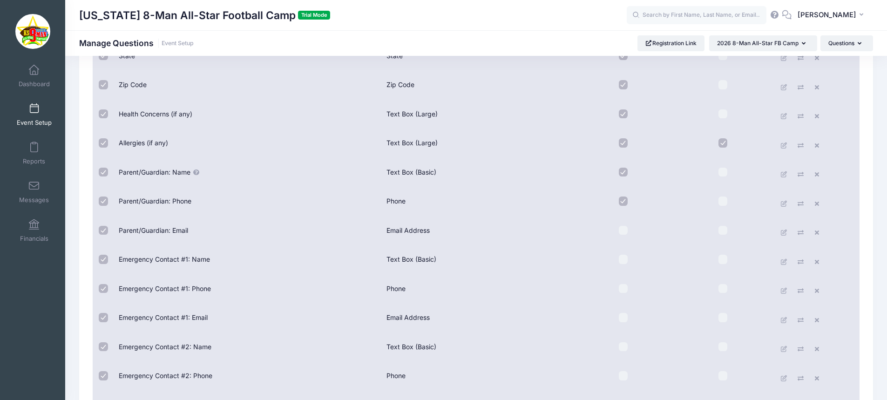
scroll to position [275, 0]
click at [623, 234] on input "checkbox" at bounding box center [622, 229] width 9 height 9
checkbox input "true"
click at [620, 258] on input "checkbox" at bounding box center [622, 258] width 9 height 9
checkbox input "true"
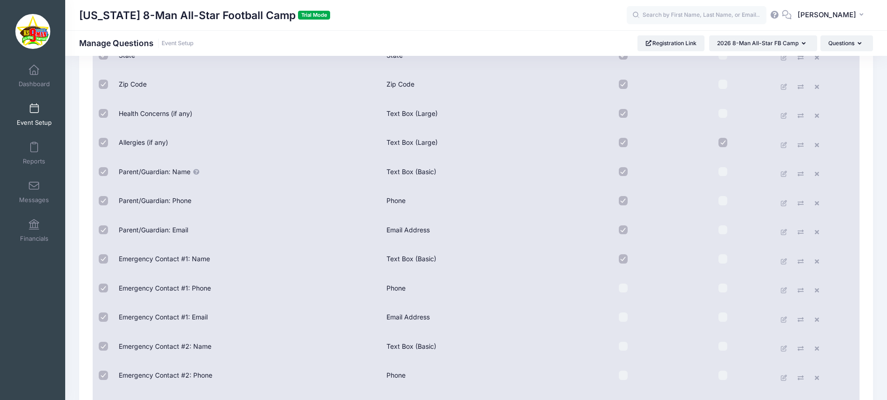
click at [623, 288] on input "checkbox" at bounding box center [622, 287] width 9 height 9
checkbox input "true"
click at [625, 315] on input "checkbox" at bounding box center [622, 316] width 9 height 9
checkbox input "true"
click at [624, 349] on input "checkbox" at bounding box center [622, 346] width 9 height 9
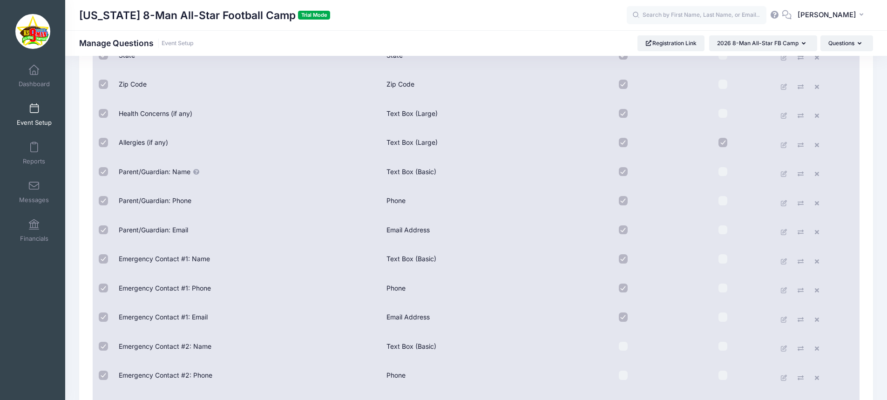
checkbox input "true"
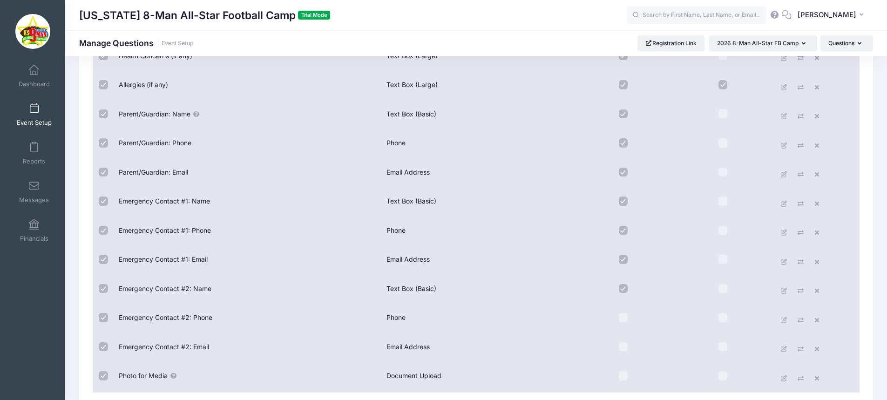
scroll to position [417, 0]
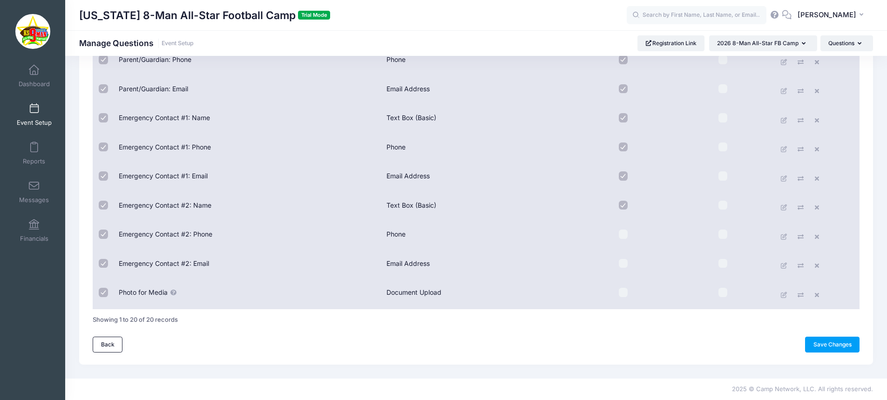
click at [622, 234] on input "checkbox" at bounding box center [622, 233] width 9 height 9
checkbox input "true"
click at [624, 263] on input "checkbox" at bounding box center [622, 263] width 9 height 9
checkbox input "true"
click at [622, 296] on input "checkbox" at bounding box center [622, 292] width 9 height 9
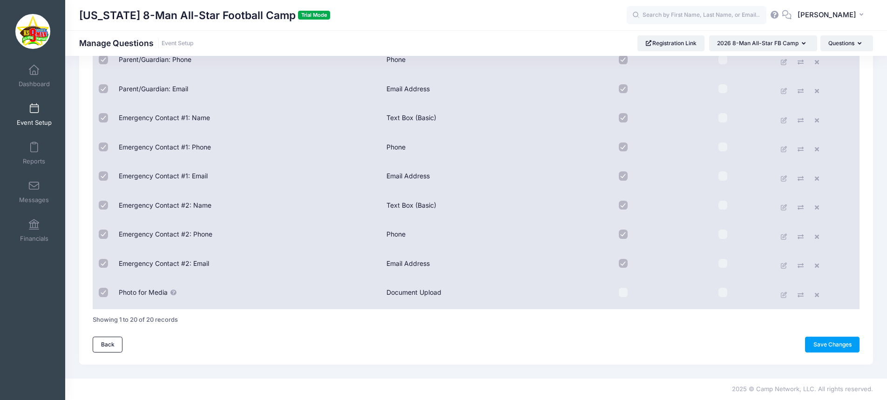
checkbox input "true"
click at [821, 342] on link "Save Changes" at bounding box center [832, 344] width 54 height 16
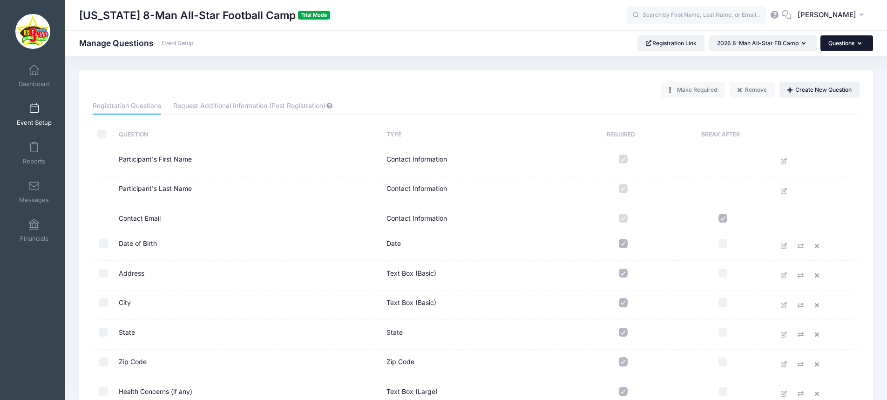
click at [846, 43] on button "Questions" at bounding box center [846, 43] width 53 height 16
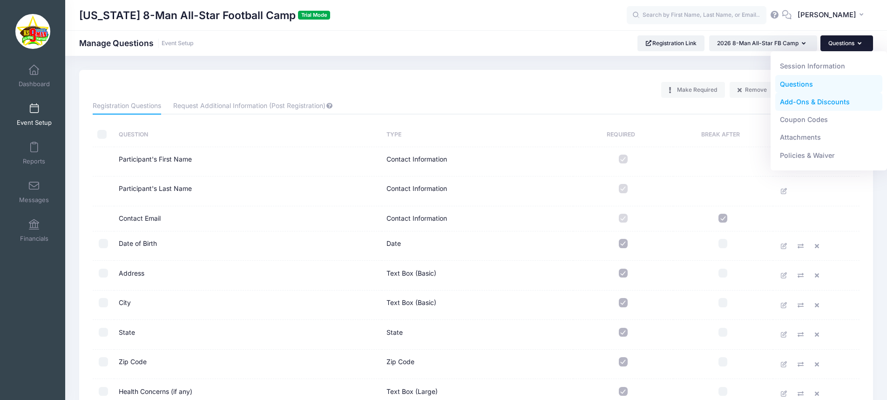
click at [830, 99] on link "Add-Ons & Discounts" at bounding box center [829, 102] width 108 height 18
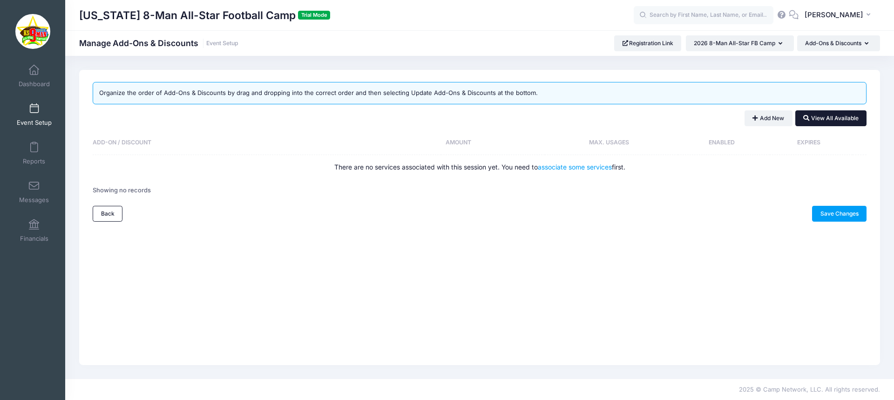
click at [838, 114] on button "View All Available" at bounding box center [830, 118] width 71 height 16
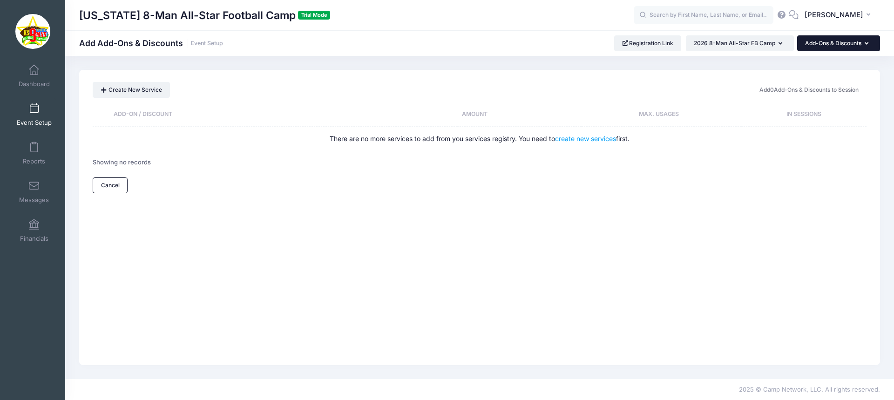
click at [832, 40] on button "Add-Ons & Discounts" at bounding box center [838, 43] width 83 height 16
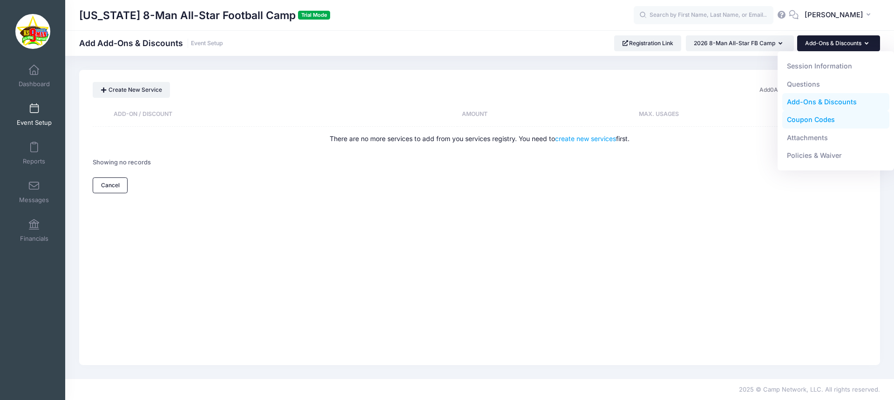
click at [805, 123] on link "Coupon Codes" at bounding box center [836, 120] width 108 height 18
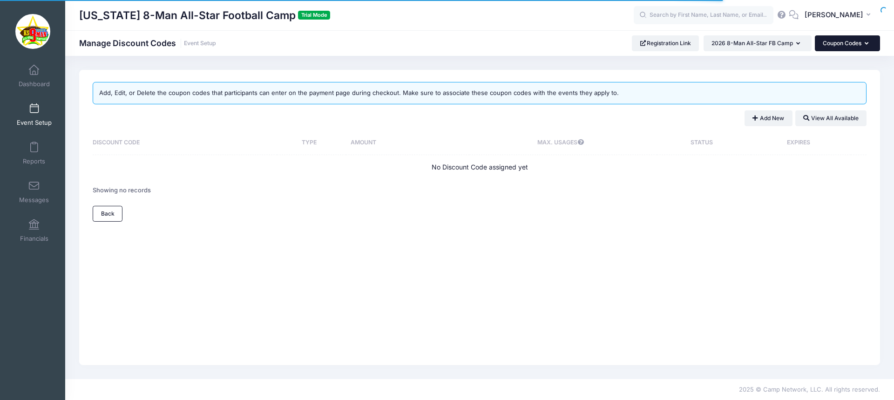
click at [841, 49] on button "Coupon Codes" at bounding box center [846, 43] width 65 height 16
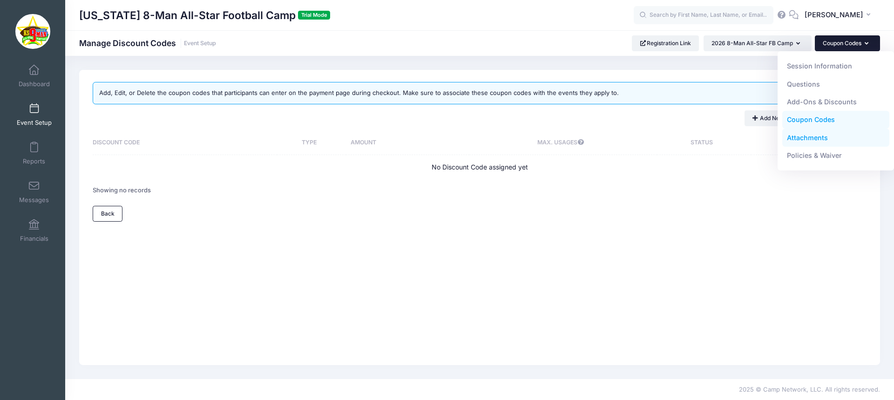
click at [802, 135] on link "Attachments" at bounding box center [836, 137] width 108 height 18
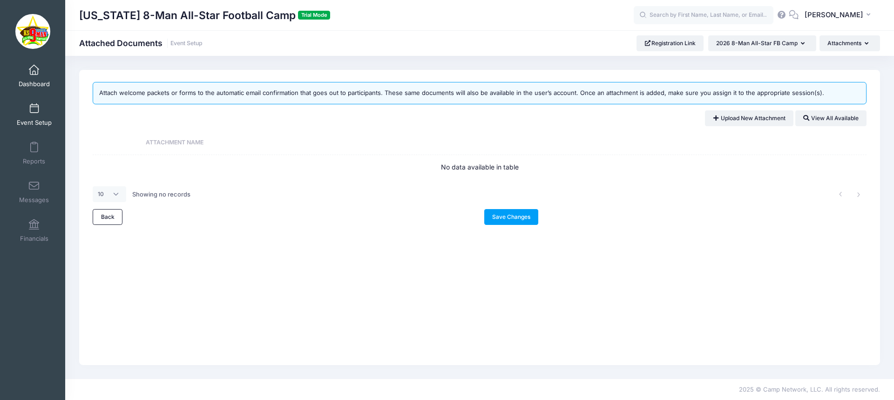
click at [31, 76] on link "Dashboard" at bounding box center [34, 76] width 44 height 33
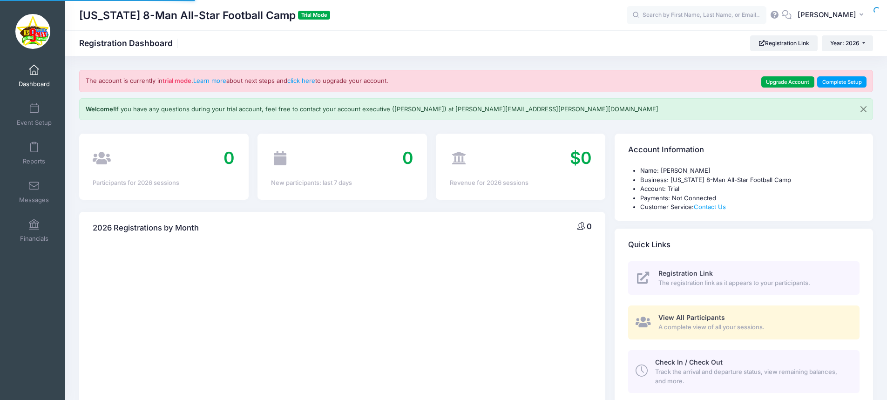
select select
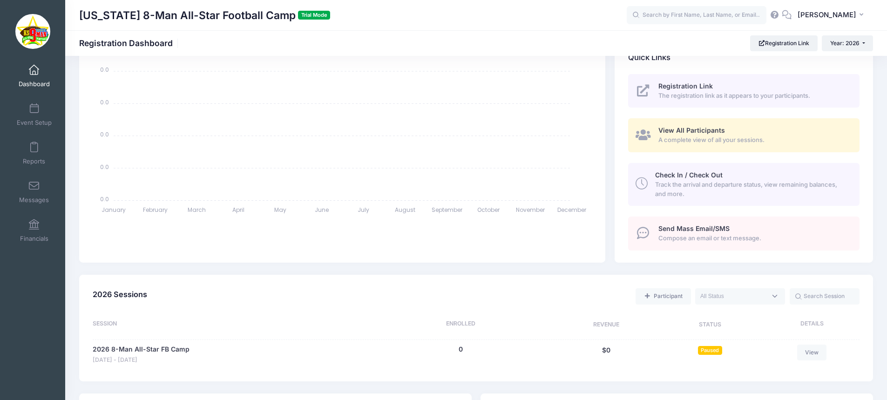
scroll to position [186, 0]
click at [673, 234] on div "Send Mass Email/SMS Compose an email or text message." at bounding box center [753, 234] width 190 height 19
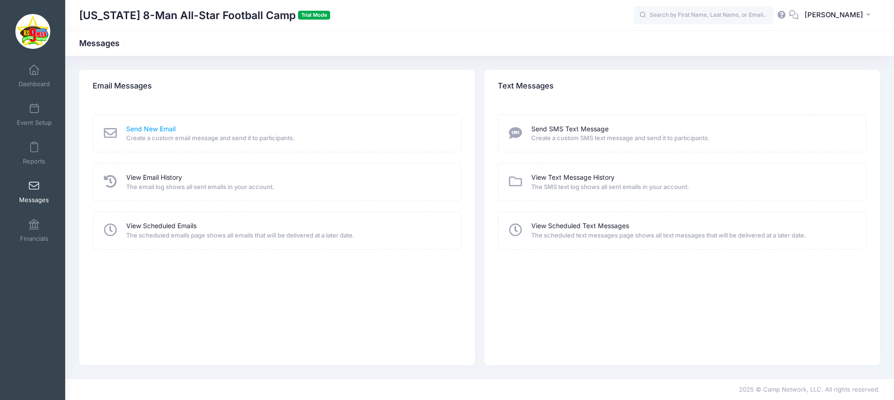
click at [151, 132] on link "Send New Email" at bounding box center [150, 129] width 49 height 10
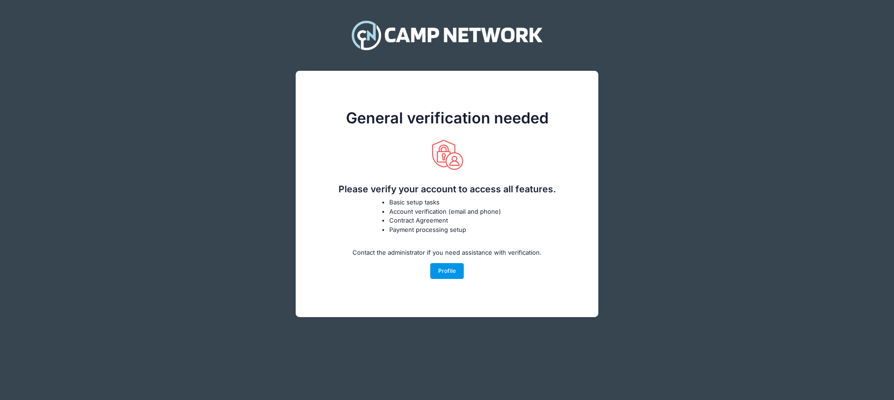
click at [457, 272] on link "Profile" at bounding box center [447, 271] width 34 height 16
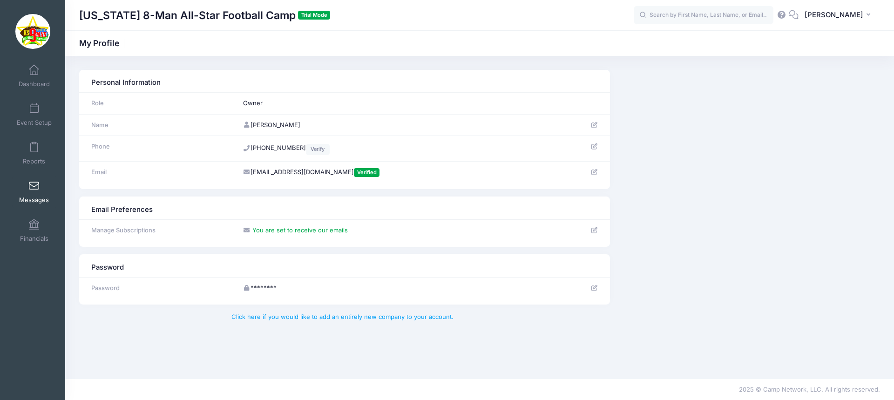
click at [32, 180] on link "Messages" at bounding box center [34, 191] width 44 height 33
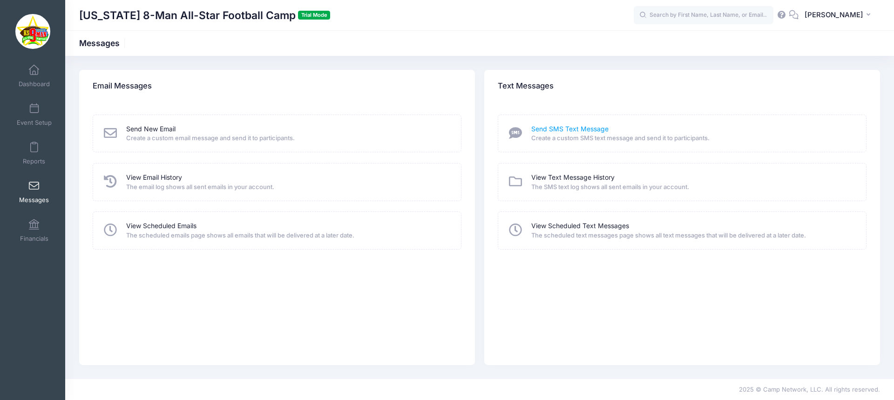
click at [544, 133] on link "Send SMS Text Message" at bounding box center [569, 129] width 77 height 10
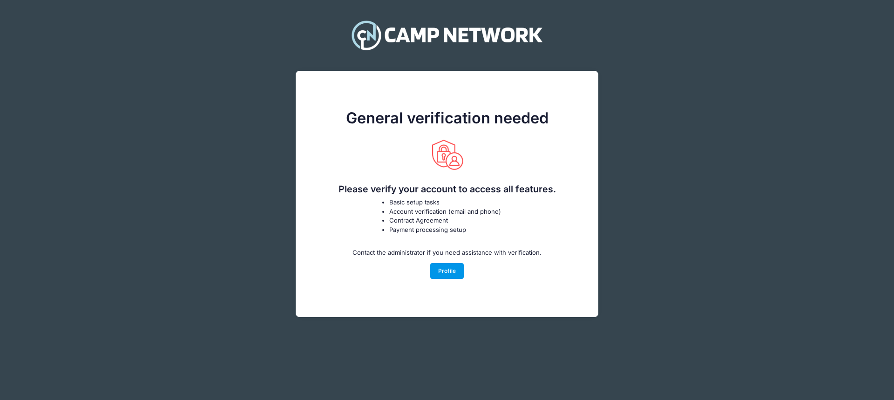
click at [450, 273] on link "Profile" at bounding box center [447, 271] width 34 height 16
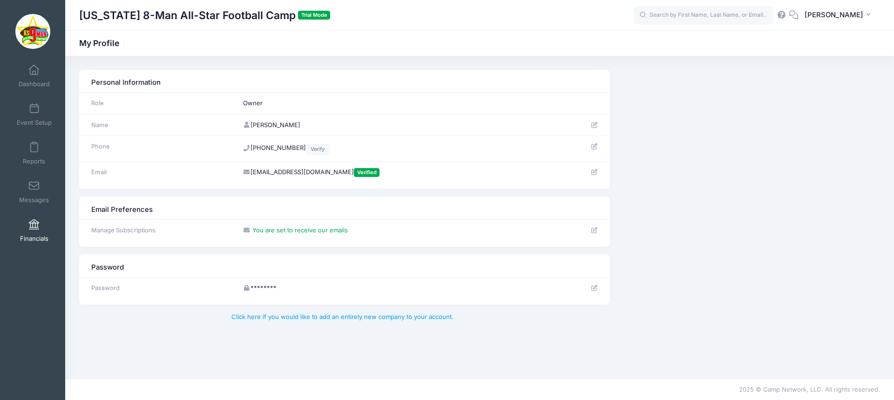
click at [38, 227] on link "Financials" at bounding box center [34, 230] width 44 height 33
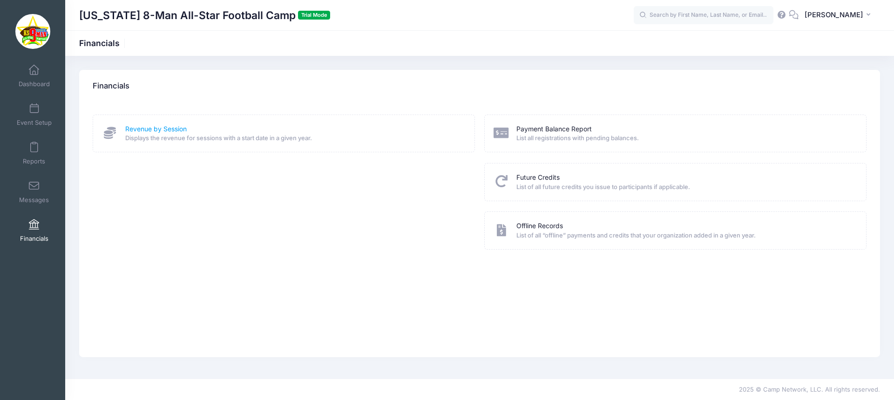
click at [145, 133] on link "Revenue by Session" at bounding box center [155, 129] width 61 height 10
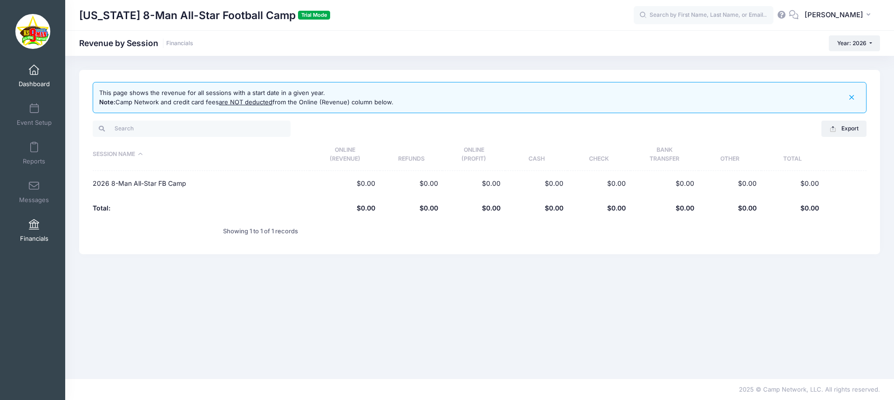
click at [28, 76] on link "Dashboard" at bounding box center [34, 76] width 44 height 33
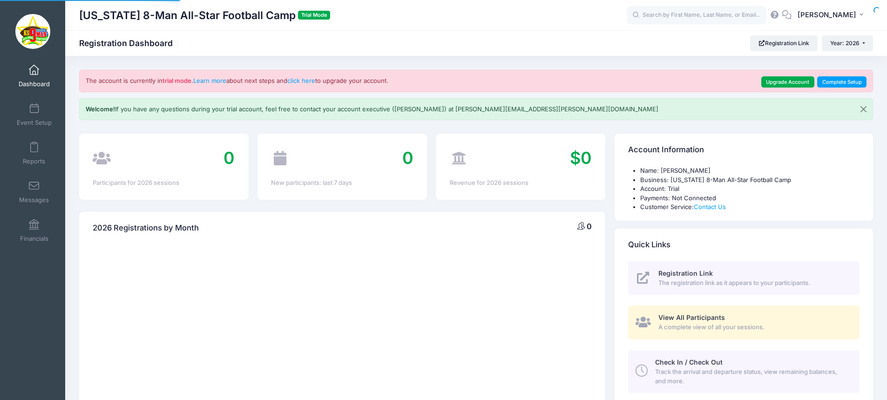
select select
click at [801, 83] on link "Upgrade Account" at bounding box center [787, 81] width 53 height 11
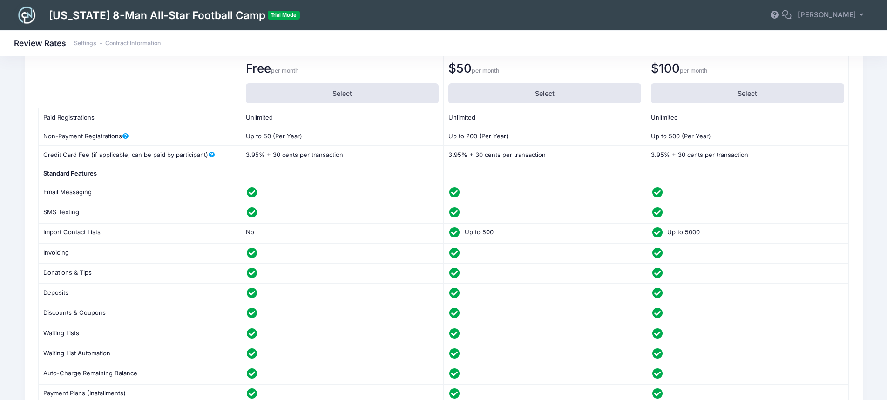
scroll to position [139, 0]
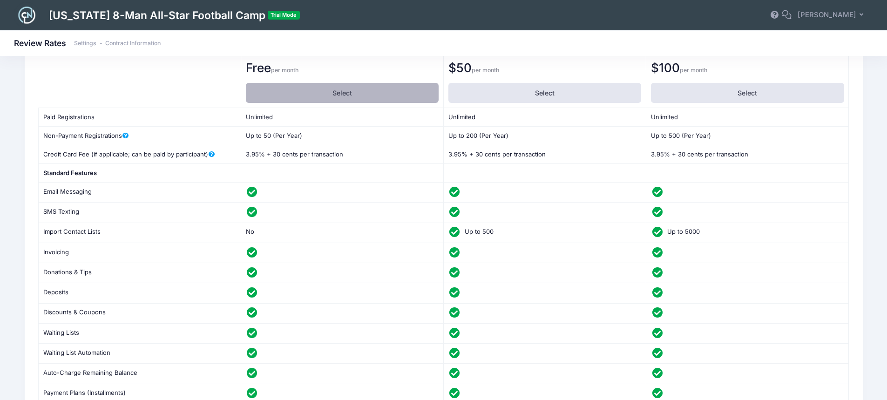
click at [363, 89] on label "Select" at bounding box center [342, 93] width 193 height 20
click at [252, 89] on input "Select" at bounding box center [249, 86] width 6 height 6
radio input "true"
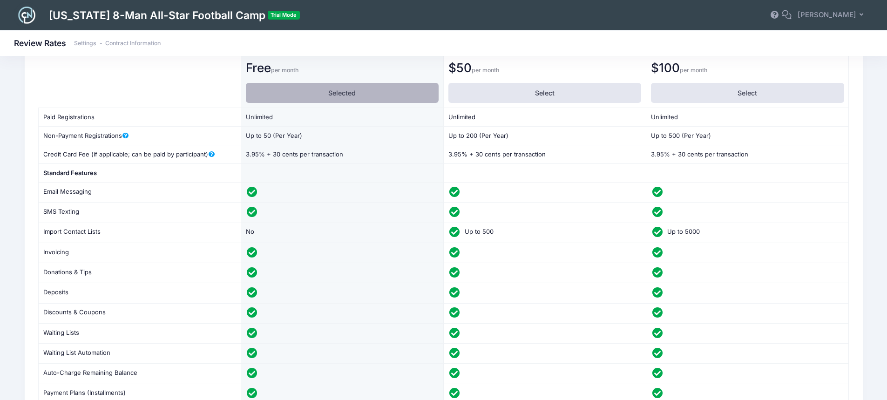
scroll to position [0, 0]
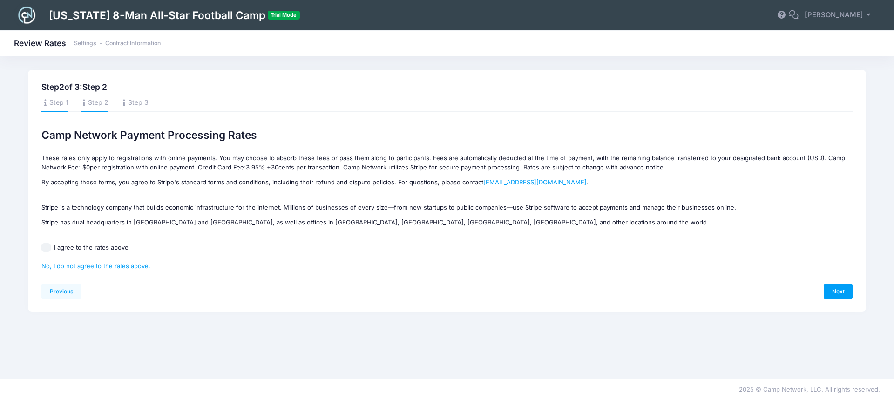
click at [60, 101] on link "Step 1" at bounding box center [54, 103] width 27 height 17
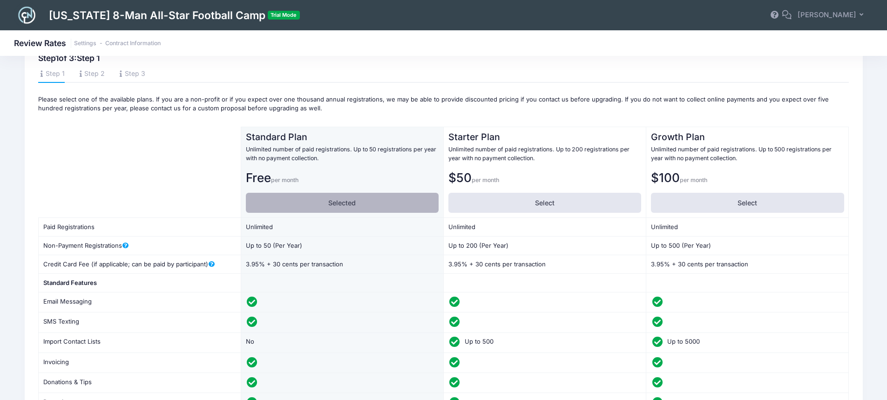
scroll to position [28, 0]
click at [353, 206] on label "Selected" at bounding box center [342, 203] width 193 height 20
click at [252, 199] on input "Selected" at bounding box center [249, 196] width 6 height 6
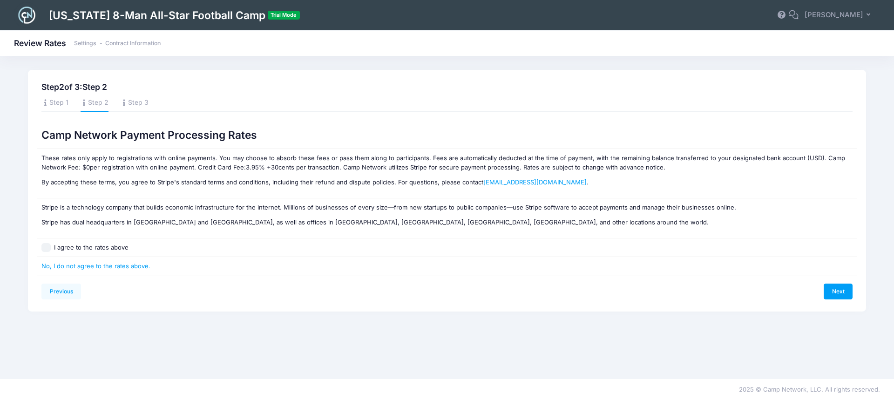
click at [51, 247] on div "I agree to the rates above" at bounding box center [309, 247] width 537 height 9
click at [43, 248] on input "I agree to the rates above" at bounding box center [45, 247] width 9 height 9
checkbox input "true"
click at [834, 289] on link "Next" at bounding box center [837, 291] width 29 height 16
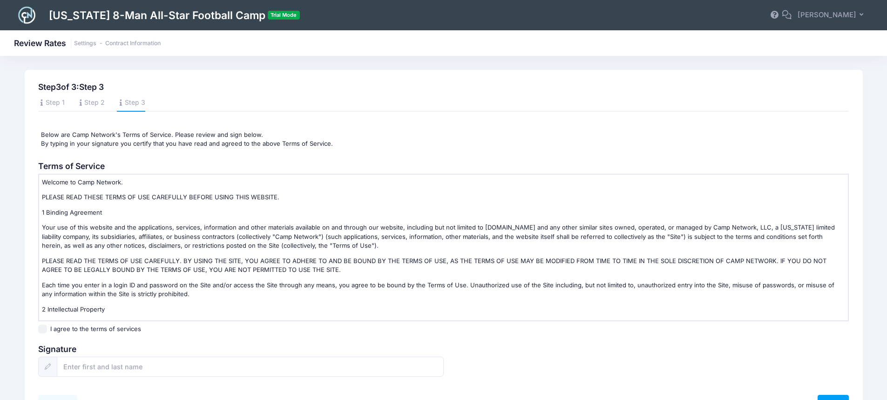
click at [46, 328] on input "I agree to the terms of services" at bounding box center [42, 328] width 9 height 9
checkbox input "true"
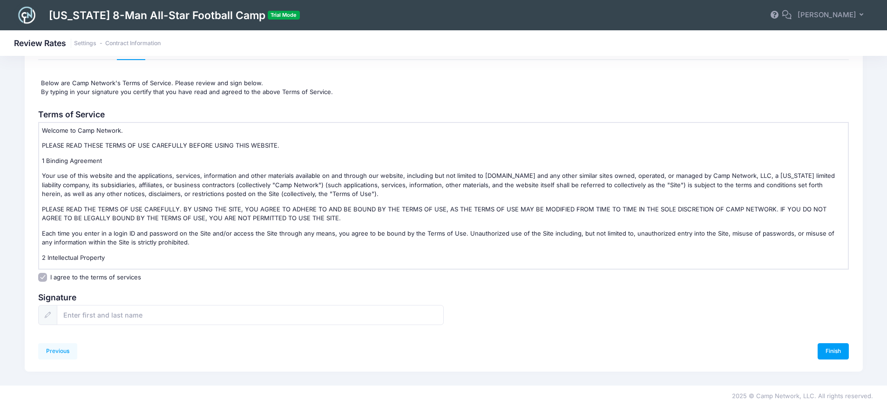
scroll to position [49, 0]
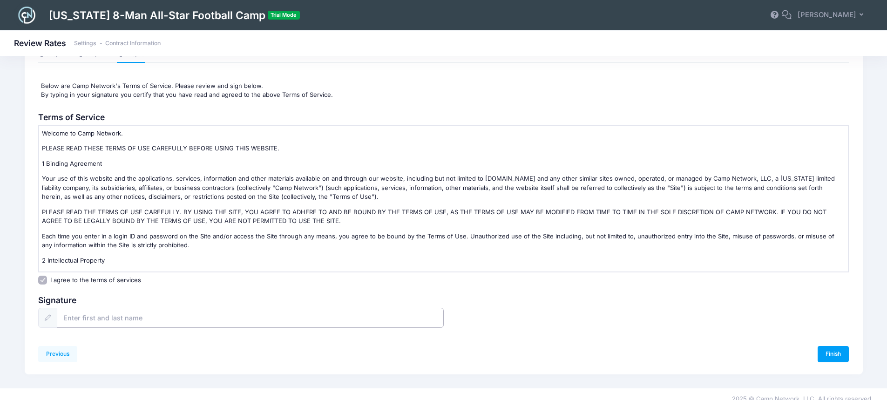
click at [97, 316] on input "text" at bounding box center [250, 318] width 387 height 20
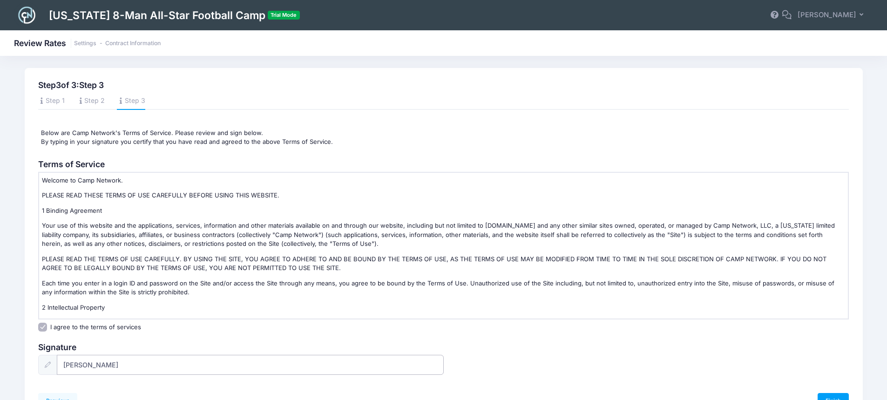
scroll to position [0, 0]
type input "[PERSON_NAME]"
click at [58, 109] on link "Step 1" at bounding box center [51, 103] width 27 height 17
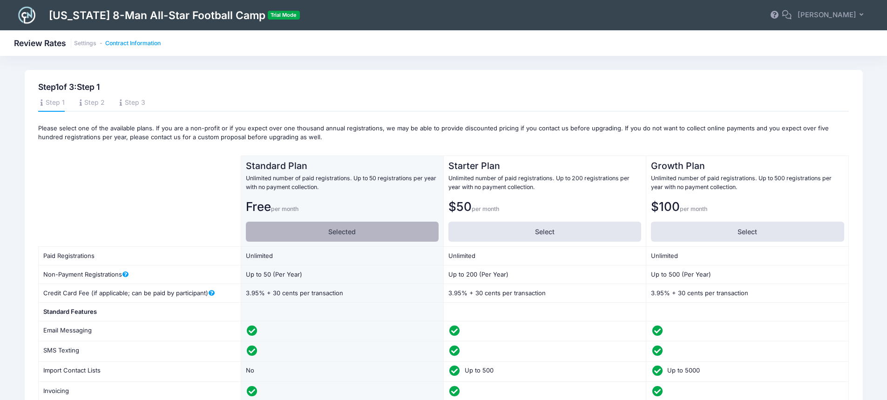
click at [134, 42] on link "Contract Information" at bounding box center [132, 43] width 55 height 7
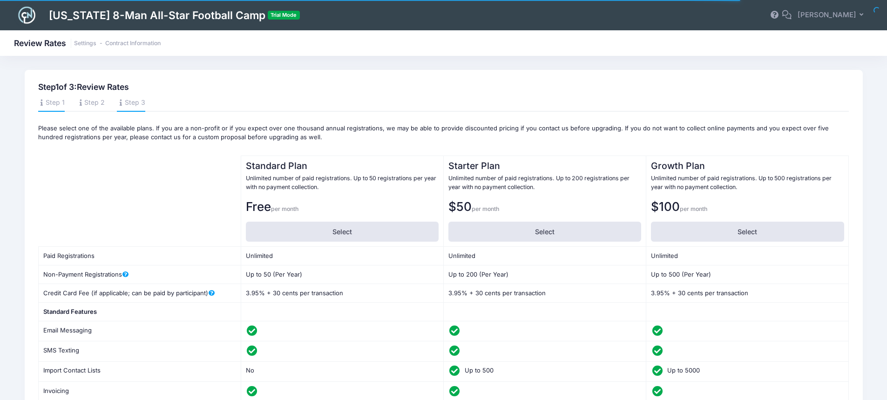
click at [137, 96] on link "Step 3" at bounding box center [131, 103] width 28 height 17
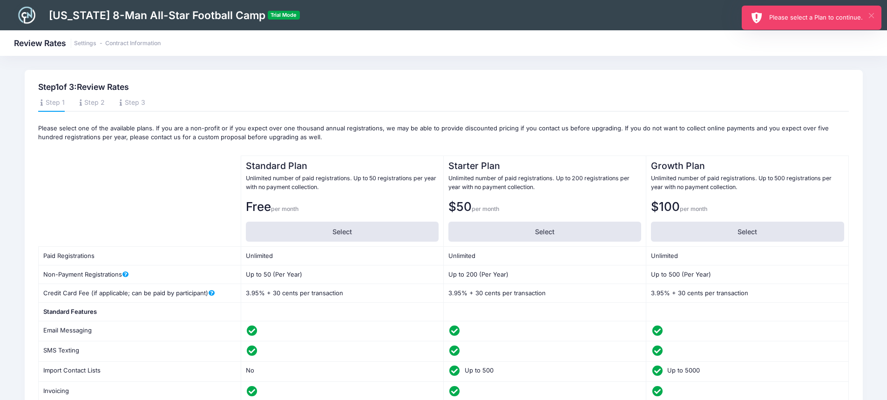
drag, startPoint x: 870, startPoint y: 13, endPoint x: 828, endPoint y: 21, distance: 42.6
click at [854, 16] on div "× Please select a Plan to continue." at bounding box center [811, 18] width 140 height 24
click at [826, 22] on div "Please select a Plan to continue." at bounding box center [821, 17] width 105 height 9
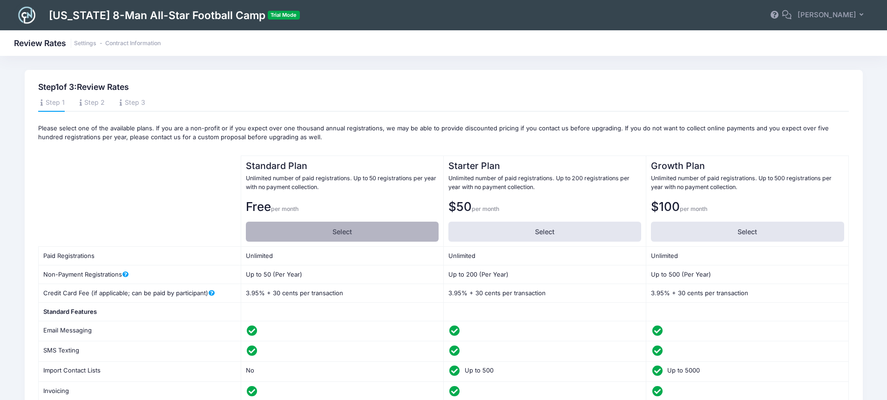
drag, startPoint x: 310, startPoint y: 224, endPoint x: 316, endPoint y: 224, distance: 5.6
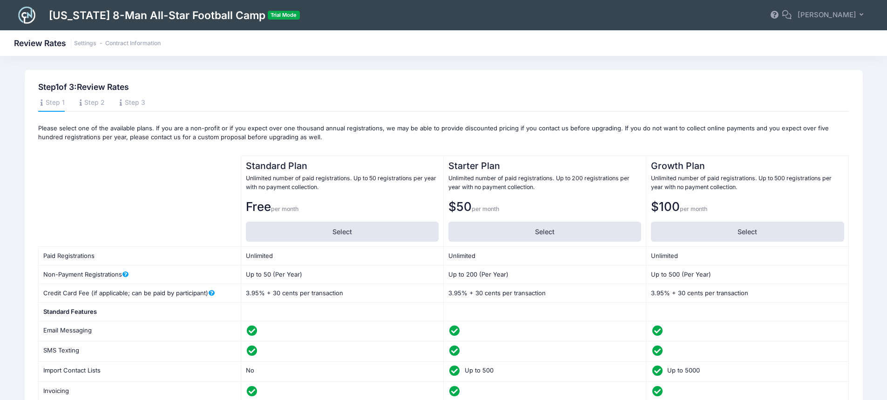
click at [310, 224] on label "Select" at bounding box center [342, 232] width 193 height 20
click at [252, 224] on input "Select" at bounding box center [249, 225] width 6 height 6
radio input "true"
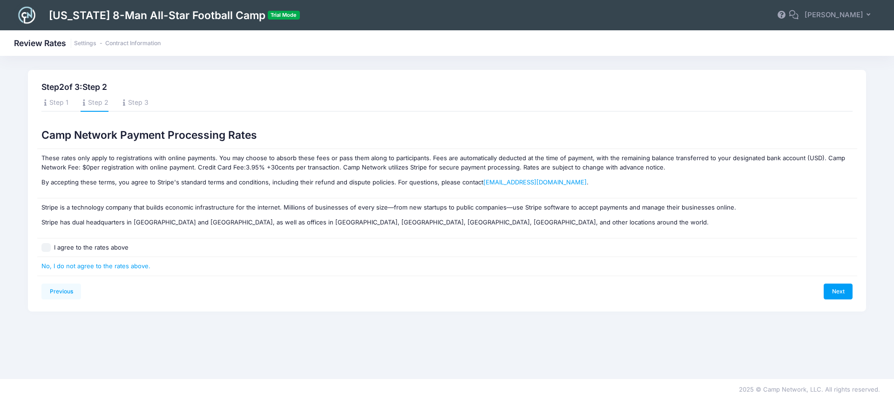
click at [47, 248] on input "I agree to the rates above" at bounding box center [45, 247] width 9 height 9
checkbox input "true"
click at [838, 287] on link "Next" at bounding box center [837, 291] width 29 height 16
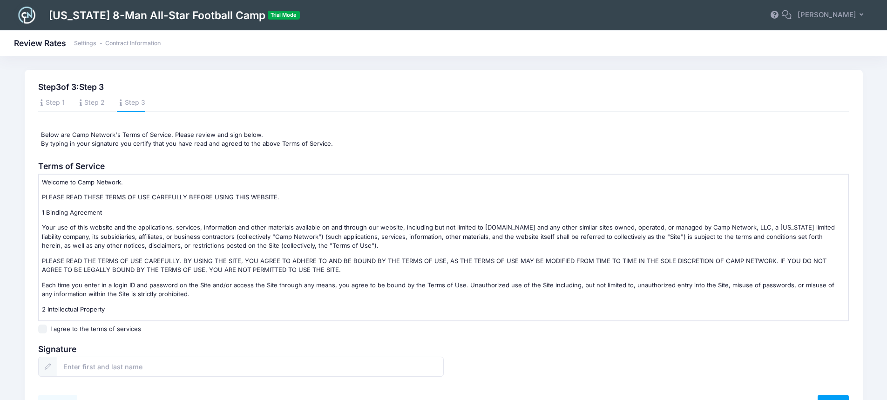
click at [46, 329] on input "I agree to the terms of services" at bounding box center [42, 328] width 9 height 9
checkbox input "true"
click at [77, 364] on input "text" at bounding box center [250, 366] width 387 height 20
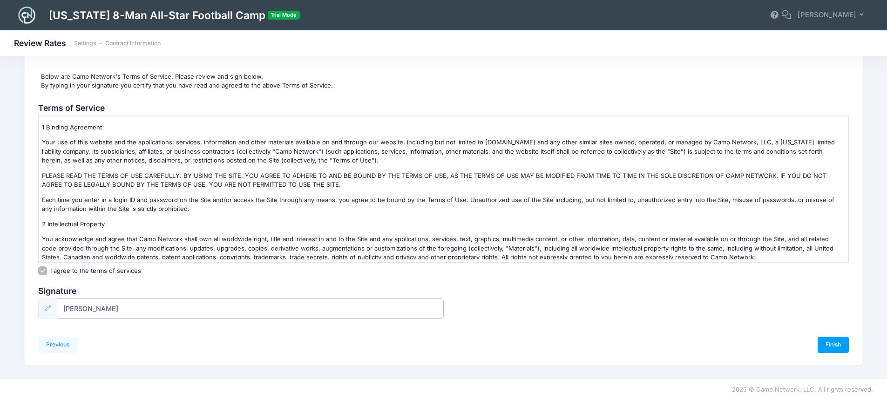
scroll to position [29, 0]
type input "Eric Burks"
click at [834, 343] on link "Finish" at bounding box center [833, 344] width 32 height 16
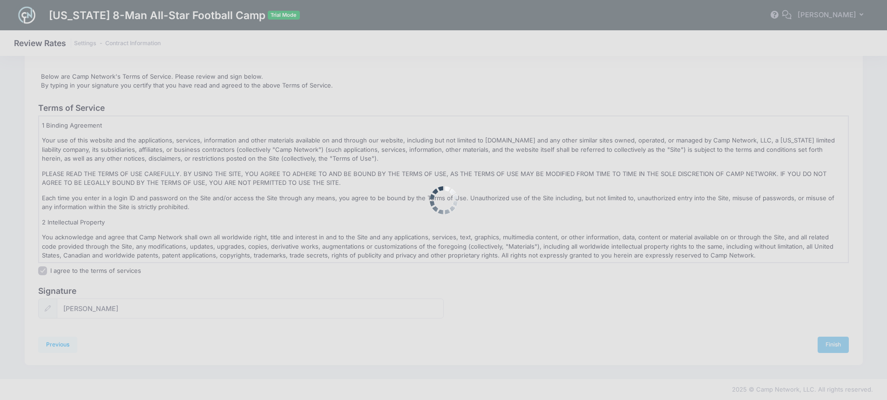
scroll to position [0, 0]
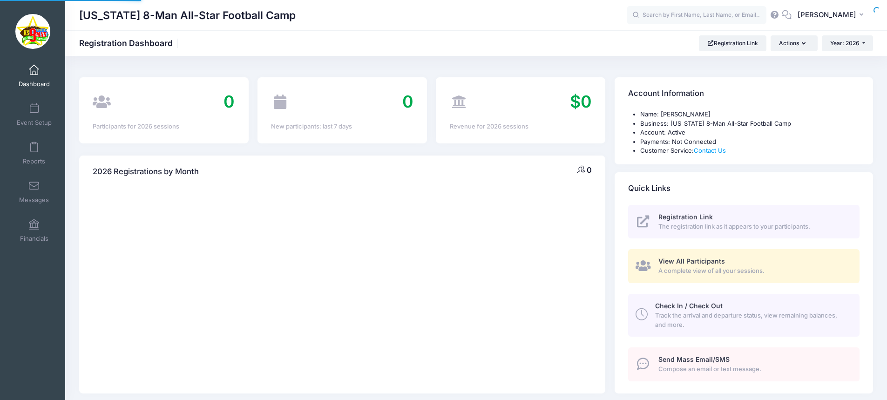
select select
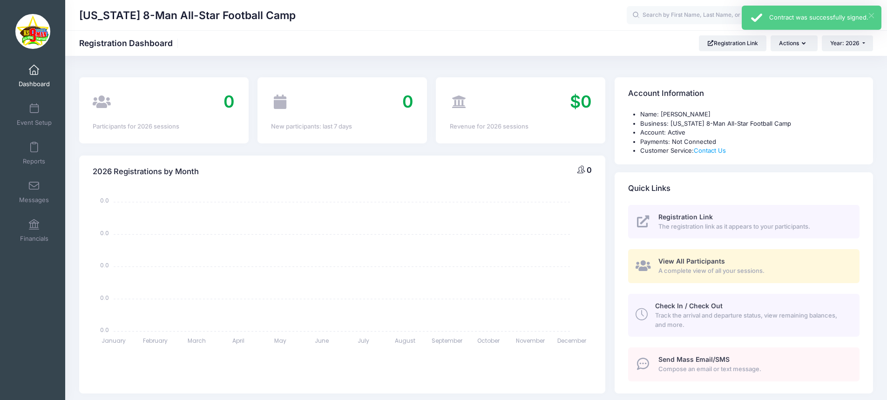
click at [868, 16] on button "×" at bounding box center [870, 15] width 5 height 5
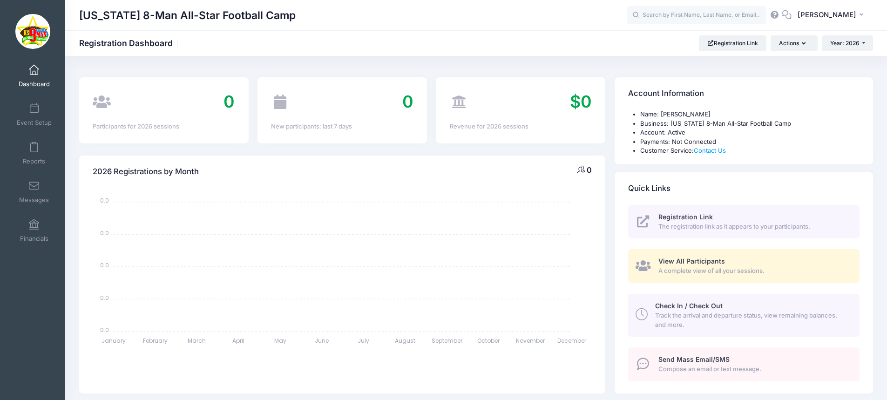
click at [695, 216] on span "Registration Link" at bounding box center [685, 217] width 54 height 8
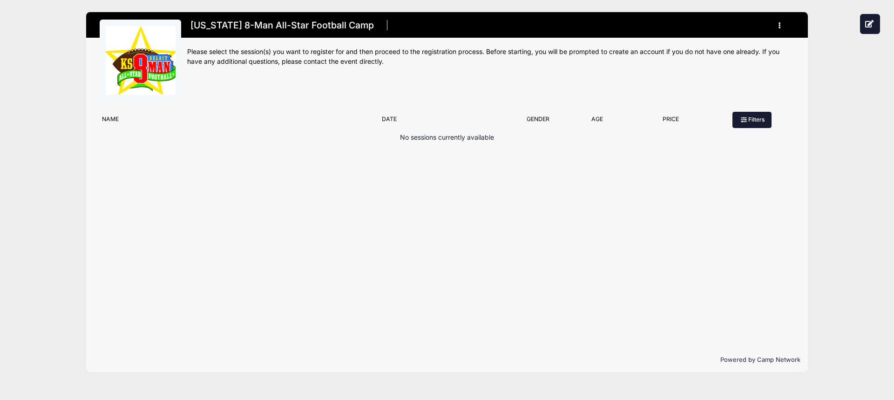
click at [754, 117] on button "Filters" at bounding box center [751, 120] width 39 height 16
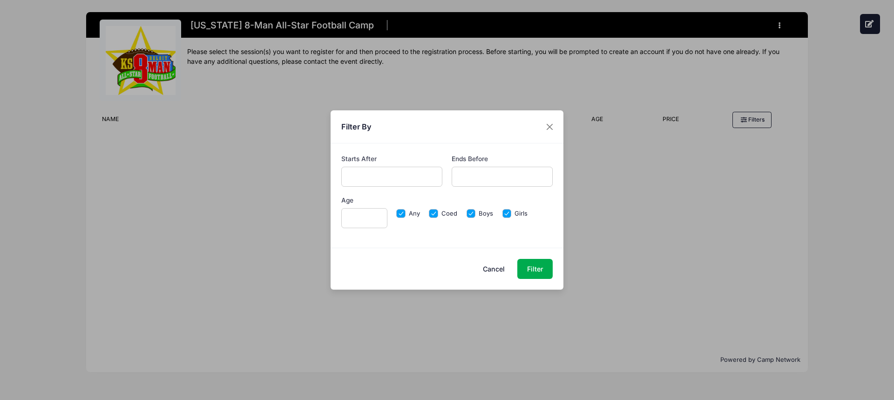
click at [501, 269] on button "Cancel" at bounding box center [493, 269] width 41 height 20
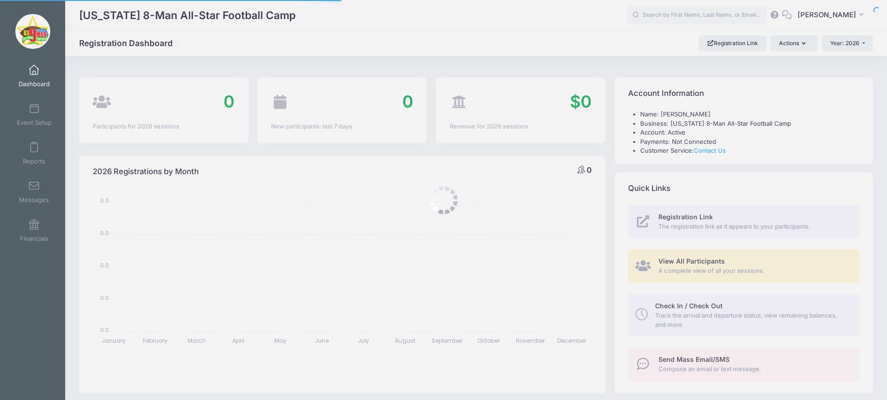
select select
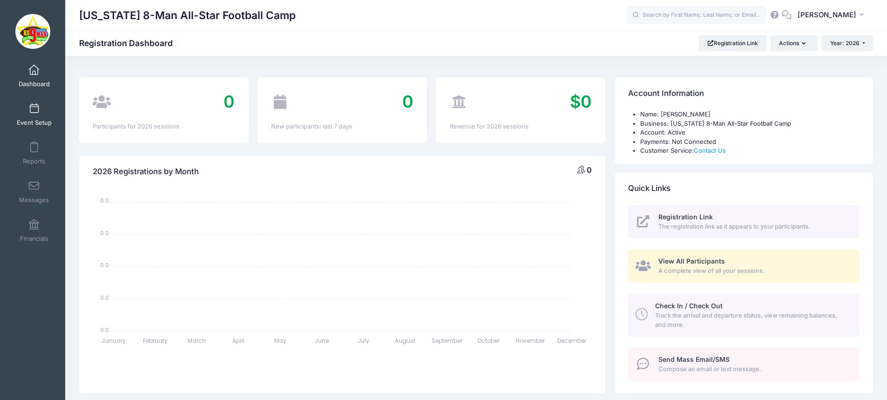
click at [34, 113] on span at bounding box center [34, 109] width 0 height 10
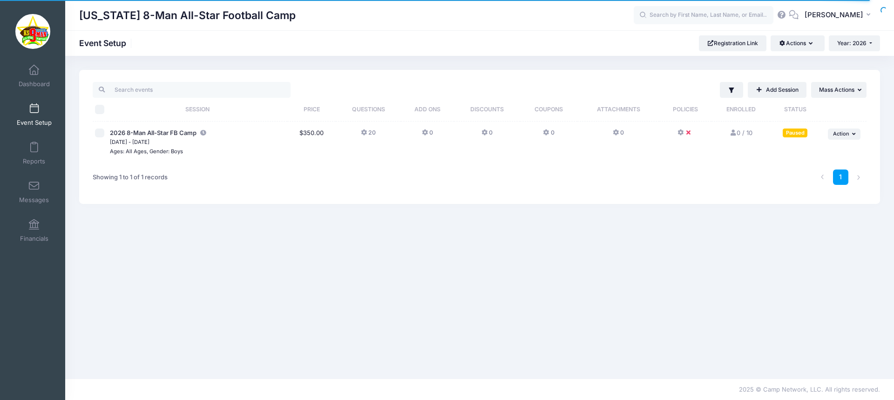
click at [149, 142] on small "[DATE] - [DATE]" at bounding box center [130, 142] width 40 height 7
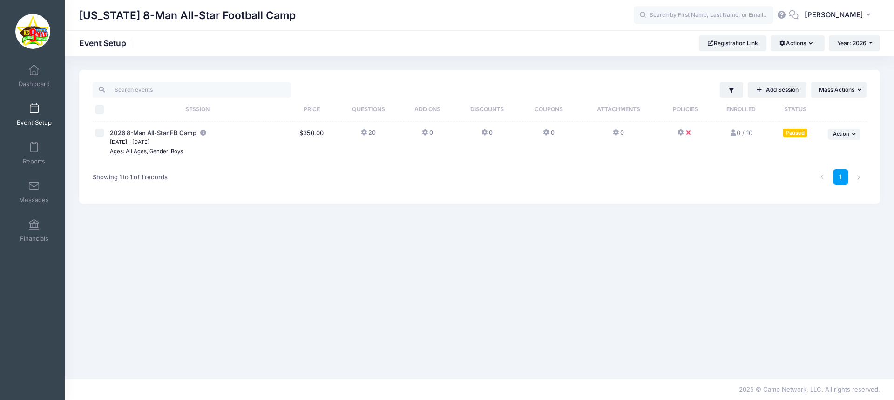
click at [102, 134] on input "checkbox" at bounding box center [99, 132] width 9 height 9
checkbox input "true"
click at [847, 134] on span "Action" at bounding box center [841, 133] width 16 height 7
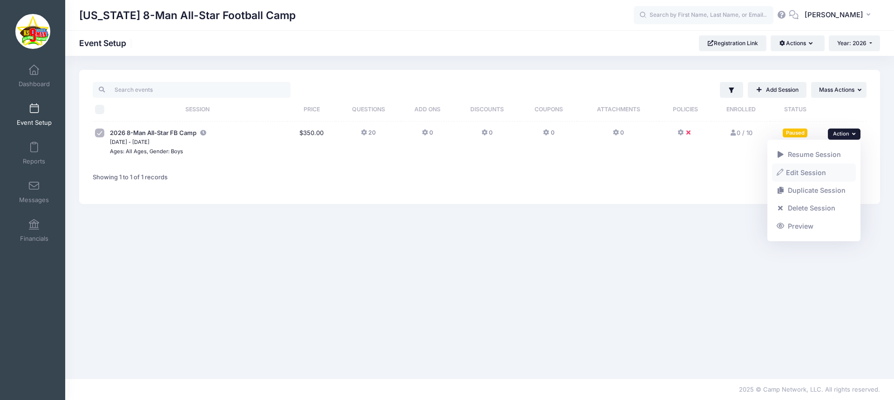
click at [807, 172] on link "Edit Session" at bounding box center [814, 172] width 84 height 18
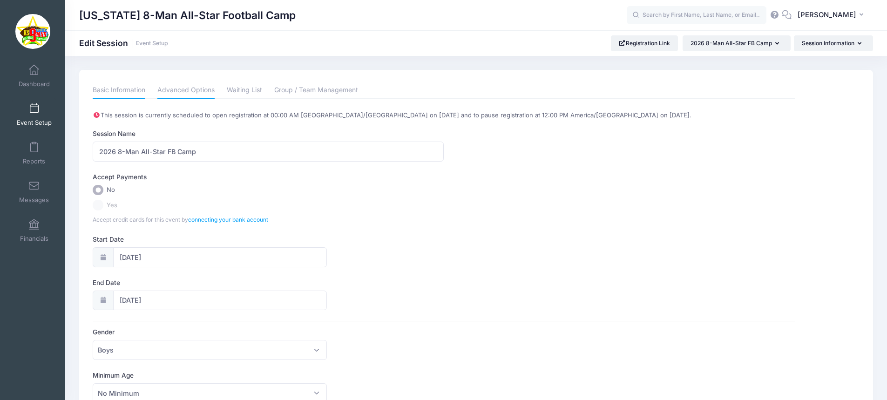
click at [186, 91] on link "Advanced Options" at bounding box center [185, 90] width 57 height 17
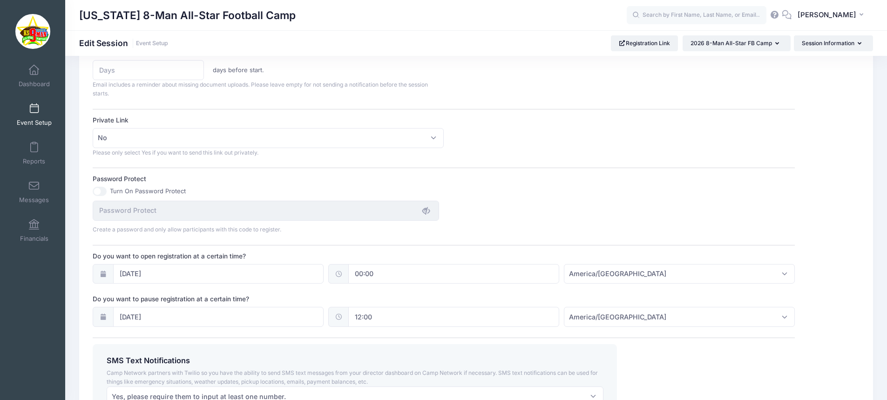
scroll to position [511, 0]
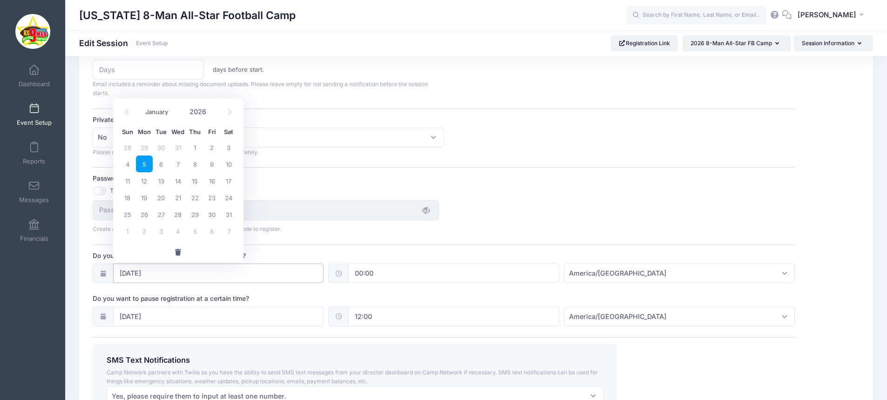
click at [228, 276] on input "01/05/2026" at bounding box center [218, 273] width 211 height 20
click at [131, 112] on span at bounding box center [126, 112] width 15 height 16
type input "2025"
click at [131, 112] on span at bounding box center [126, 112] width 15 height 16
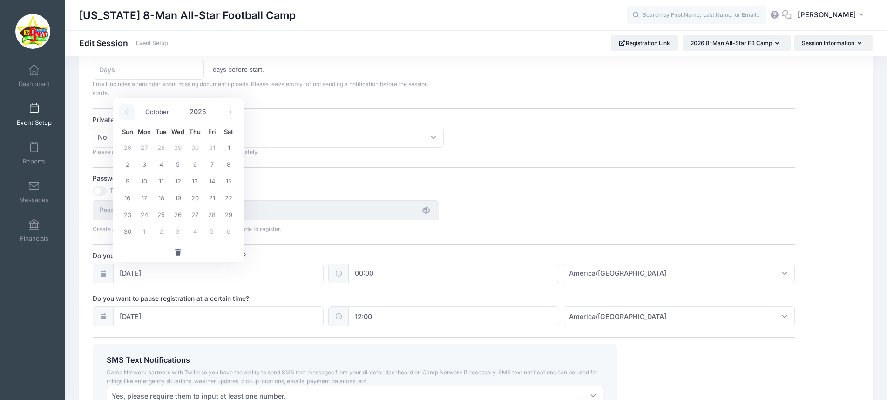
click at [131, 112] on span at bounding box center [126, 112] width 15 height 16
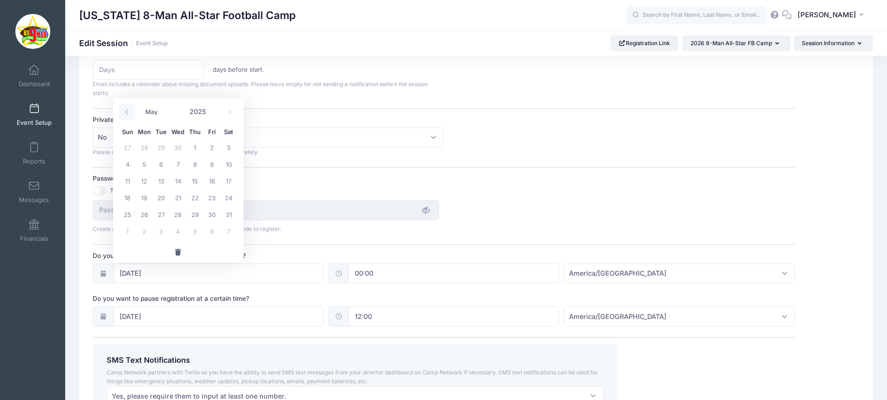
click at [131, 112] on span at bounding box center [126, 112] width 15 height 16
click at [231, 109] on icon at bounding box center [230, 112] width 6 height 6
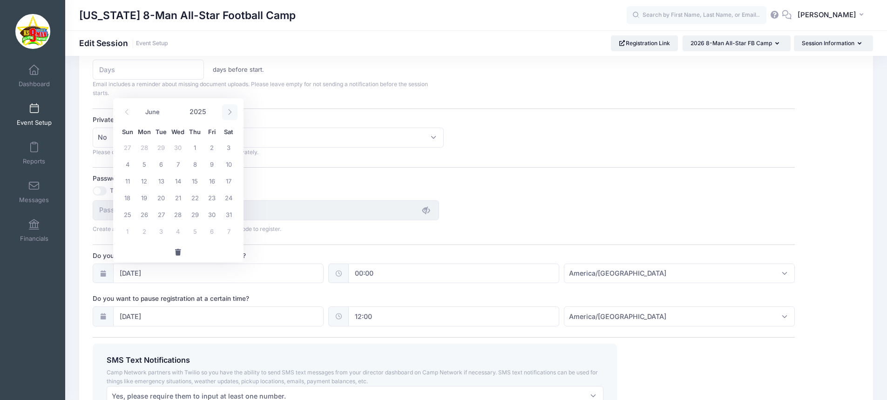
click at [231, 109] on icon at bounding box center [230, 112] width 6 height 6
click at [231, 108] on span at bounding box center [229, 112] width 15 height 16
select select "8"
click at [210, 183] on span "19" at bounding box center [211, 180] width 17 height 17
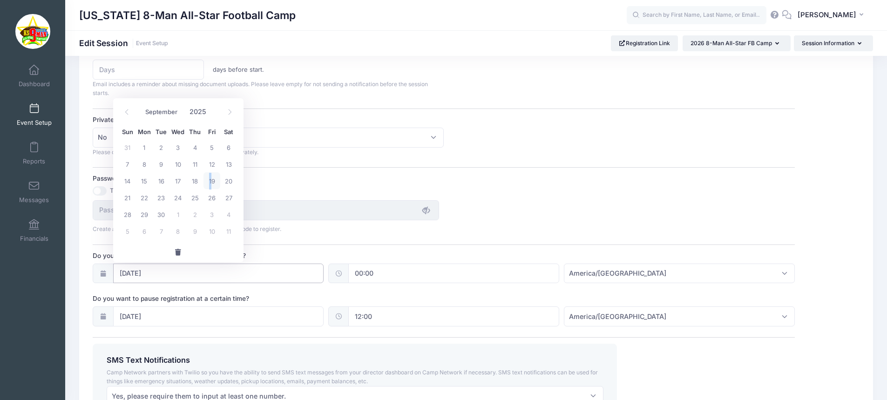
type input "09/19/2025"
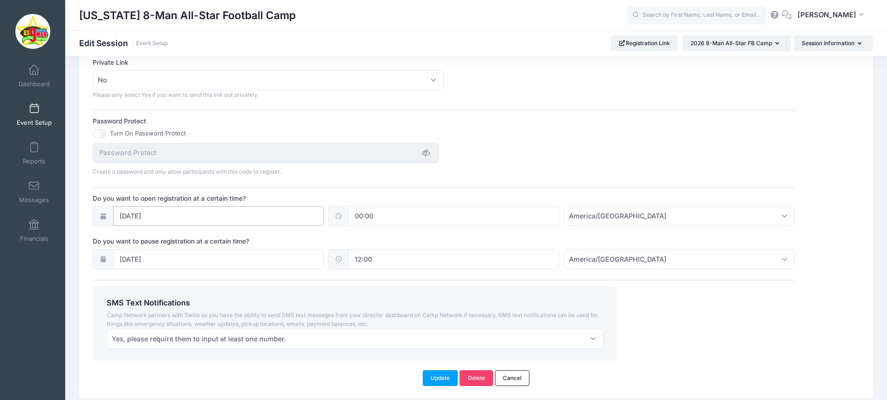
scroll to position [602, 0]
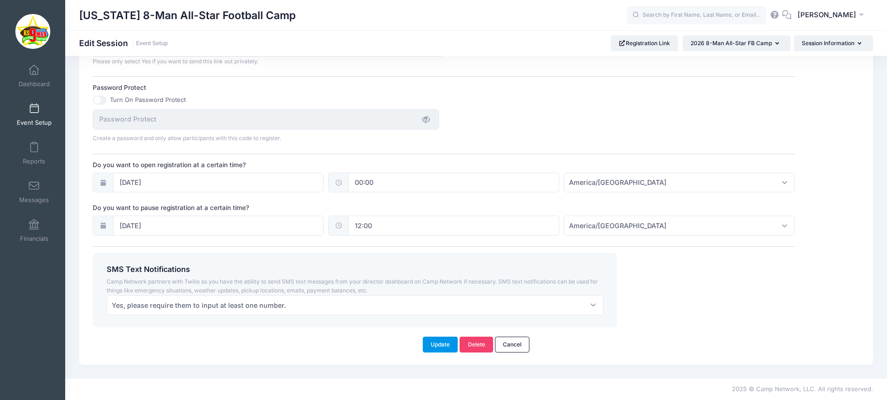
click at [456, 341] on button "Update" at bounding box center [440, 344] width 35 height 16
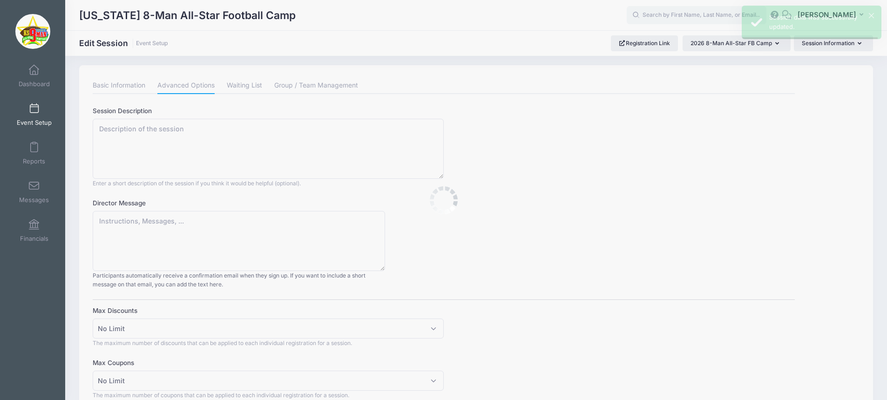
scroll to position [0, 0]
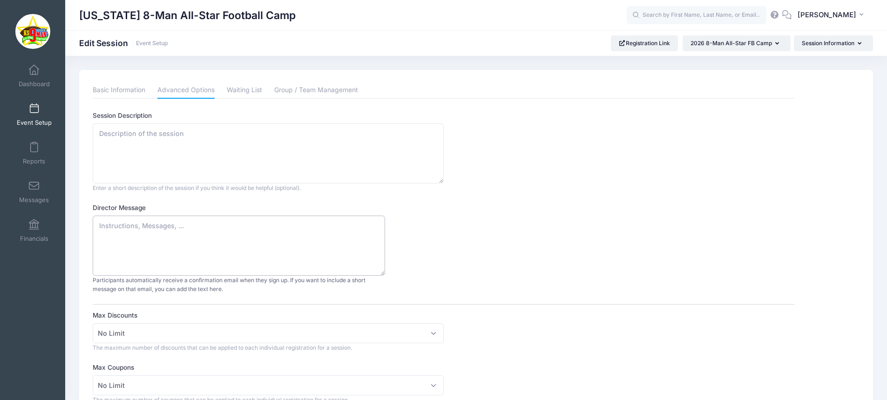
click at [141, 228] on textarea "Director Message" at bounding box center [239, 245] width 292 height 60
click at [175, 227] on textarea "Director Message" at bounding box center [239, 245] width 292 height 60
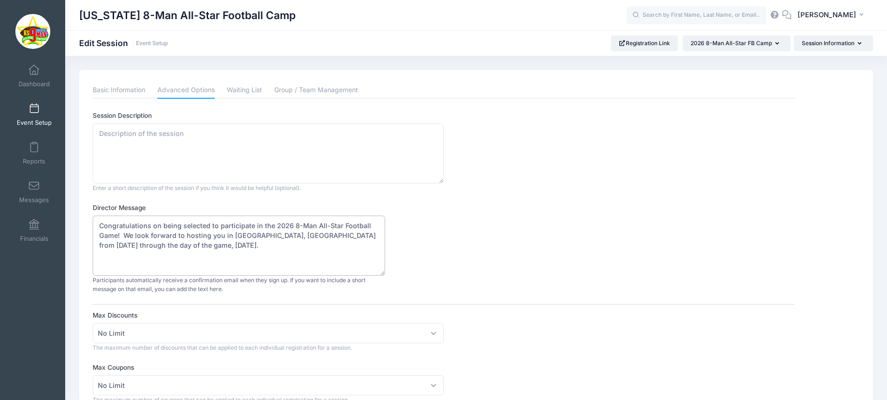
click at [282, 235] on textarea "Congratulations on being selected to participate in the 2026 8-Man All-Star Foo…" at bounding box center [239, 245] width 292 height 60
click at [228, 245] on textarea "Congratulations on being selected to participate in the 2026 8-Man All-Star Foo…" at bounding box center [239, 245] width 292 height 60
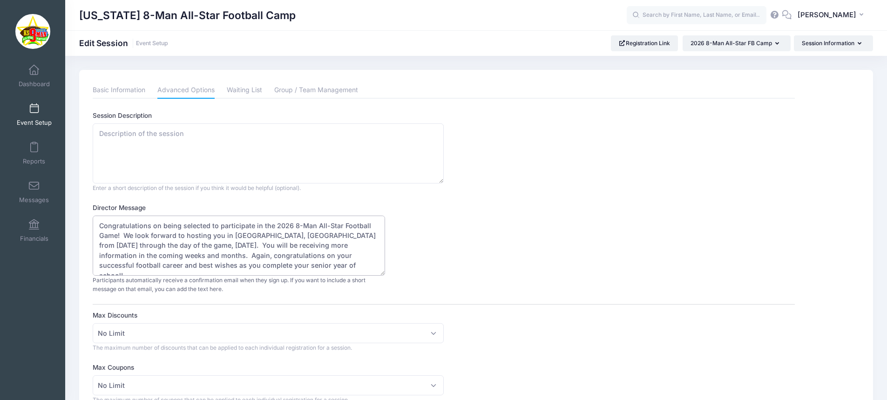
type textarea "Congratulations on being selected to participate in the 2026 8-Man All-Star Foo…"
click at [124, 134] on textarea "Session Description" at bounding box center [268, 153] width 351 height 60
type textarea "T"
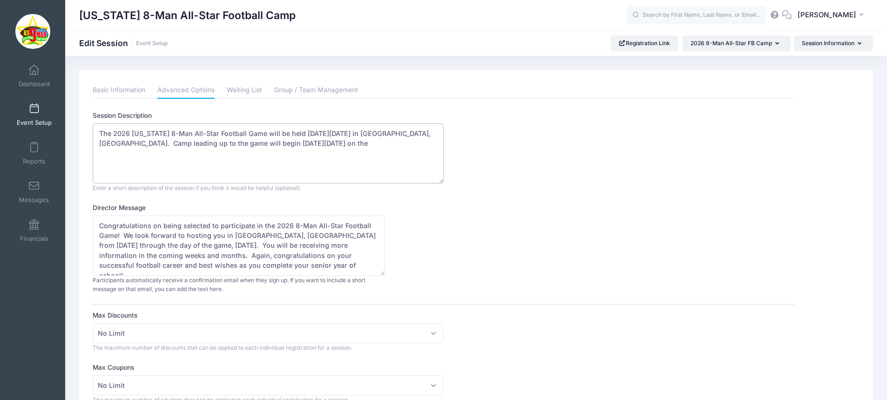
click at [377, 135] on textarea "The 2026 Kansas 8-Man All-Star Football Game will be held on Saturday, June 13,…" at bounding box center [268, 153] width 351 height 60
click at [123, 155] on textarea "The 2026 Kansas 8-Man All-Star Football Game will be held on Saturday, June 13,…" at bounding box center [268, 153] width 351 height 60
drag, startPoint x: 294, startPoint y: 155, endPoint x: 90, endPoint y: 130, distance: 205.4
type textarea "The 2026 Kansas 8-Man All-Star Football Game will be held on Saturday, June 13,…"
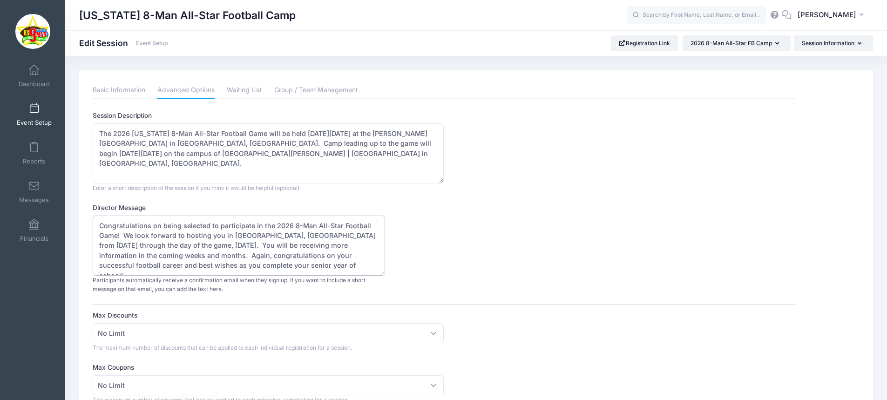
click at [127, 234] on textarea "Congratulations on being selected to participate in the 2026 8-Man All-Star Foo…" at bounding box center [239, 245] width 292 height 60
click at [125, 235] on textarea "Congratulations on being selected to participate in the 2026 8-Man All-Star Foo…" at bounding box center [239, 245] width 292 height 60
paste textarea "The 2026 Kansas 8-Man All-Star Football Game will be held on Saturday, June 13,…"
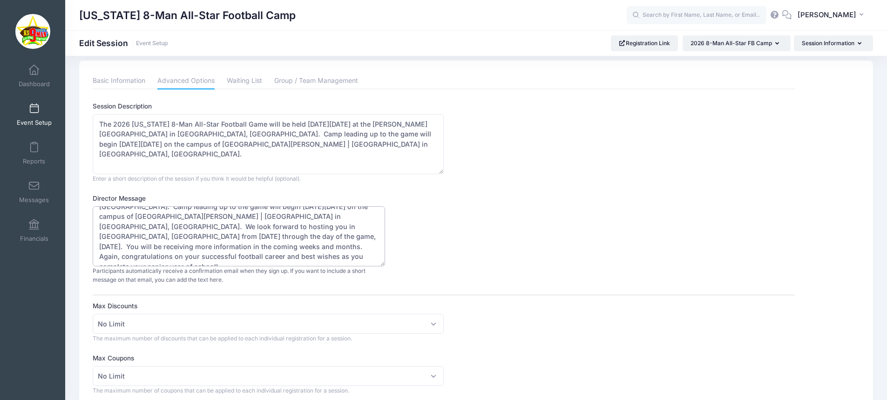
scroll to position [10, 0]
click at [328, 217] on textarea "Congratulations on being selected to participate in the 2026 8-Man All-Star Foo…" at bounding box center [239, 236] width 292 height 60
drag, startPoint x: 188, startPoint y: 216, endPoint x: 261, endPoint y: 228, distance: 74.1
click at [261, 228] on textarea "Congratulations on being selected to participate in the 2026 8-Man All-Star Foo…" at bounding box center [239, 236] width 292 height 60
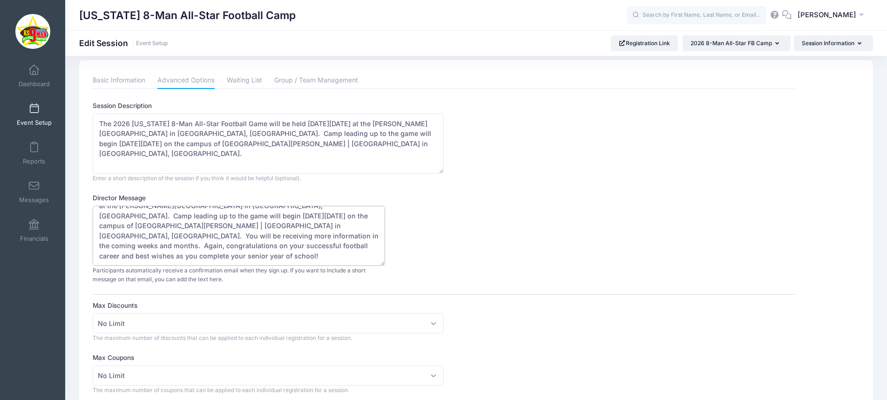
scroll to position [20, 0]
click at [310, 235] on textarea "Congratulations on being selected to participate in the 2026 8-Man All-Star Foo…" at bounding box center [239, 236] width 292 height 60
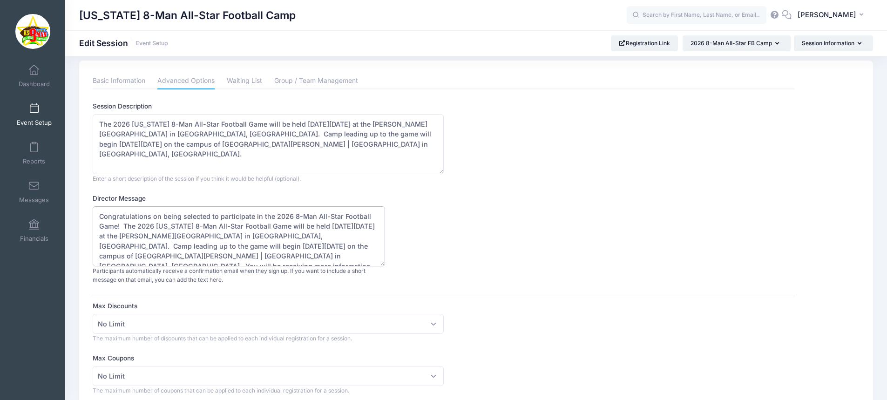
scroll to position [9, 0]
type textarea "Congratulations on being selected to participate in the 2026 8-Man All-Star Foo…"
click at [455, 214] on div "Director Message Congratulations on being selected to participate in the 2026 8…" at bounding box center [444, 239] width 702 height 91
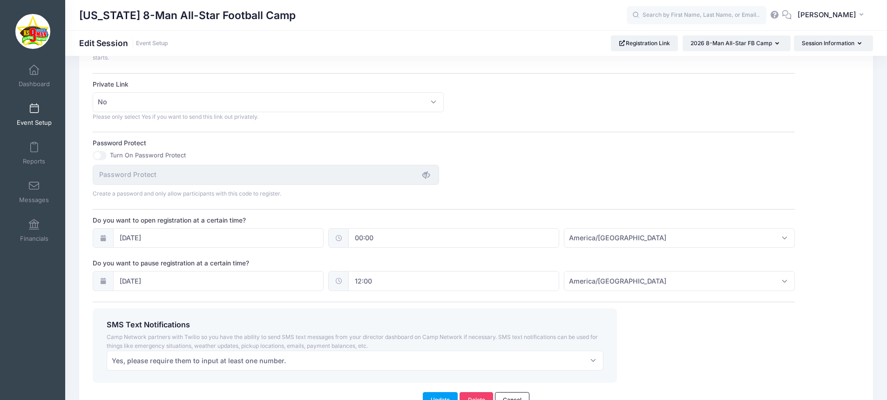
scroll to position [602, 0]
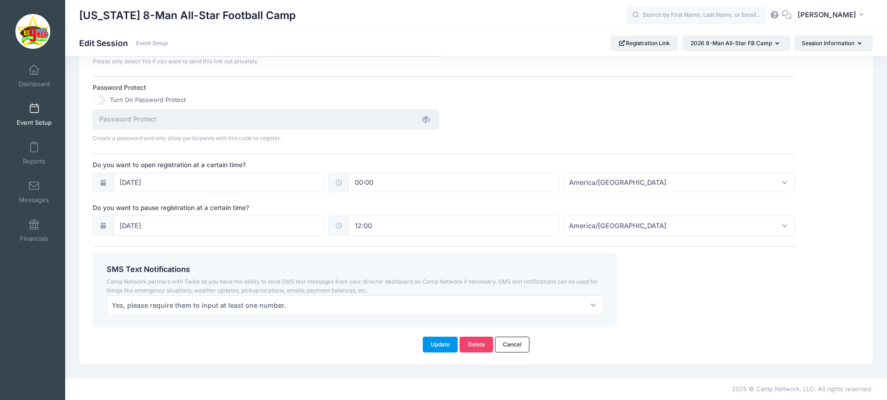
click at [451, 341] on button "Update" at bounding box center [440, 344] width 35 height 16
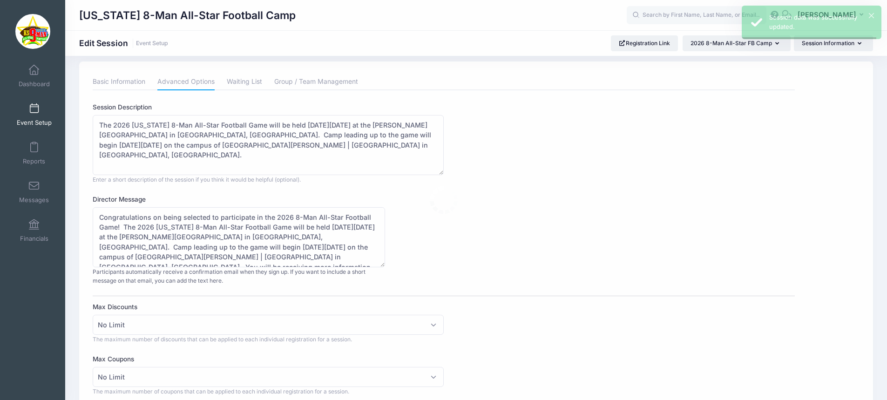
scroll to position [0, 0]
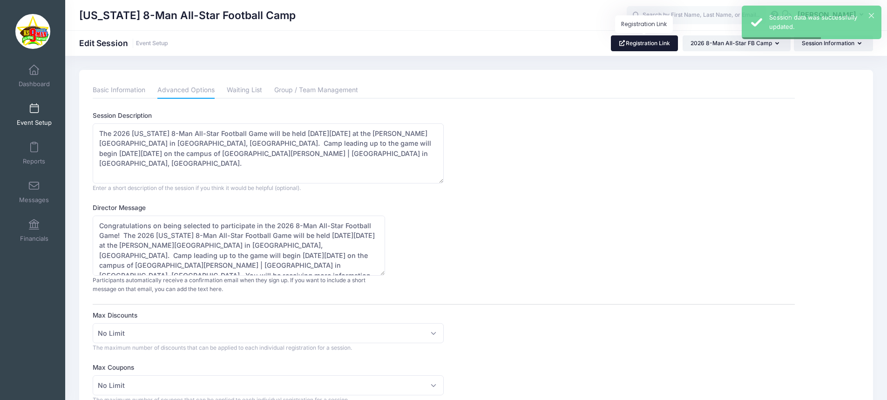
click at [664, 43] on link "Registration Link" at bounding box center [644, 43] width 67 height 16
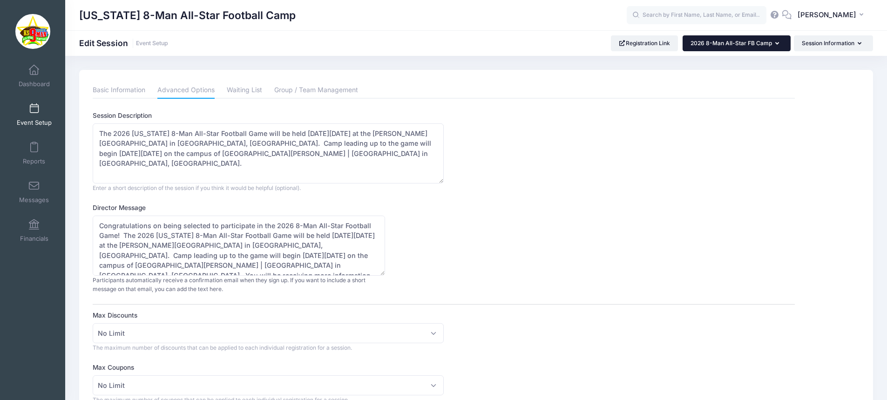
click at [733, 38] on button "2026 8-Man All-Star FB Camp" at bounding box center [736, 43] width 108 height 16
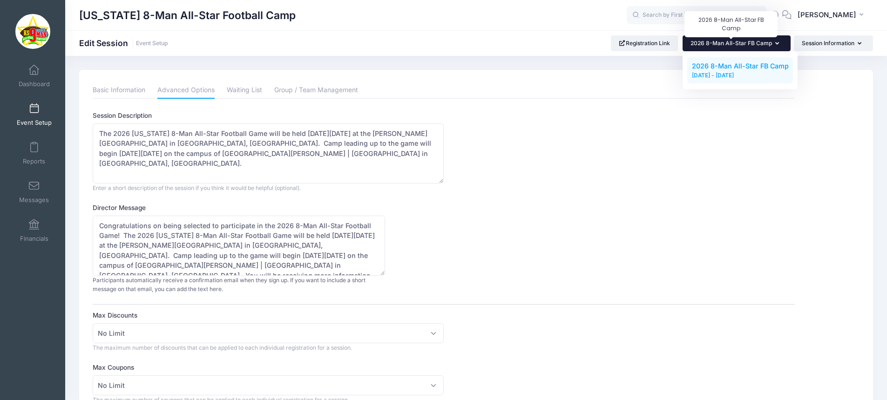
click at [734, 44] on span "2026 8-Man All-Star FB Camp" at bounding box center [730, 43] width 81 height 7
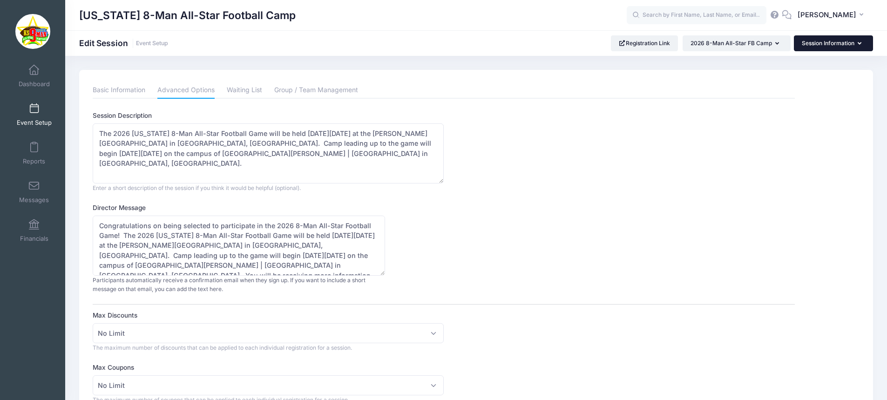
click at [816, 45] on button "Session Information" at bounding box center [832, 43] width 79 height 16
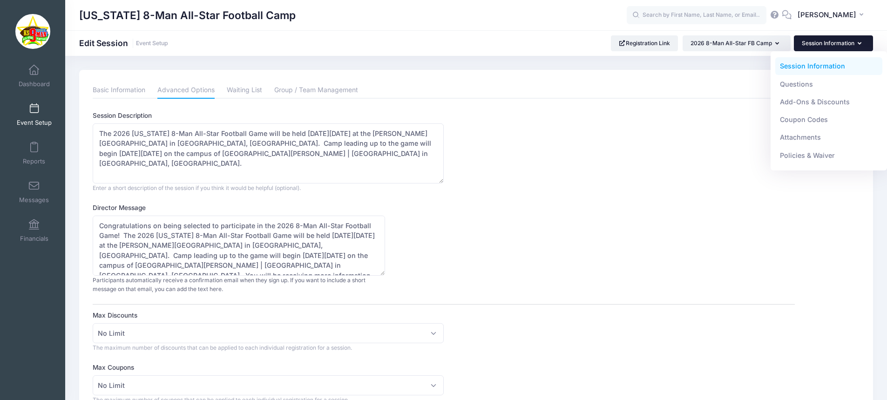
click at [671, 159] on div "Session Description The 2026 Kansas 8-Man All-Star Football Game will be held o…" at bounding box center [444, 151] width 702 height 81
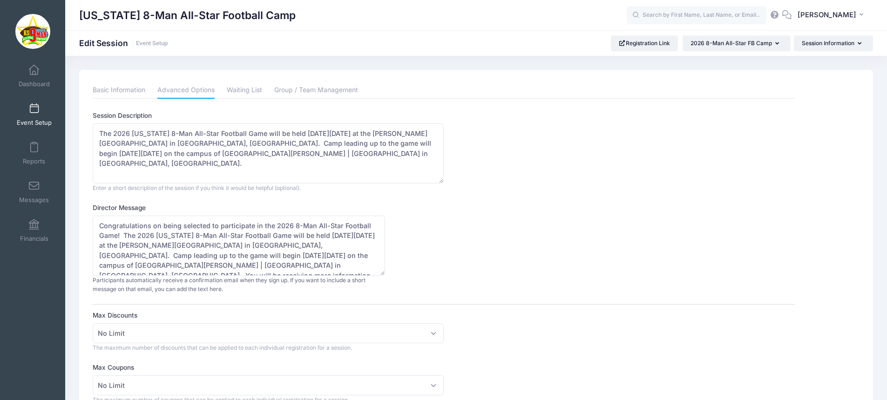
click at [792, 13] on icon at bounding box center [786, 15] width 10 height 6
click at [827, 11] on span "[PERSON_NAME]" at bounding box center [826, 15] width 59 height 10
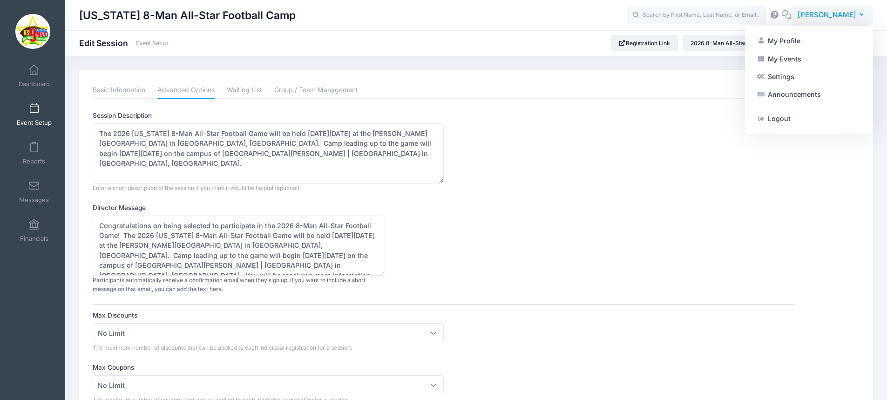
click at [827, 11] on span "[PERSON_NAME]" at bounding box center [826, 15] width 59 height 10
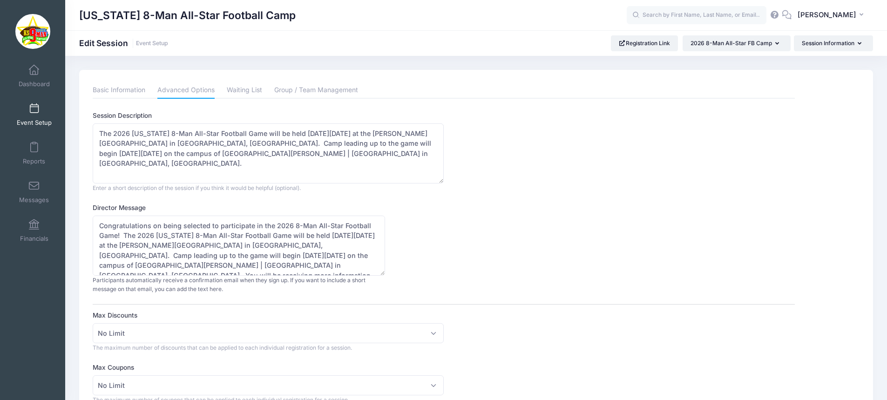
click at [669, 122] on div "Session Description The 2026 Kansas 8-Man All-Star Football Game will be held o…" at bounding box center [444, 151] width 702 height 81
click at [859, 19] on button "EB [PERSON_NAME]" at bounding box center [831, 15] width 81 height 21
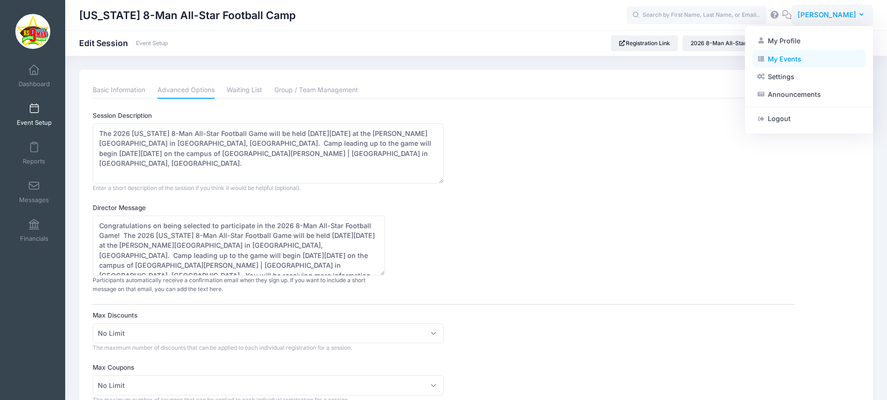
click at [793, 64] on link "My Events" at bounding box center [808, 59] width 113 height 18
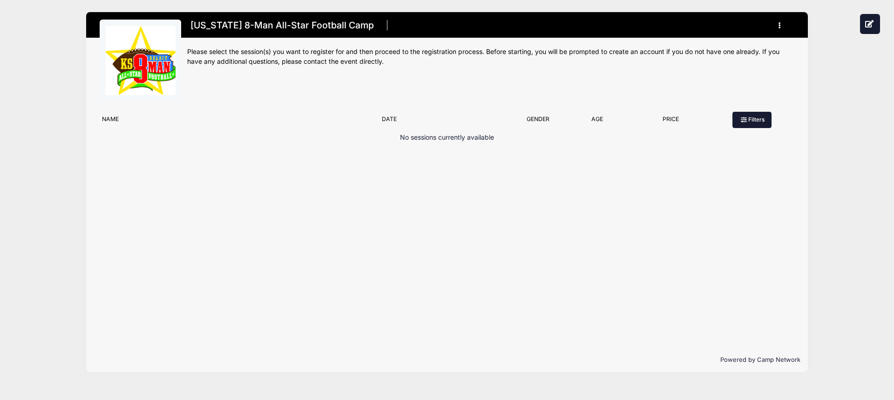
click at [747, 117] on button "Filters" at bounding box center [751, 120] width 39 height 16
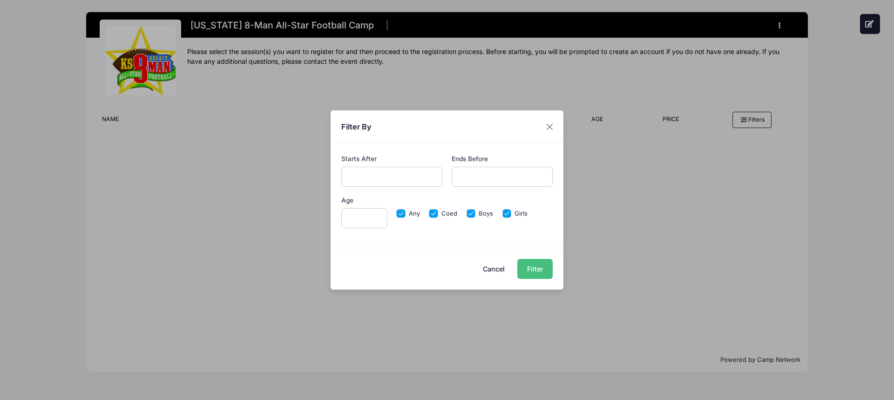
click at [530, 265] on button "Filter" at bounding box center [534, 269] width 35 height 20
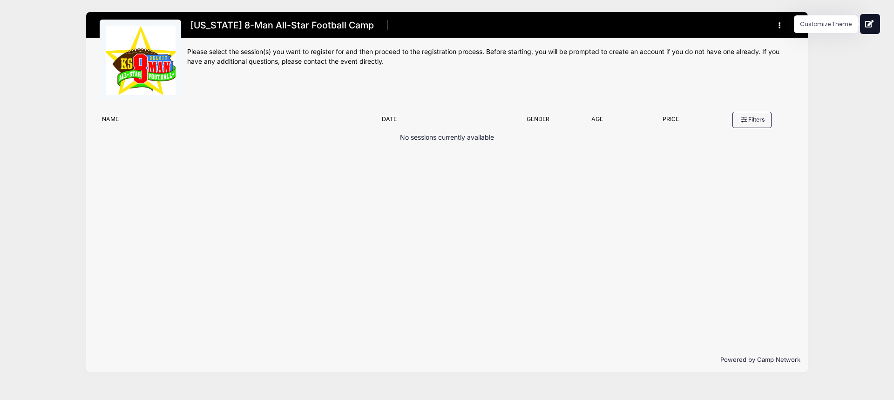
click at [871, 26] on icon at bounding box center [869, 23] width 9 height 7
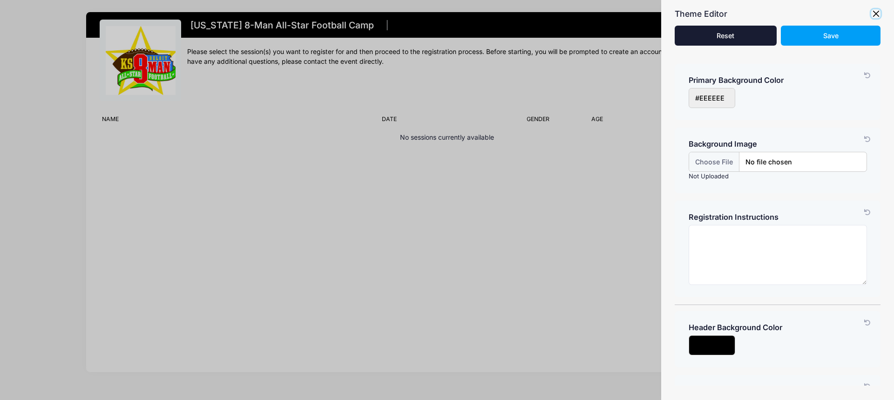
click at [878, 16] on button "button" at bounding box center [875, 13] width 9 height 9
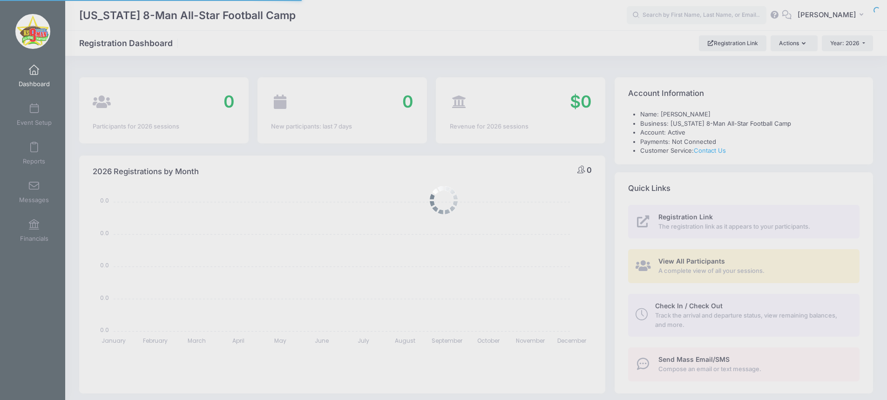
select select
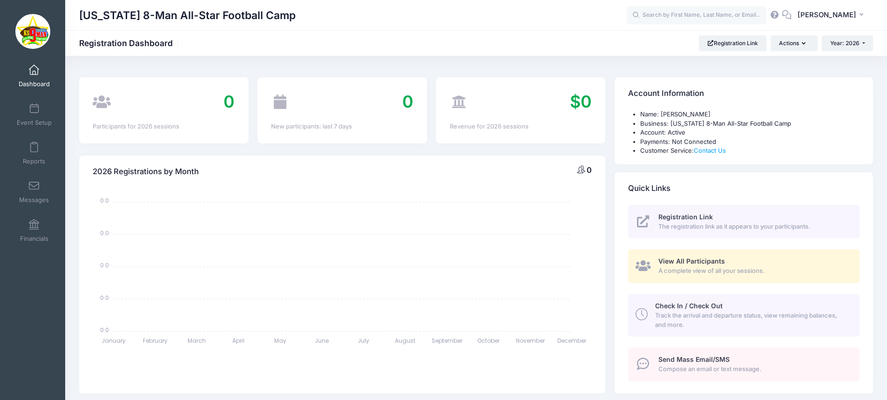
click at [679, 216] on span "Registration Link" at bounding box center [685, 217] width 54 height 8
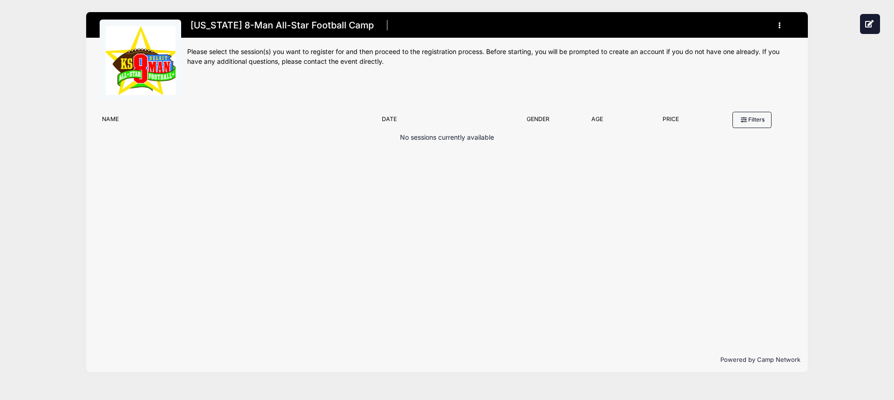
click at [775, 24] on button "button" at bounding box center [781, 25] width 25 height 16
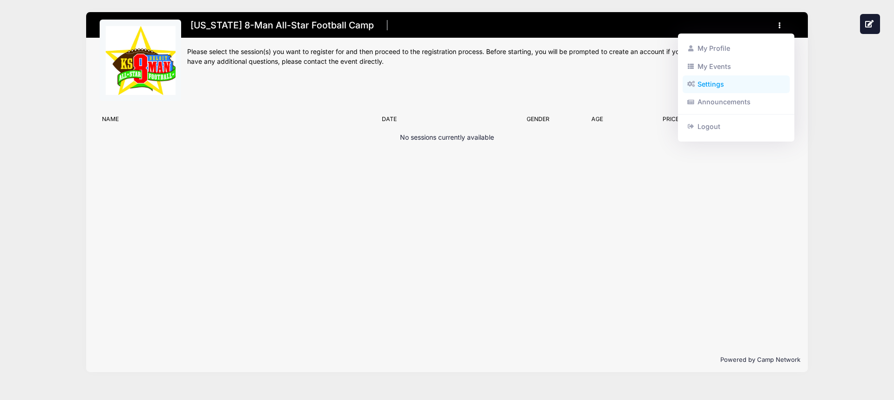
click at [712, 82] on link "Settings" at bounding box center [736, 84] width 108 height 18
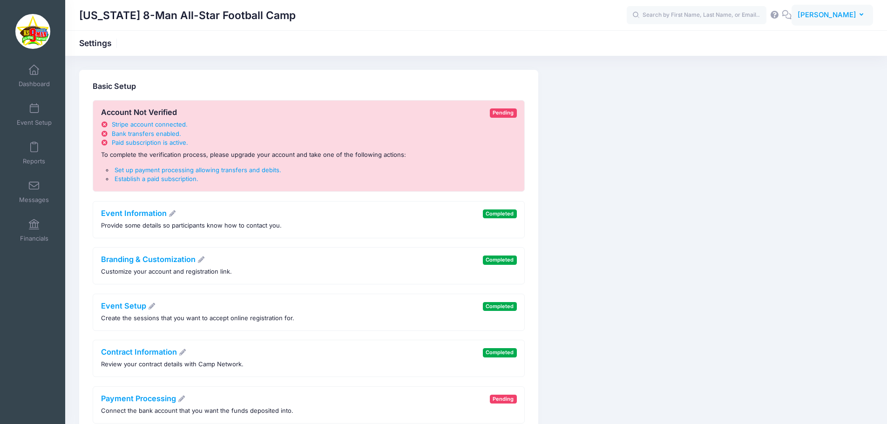
click at [858, 18] on button "EB [PERSON_NAME]" at bounding box center [831, 15] width 81 height 21
